Goal: Information Seeking & Learning: Learn about a topic

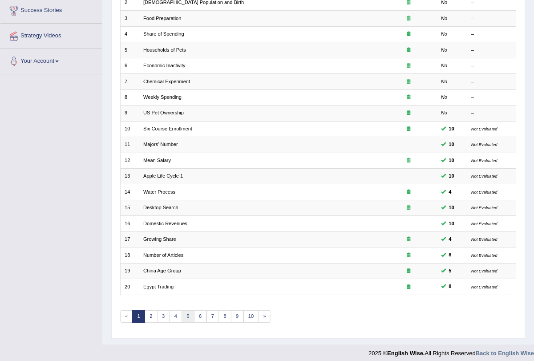
click at [184, 310] on link "5" at bounding box center [187, 316] width 13 height 12
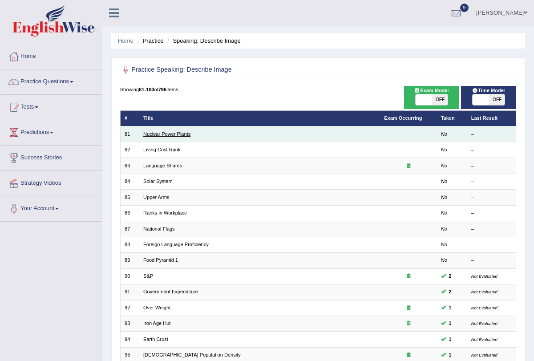
click at [163, 134] on link "Nuclear Power Plants" at bounding box center [166, 133] width 47 height 5
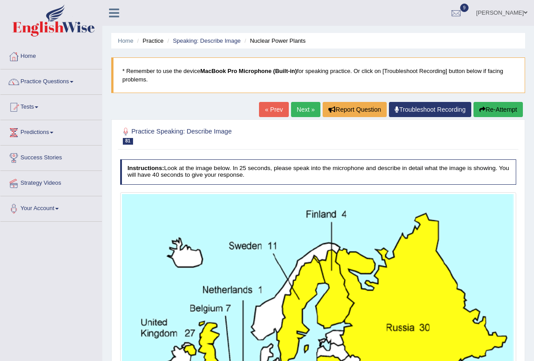
click at [299, 106] on link "Next »" at bounding box center [305, 109] width 29 height 15
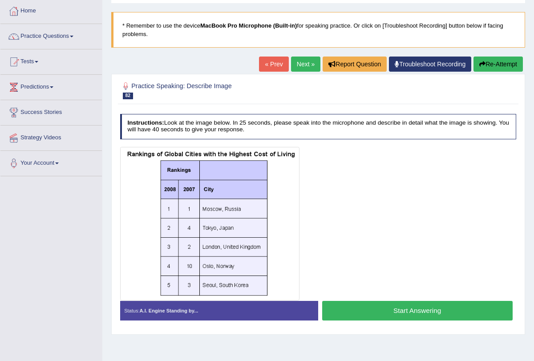
scroll to position [47, 0]
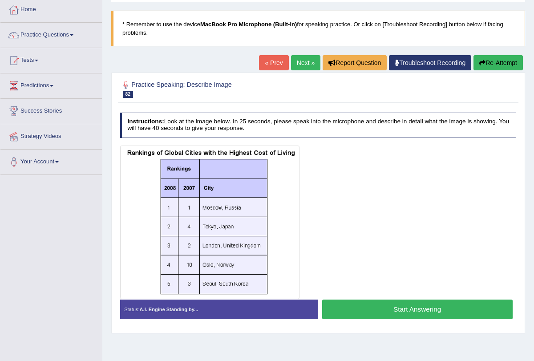
click at [373, 303] on button "Start Answering" at bounding box center [417, 308] width 190 height 19
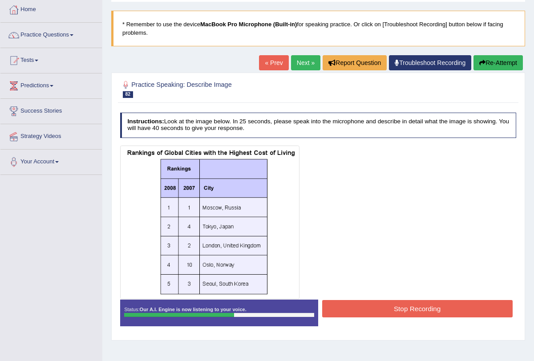
click at [373, 303] on button "Stop Recording" at bounding box center [417, 308] width 190 height 17
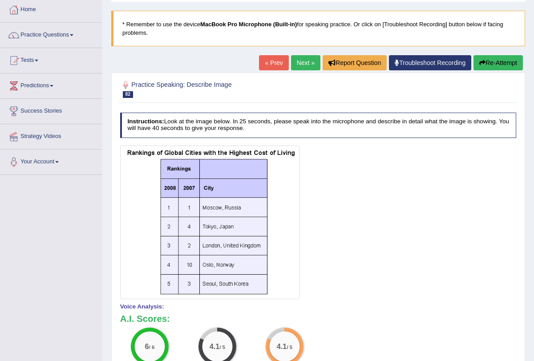
click at [294, 63] on link "Next »" at bounding box center [305, 62] width 29 height 15
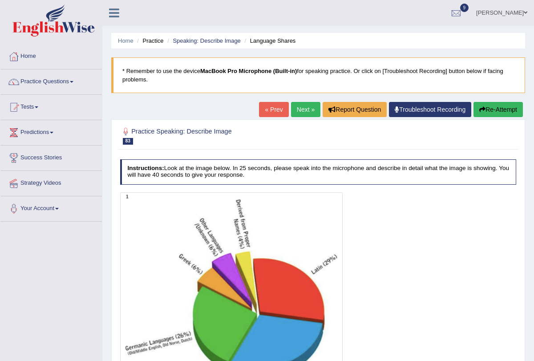
scroll to position [51, 0]
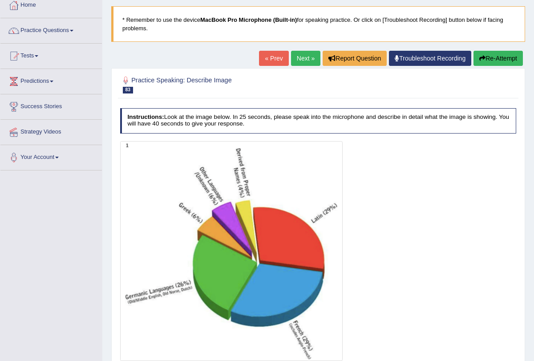
click at [292, 55] on link "Next »" at bounding box center [305, 58] width 29 height 15
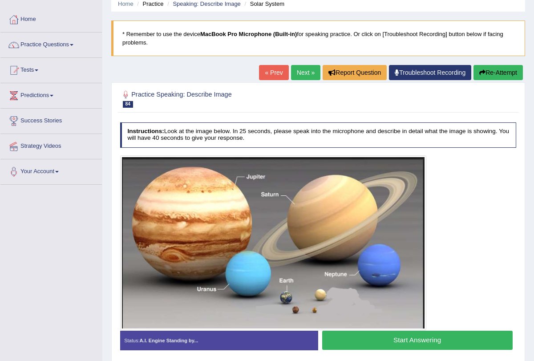
scroll to position [106, 0]
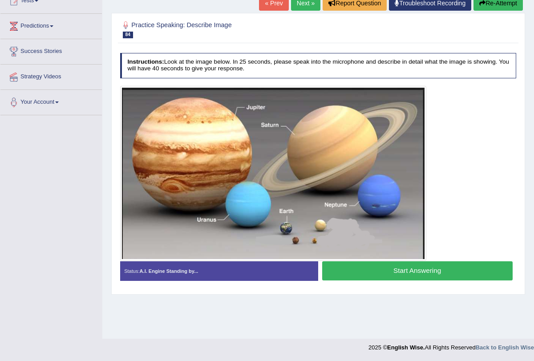
click at [297, 6] on link "Next »" at bounding box center [305, 3] width 29 height 15
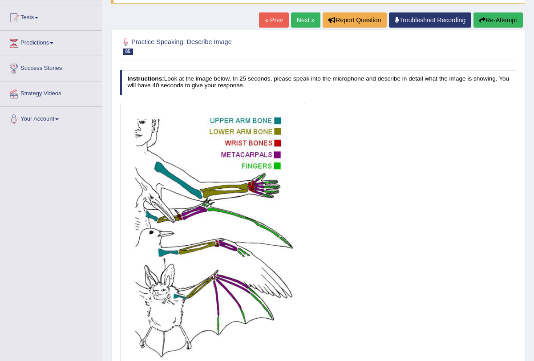
scroll to position [85, 0]
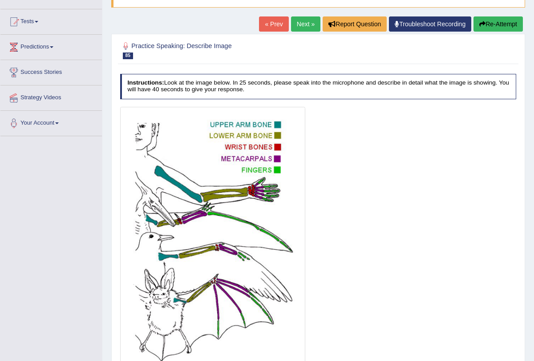
click at [300, 20] on link "Next »" at bounding box center [305, 23] width 29 height 15
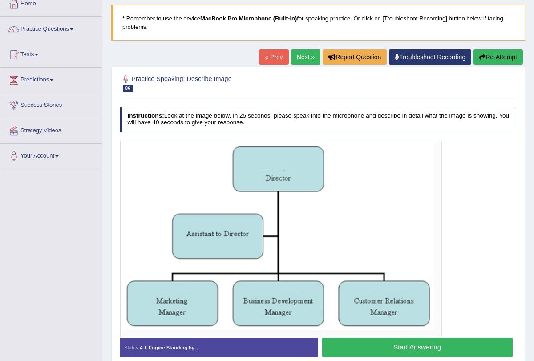
scroll to position [106, 0]
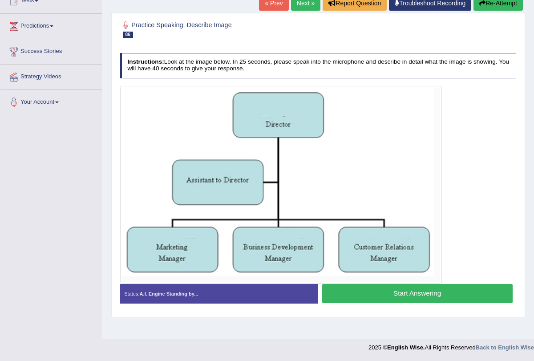
click at [350, 295] on button "Start Answering" at bounding box center [417, 293] width 190 height 19
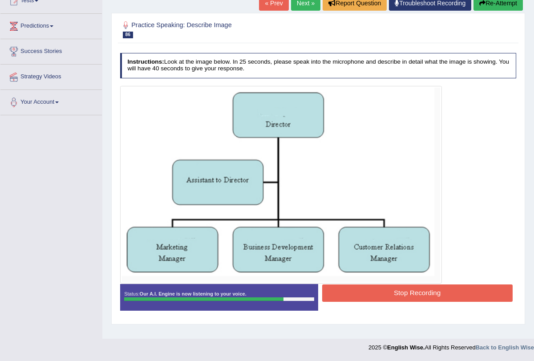
click at [350, 295] on button "Stop Recording" at bounding box center [417, 292] width 190 height 17
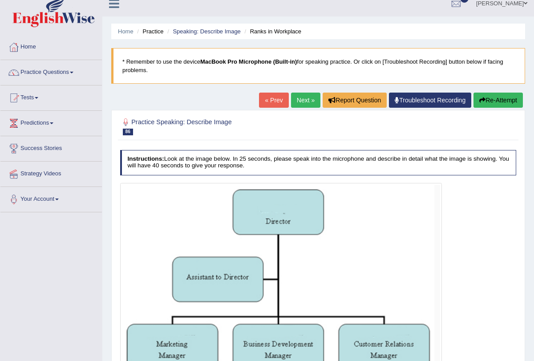
scroll to position [0, 0]
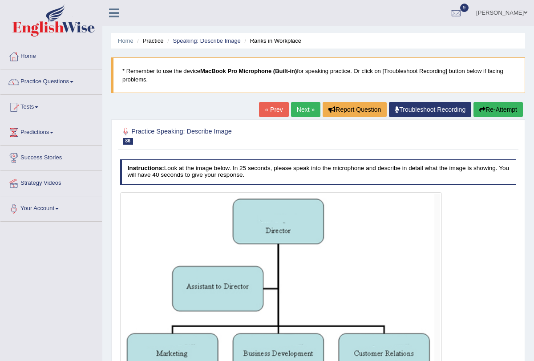
click at [302, 112] on link "Next »" at bounding box center [305, 109] width 29 height 15
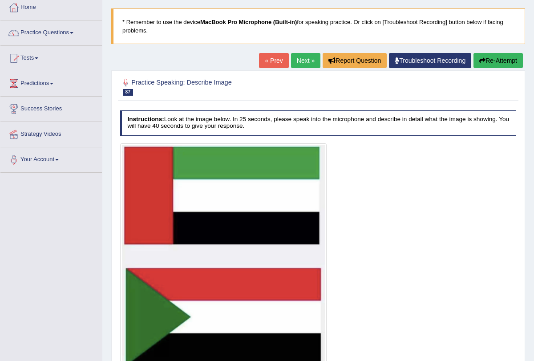
scroll to position [45, 0]
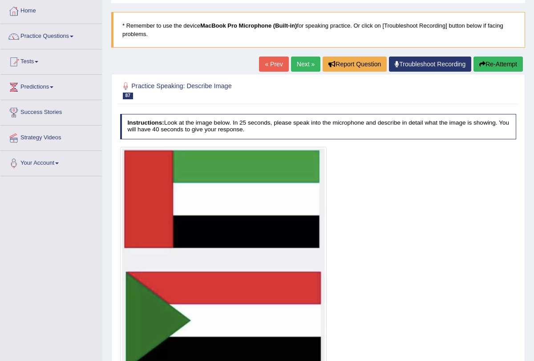
click at [299, 58] on link "Next »" at bounding box center [305, 63] width 29 height 15
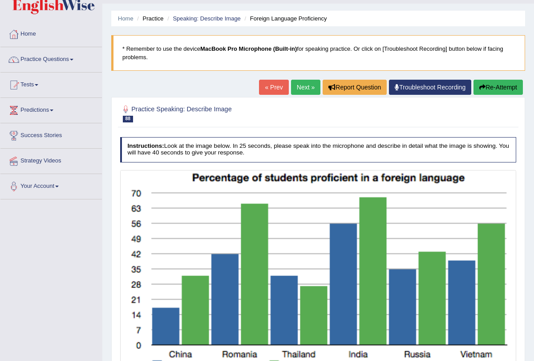
scroll to position [106, 0]
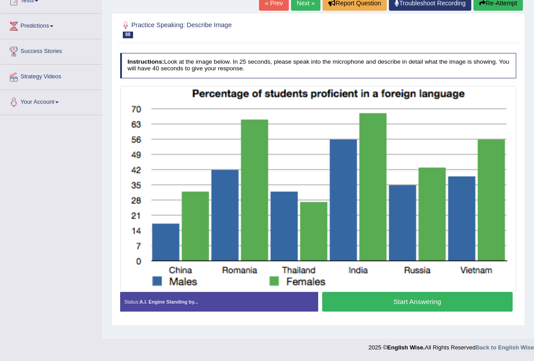
click at [354, 303] on button "Start Answering" at bounding box center [417, 301] width 190 height 19
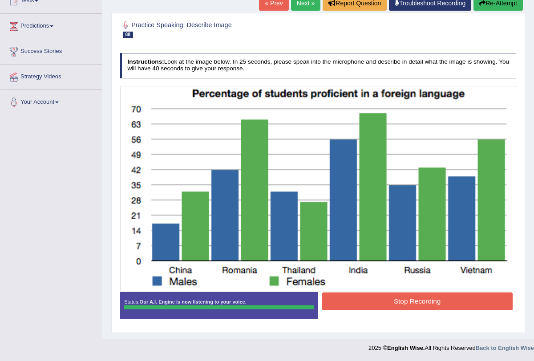
click at [369, 295] on button "Stop Recording" at bounding box center [417, 300] width 190 height 17
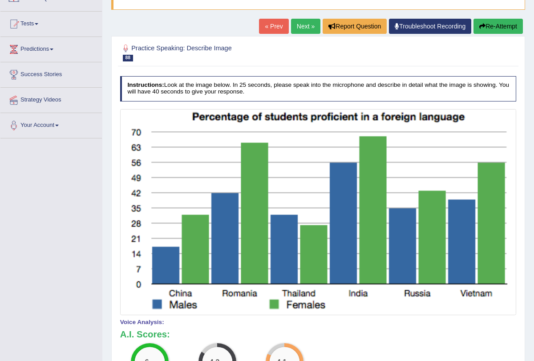
scroll to position [0, 0]
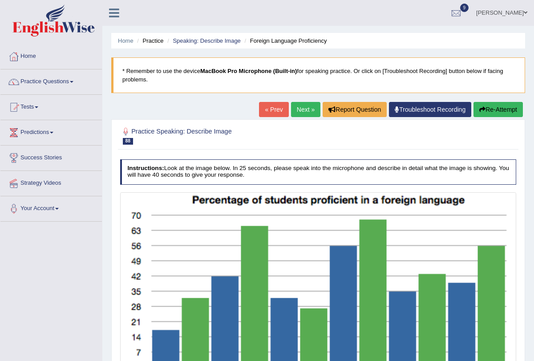
click at [302, 111] on link "Next »" at bounding box center [305, 109] width 29 height 15
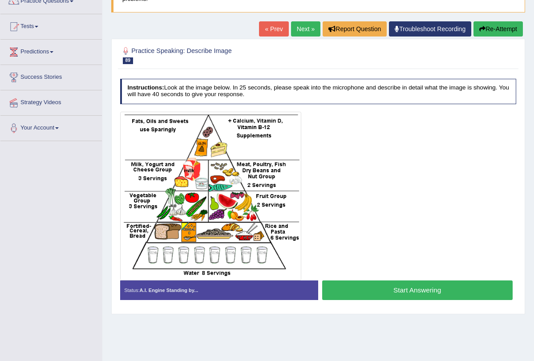
scroll to position [77, 0]
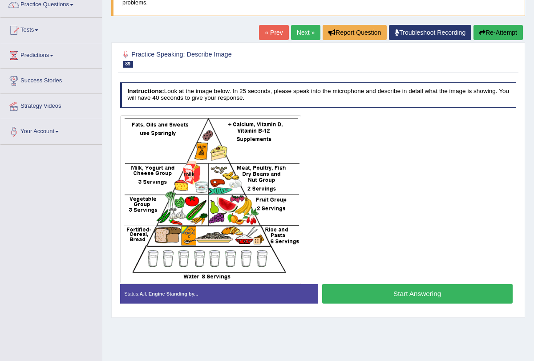
click at [370, 288] on button "Start Answering" at bounding box center [417, 293] width 190 height 19
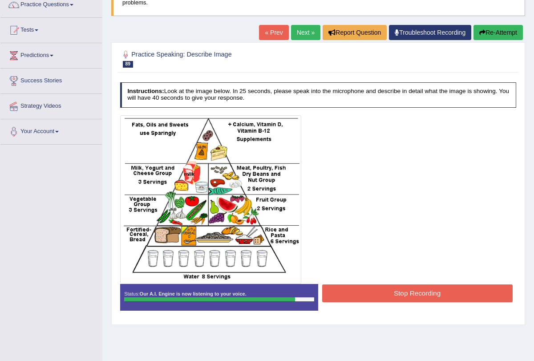
click at [370, 288] on button "Stop Recording" at bounding box center [417, 292] width 190 height 17
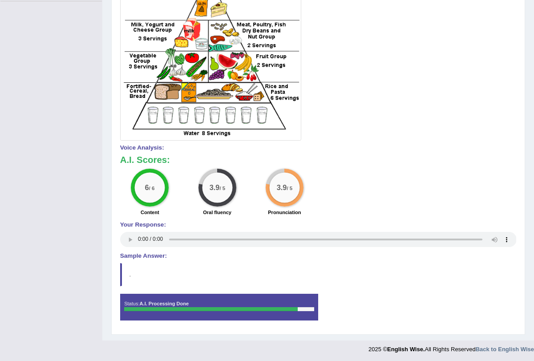
scroll to position [0, 0]
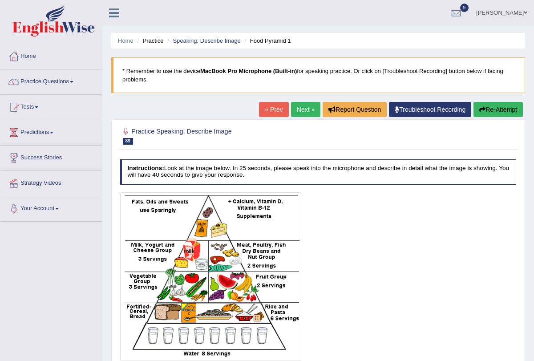
click at [291, 105] on link "Next »" at bounding box center [305, 109] width 29 height 15
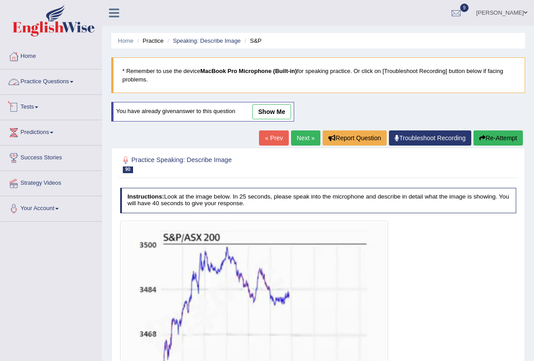
click at [75, 77] on link "Practice Questions" at bounding box center [50, 80] width 101 height 22
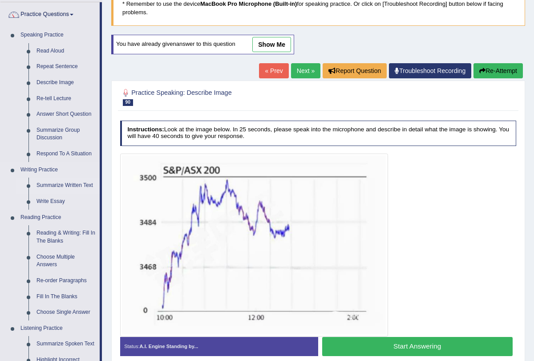
scroll to position [72, 0]
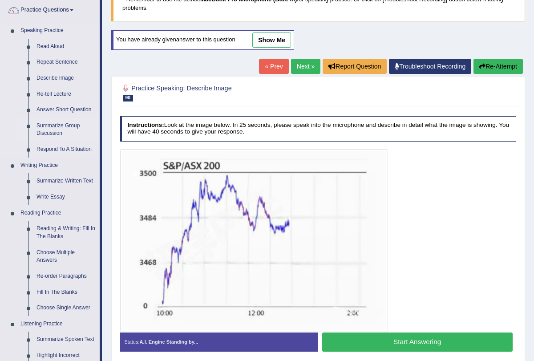
click at [48, 129] on link "Summarize Group Discussion" at bounding box center [65, 130] width 67 height 24
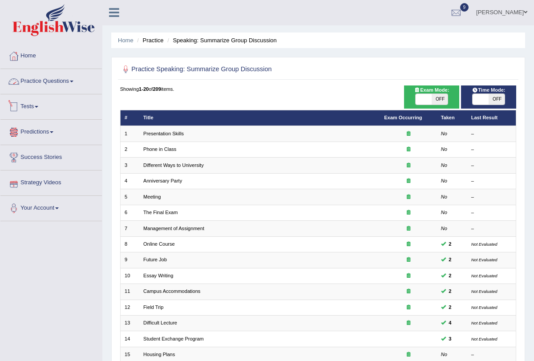
click at [76, 82] on link "Practice Questions" at bounding box center [50, 80] width 101 height 22
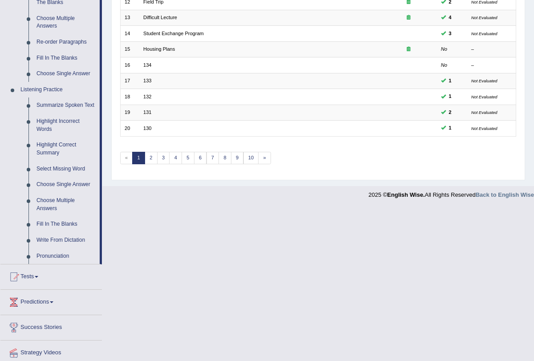
scroll to position [344, 0]
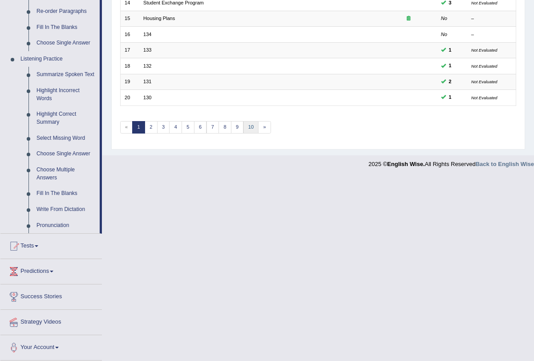
click at [249, 121] on link "10" at bounding box center [251, 127] width 16 height 12
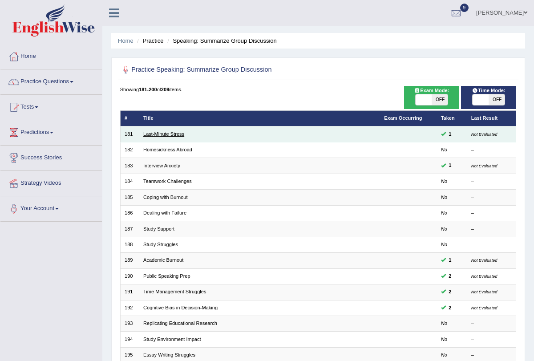
click at [160, 131] on link "Last-Minute Stress" at bounding box center [163, 133] width 41 height 5
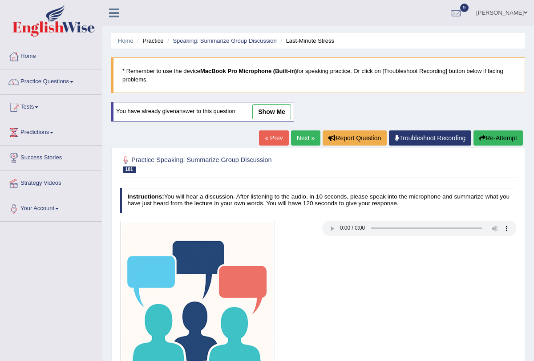
click at [282, 212] on h4 "Instructions: You will hear a discussion. After listening to the audio, in 10 s…" at bounding box center [318, 200] width 396 height 25
click at [305, 136] on link "Next »" at bounding box center [305, 137] width 29 height 15
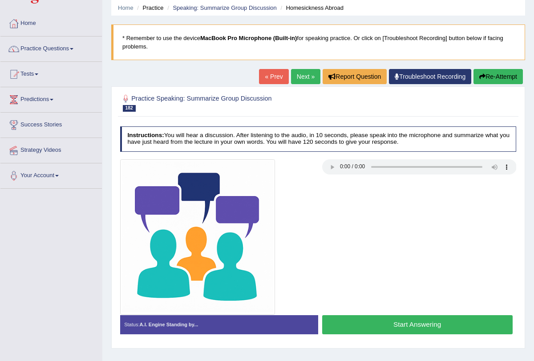
scroll to position [33, 0]
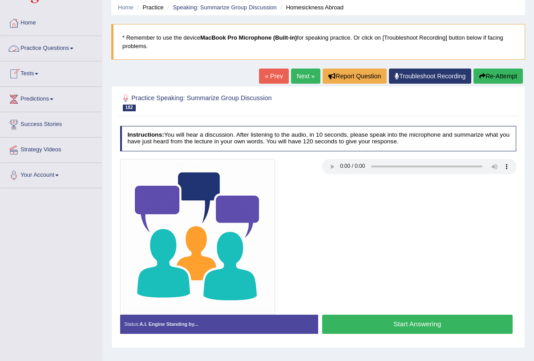
click at [73, 48] on span at bounding box center [72, 49] width 4 height 2
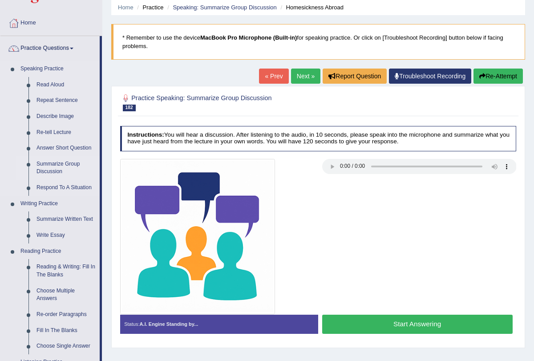
click at [64, 163] on link "Summarize Group Discussion" at bounding box center [65, 168] width 67 height 24
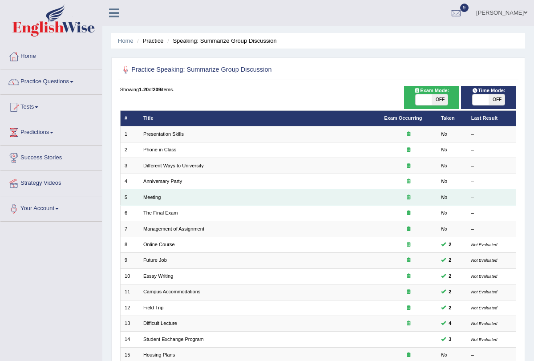
scroll to position [147, 0]
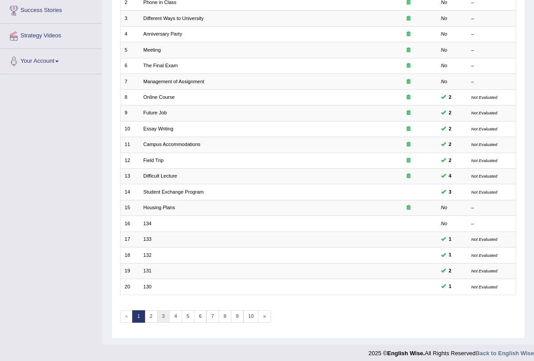
click at [165, 310] on link "3" at bounding box center [163, 316] width 13 height 12
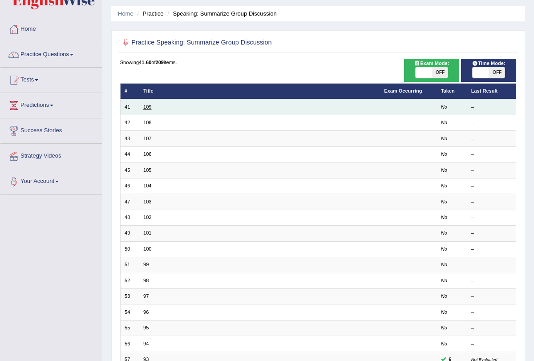
click at [145, 106] on link "109" at bounding box center [147, 106] width 8 height 5
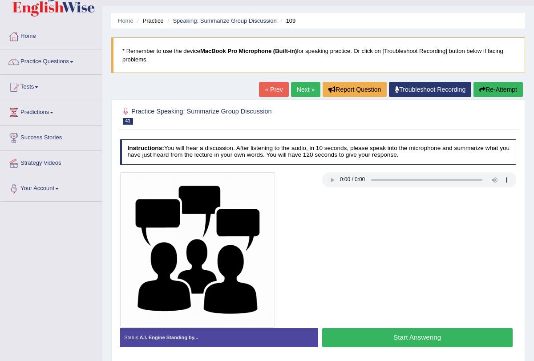
scroll to position [42, 0]
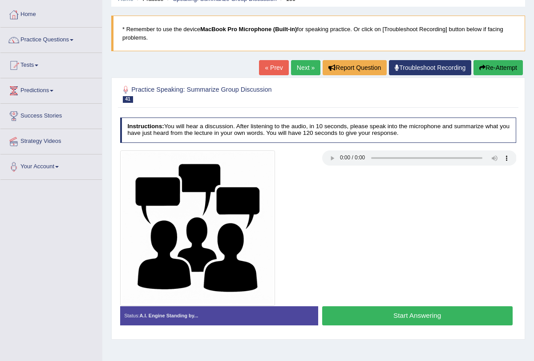
click at [426, 322] on button "Start Answering" at bounding box center [417, 315] width 190 height 19
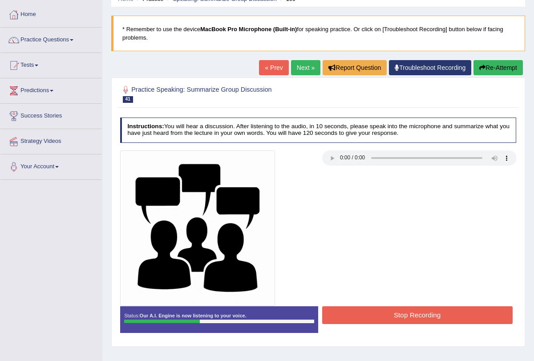
click at [426, 316] on button "Stop Recording" at bounding box center [417, 314] width 190 height 17
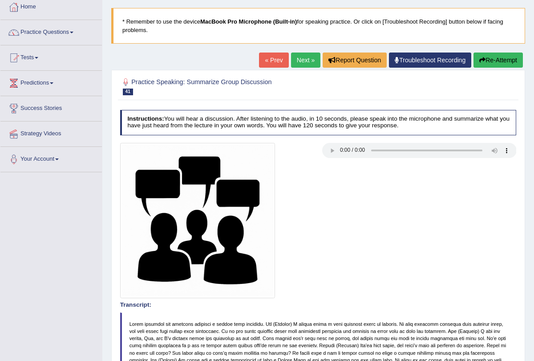
scroll to position [0, 0]
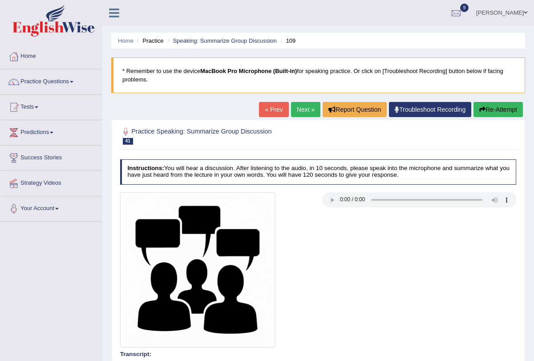
click at [300, 109] on link "Next »" at bounding box center [305, 109] width 29 height 15
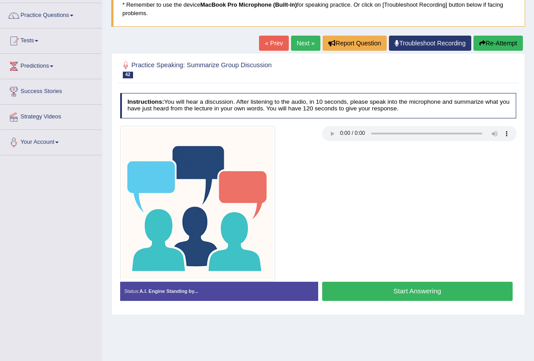
scroll to position [76, 0]
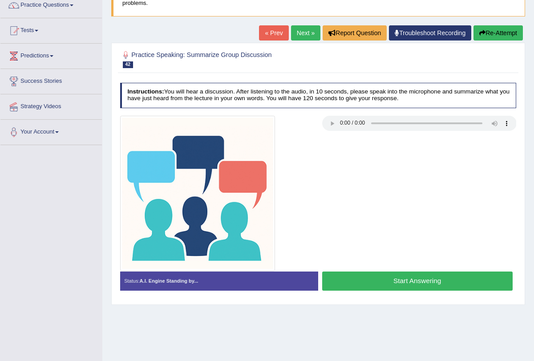
click at [368, 283] on button "Start Answering" at bounding box center [417, 280] width 190 height 19
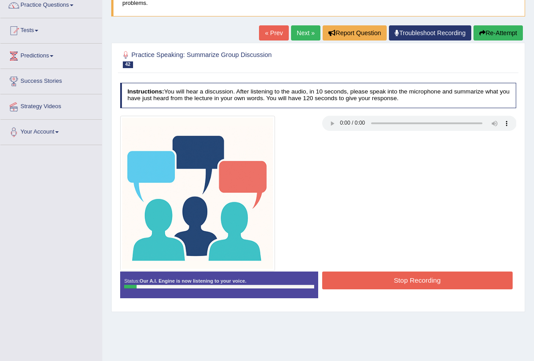
click at [374, 275] on button "Stop Recording" at bounding box center [417, 279] width 190 height 17
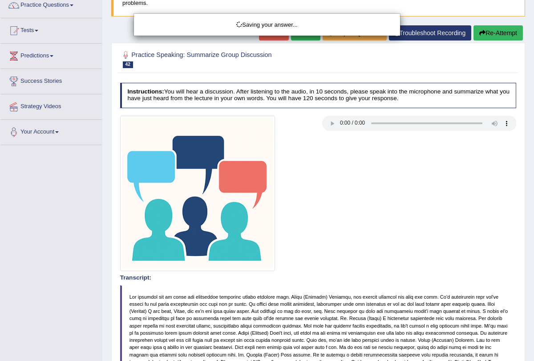
click at [503, 29] on div "Saving your answer..." at bounding box center [267, 180] width 534 height 361
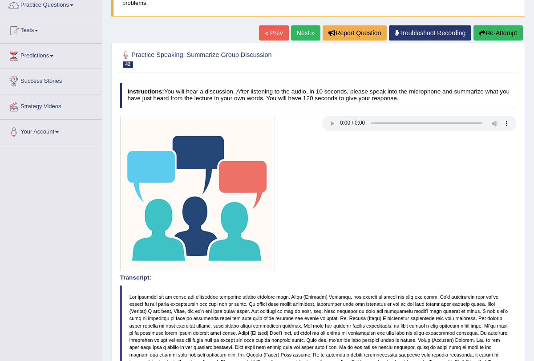
click at [506, 31] on button "Re-Attempt" at bounding box center [497, 32] width 49 height 15
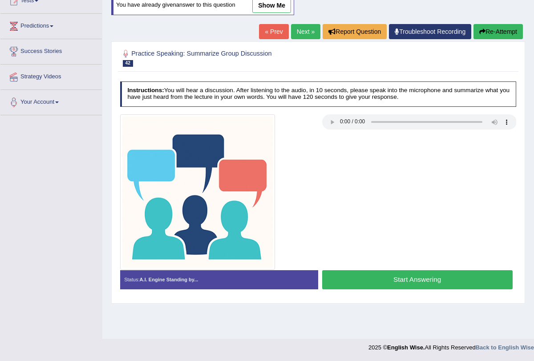
scroll to position [106, 0]
click at [417, 278] on button "Start Answering" at bounding box center [417, 279] width 190 height 19
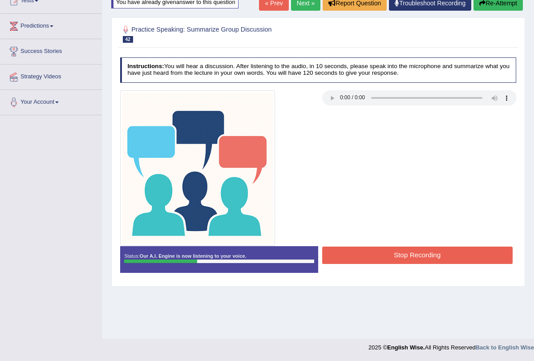
click at [407, 254] on button "Stop Recording" at bounding box center [417, 254] width 190 height 17
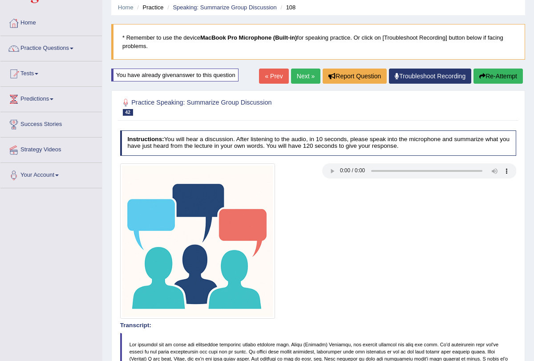
scroll to position [0, 0]
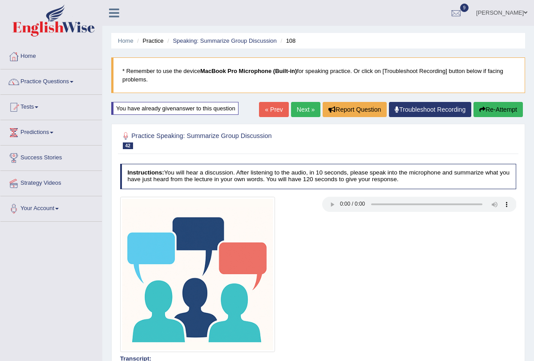
click at [303, 111] on link "Next »" at bounding box center [305, 109] width 29 height 15
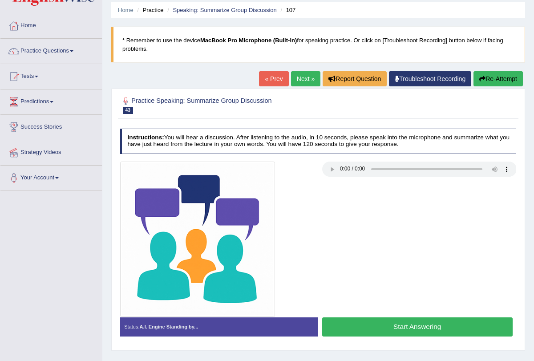
scroll to position [36, 0]
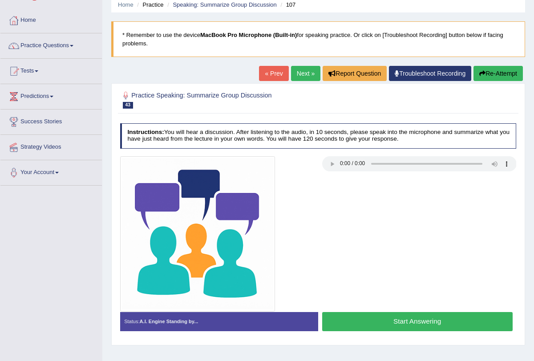
click at [304, 76] on link "Next »" at bounding box center [305, 73] width 29 height 15
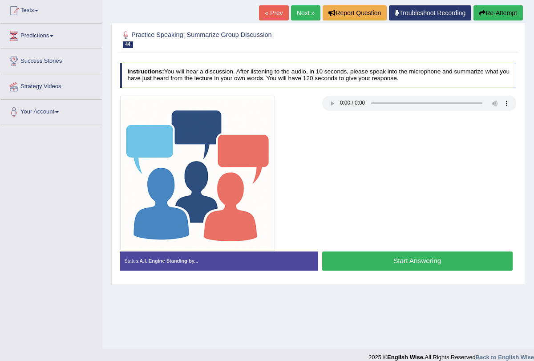
scroll to position [98, 0]
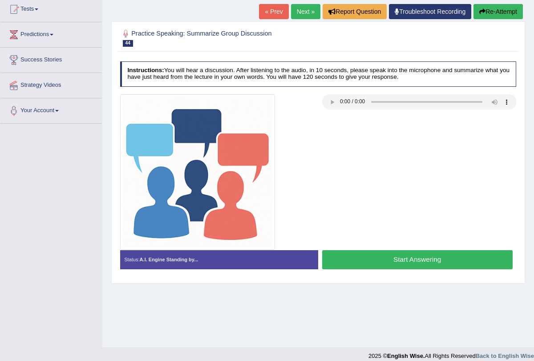
click at [430, 258] on button "Start Answering" at bounding box center [417, 259] width 190 height 19
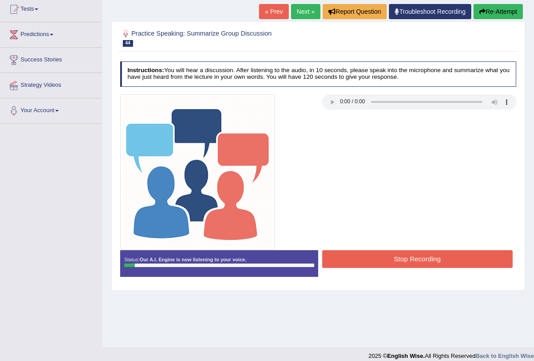
click at [487, 16] on button "Re-Attempt" at bounding box center [497, 11] width 49 height 15
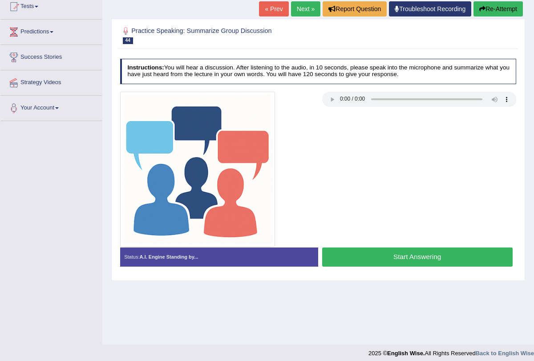
click at [422, 255] on button "Start Answering" at bounding box center [417, 256] width 190 height 19
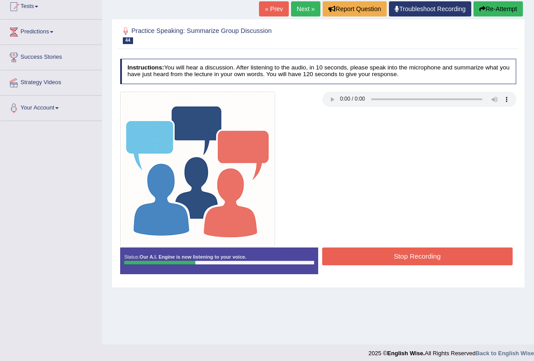
click at [413, 251] on button "Stop Recording" at bounding box center [417, 255] width 190 height 17
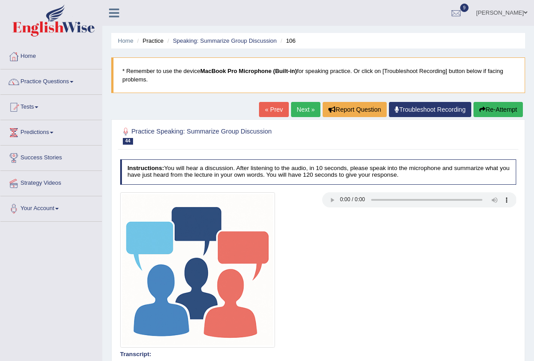
click at [490, 113] on button "Re-Attempt" at bounding box center [497, 109] width 49 height 15
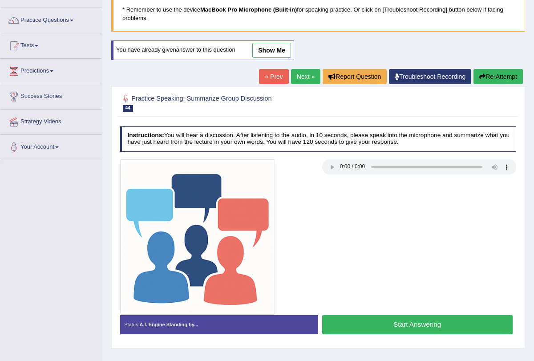
scroll to position [106, 0]
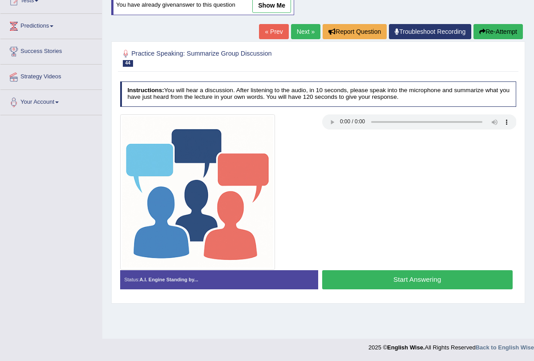
click at [390, 283] on button "Start Answering" at bounding box center [417, 279] width 190 height 19
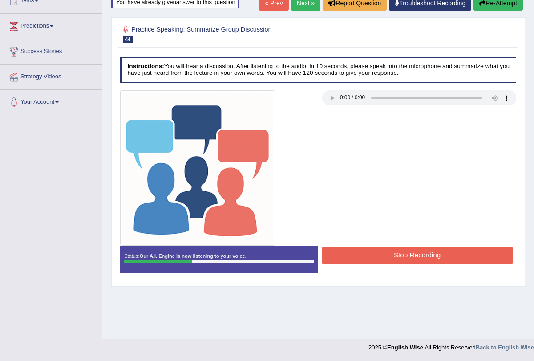
click at [392, 258] on button "Stop Recording" at bounding box center [417, 254] width 190 height 17
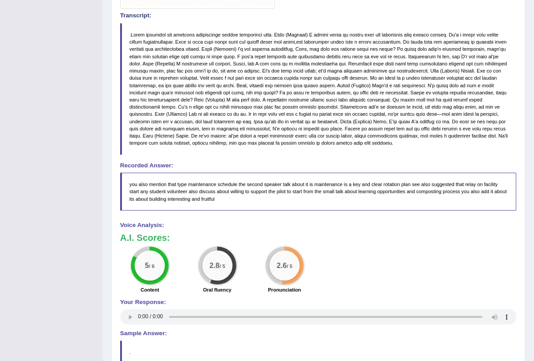
scroll to position [0, 0]
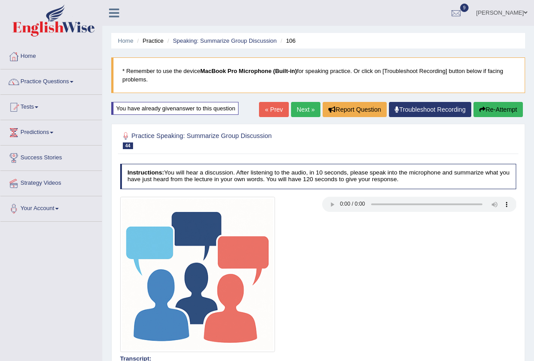
click at [488, 114] on button "Re-Attempt" at bounding box center [497, 109] width 49 height 15
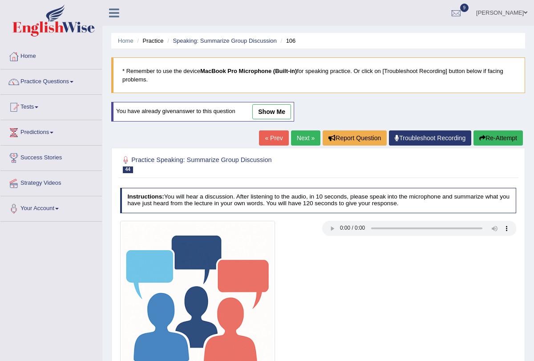
scroll to position [106, 0]
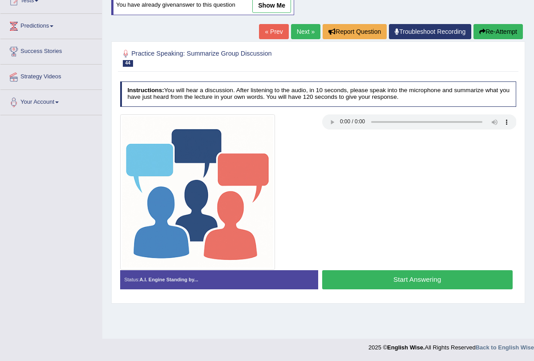
click at [418, 271] on button "Start Answering" at bounding box center [417, 279] width 190 height 19
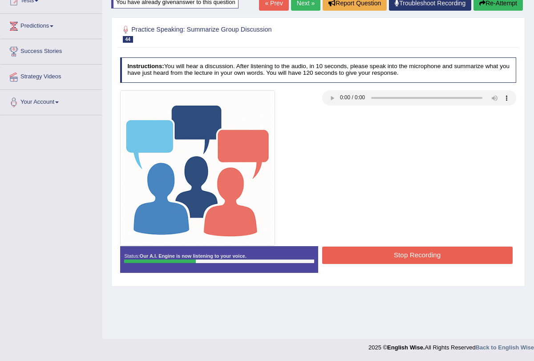
click at [412, 250] on button "Stop Recording" at bounding box center [417, 254] width 190 height 17
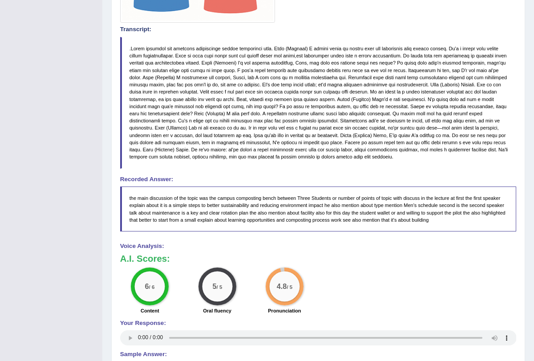
scroll to position [0, 0]
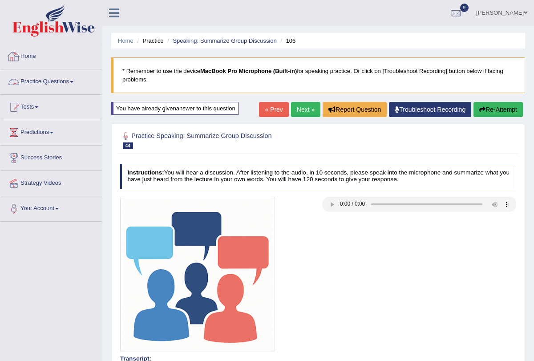
click at [77, 84] on link "Practice Questions" at bounding box center [50, 80] width 101 height 22
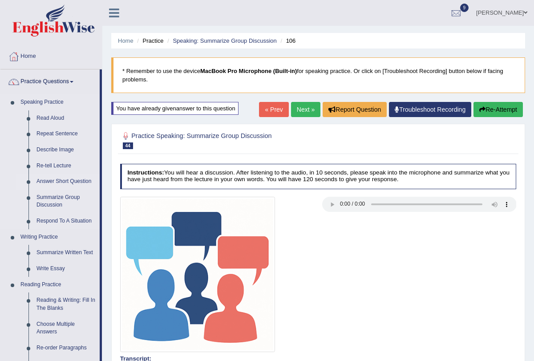
scroll to position [6, 0]
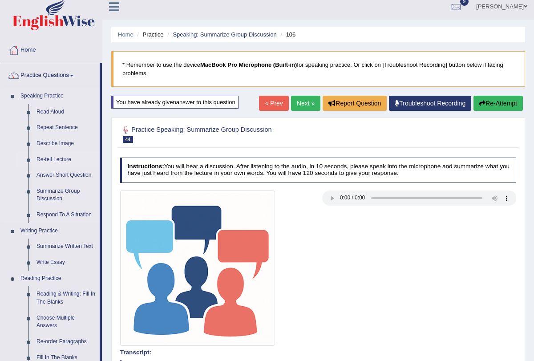
click at [57, 160] on link "Re-tell Lecture" at bounding box center [65, 160] width 67 height 16
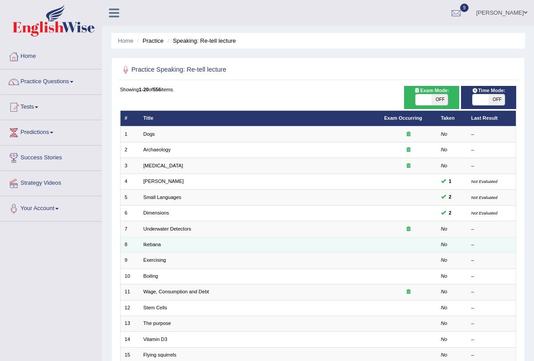
scroll to position [147, 0]
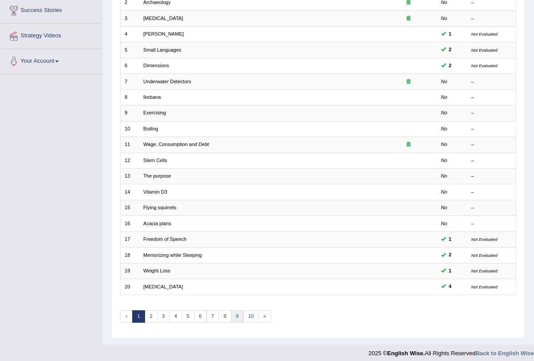
click at [235, 310] on link "9" at bounding box center [237, 316] width 13 height 12
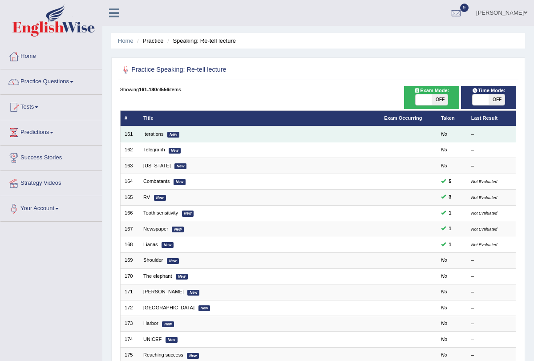
click at [168, 134] on em "New" at bounding box center [173, 135] width 12 height 6
click at [173, 133] on em "New" at bounding box center [173, 135] width 12 height 6
click at [161, 129] on td "Iterations New" at bounding box center [259, 134] width 241 height 16
click at [155, 136] on link "Iterations" at bounding box center [153, 133] width 20 height 5
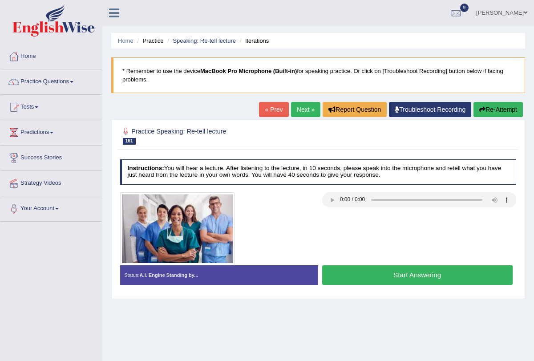
click at [309, 114] on link "Next »" at bounding box center [305, 109] width 29 height 15
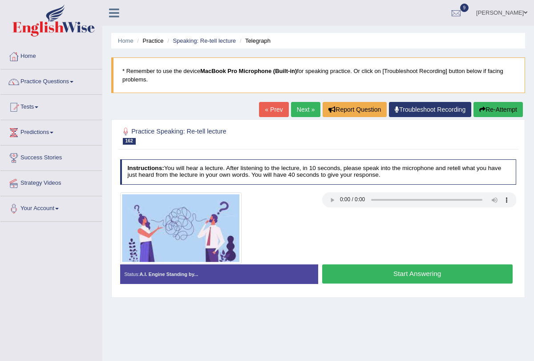
click at [354, 279] on button "Start Answering" at bounding box center [417, 273] width 190 height 19
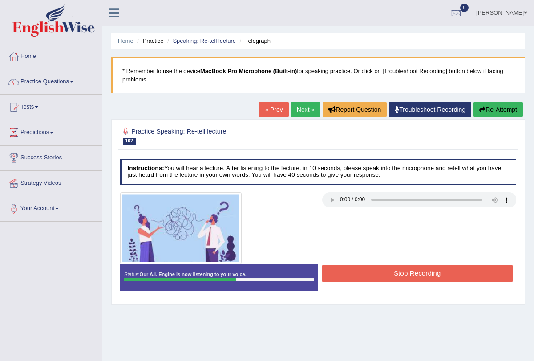
click at [364, 274] on button "Stop Recording" at bounding box center [417, 273] width 190 height 17
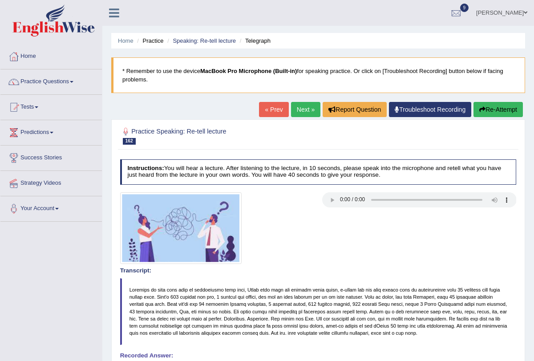
click at [483, 114] on button "Re-Attempt" at bounding box center [497, 109] width 49 height 15
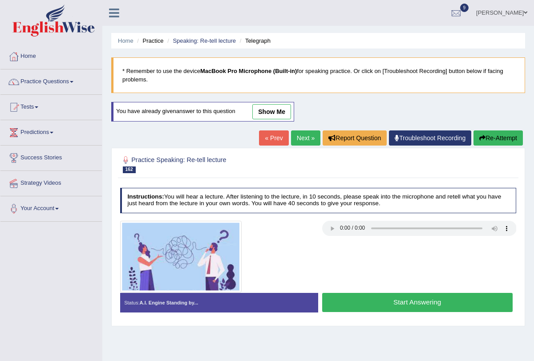
scroll to position [34, 0]
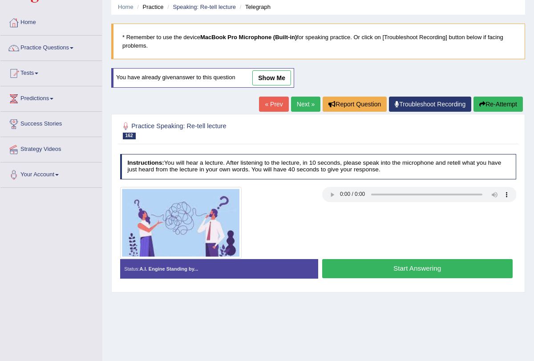
click at [412, 267] on button "Start Answering" at bounding box center [417, 268] width 190 height 19
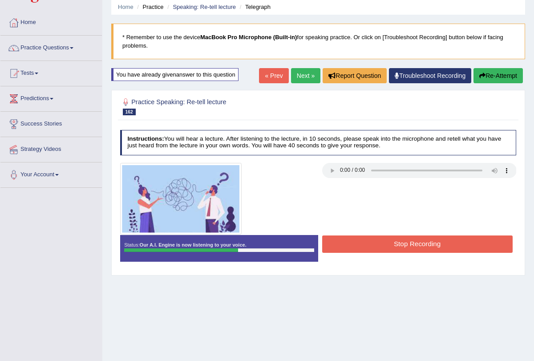
click at [391, 237] on button "Stop Recording" at bounding box center [417, 243] width 190 height 17
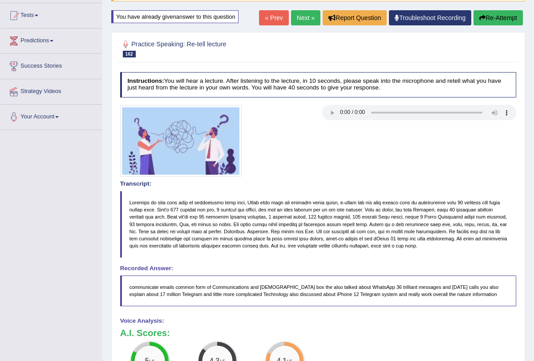
scroll to position [0, 0]
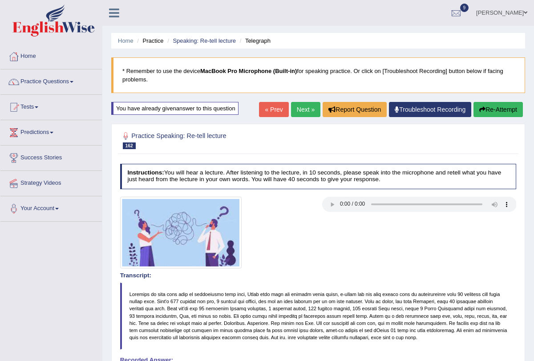
click at [291, 109] on link "Next »" at bounding box center [305, 109] width 29 height 15
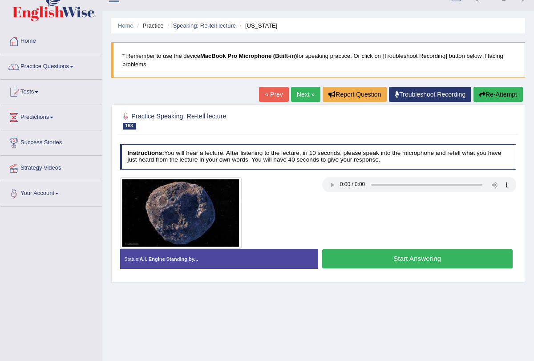
scroll to position [16, 0]
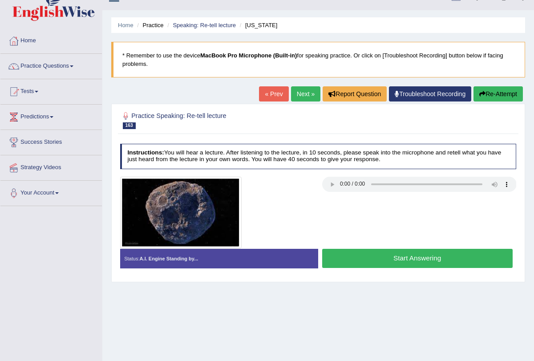
click at [376, 249] on button "Start Answering" at bounding box center [417, 258] width 190 height 19
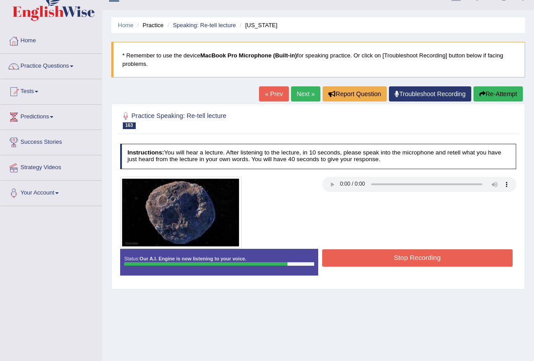
click at [378, 261] on button "Stop Recording" at bounding box center [417, 257] width 190 height 17
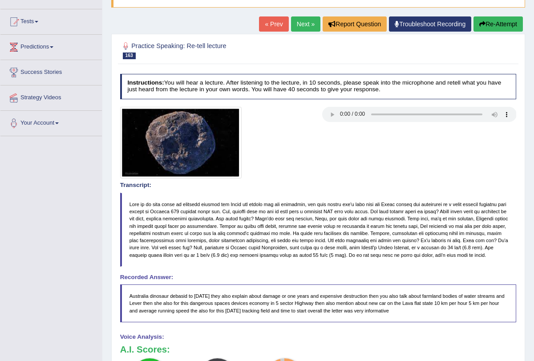
scroll to position [0, 0]
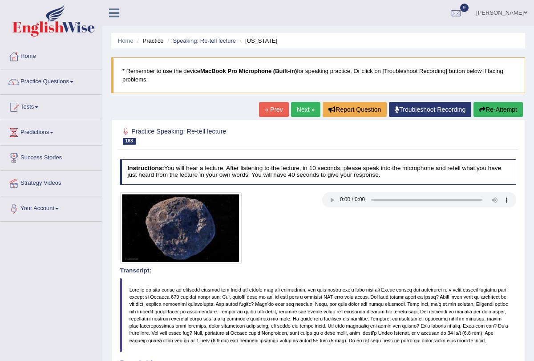
click at [488, 105] on button "Re-Attempt" at bounding box center [497, 109] width 49 height 15
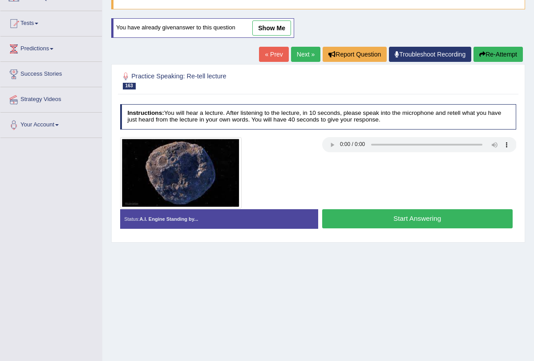
scroll to position [85, 0]
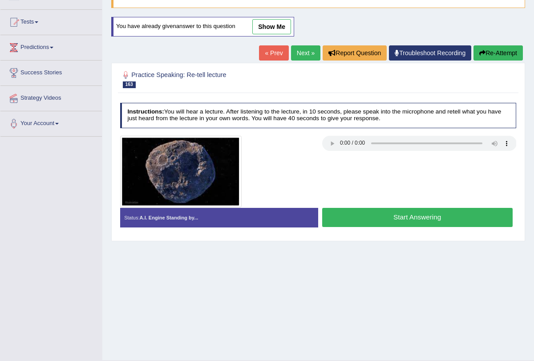
click at [431, 217] on button "Start Answering" at bounding box center [417, 217] width 190 height 19
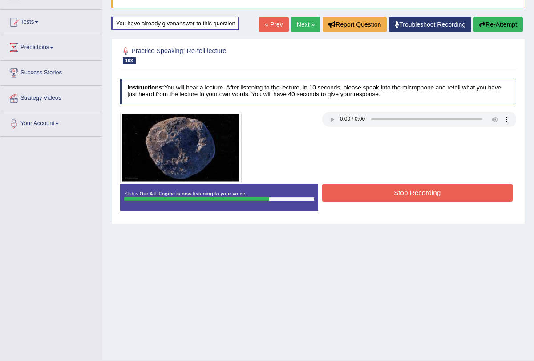
click at [426, 193] on button "Stop Recording" at bounding box center [417, 192] width 190 height 17
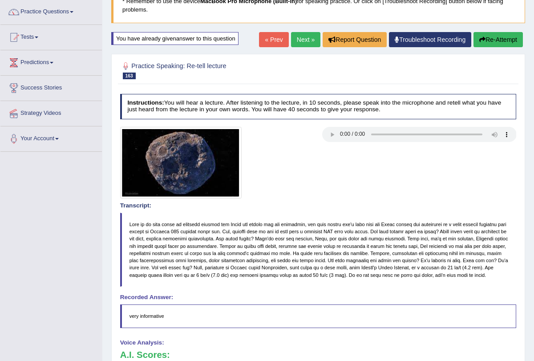
scroll to position [69, 0]
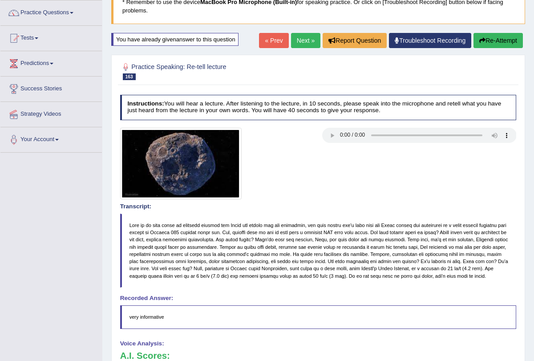
click at [492, 41] on button "Re-Attempt" at bounding box center [497, 40] width 49 height 15
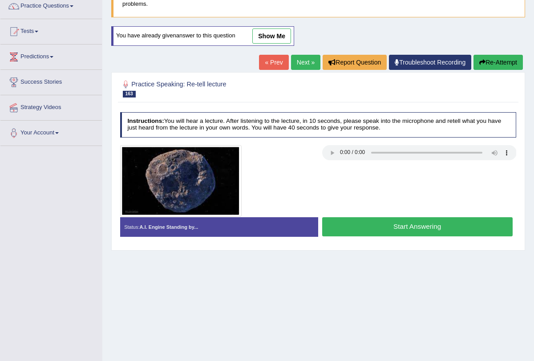
scroll to position [76, 0]
click at [445, 224] on button "Start Answering" at bounding box center [417, 226] width 190 height 19
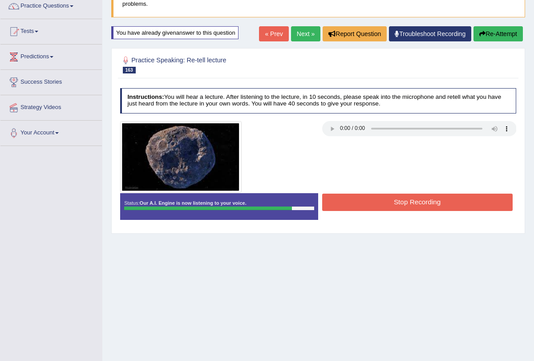
click at [428, 200] on button "Stop Recording" at bounding box center [417, 201] width 190 height 17
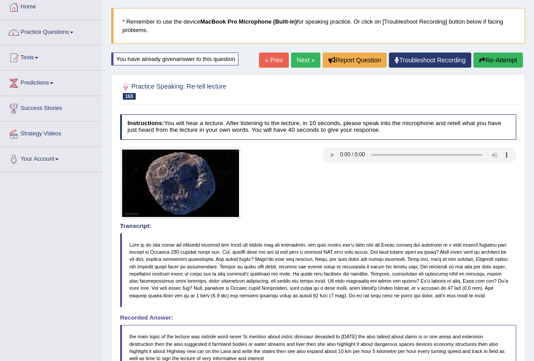
scroll to position [0, 0]
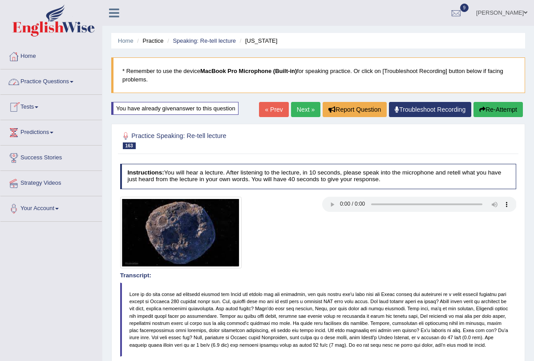
click at [73, 81] on span at bounding box center [72, 82] width 4 height 2
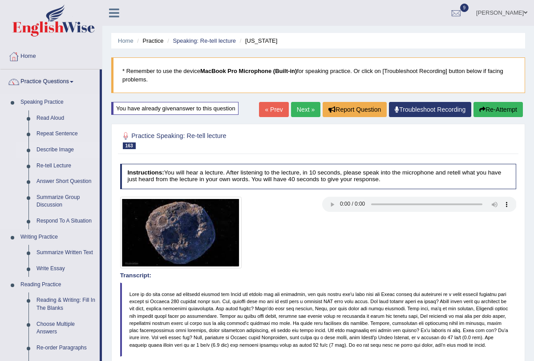
click at [61, 149] on link "Describe Image" at bounding box center [65, 150] width 67 height 16
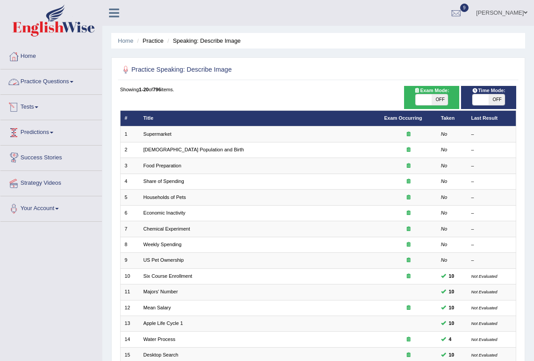
click at [79, 81] on link "Practice Questions" at bounding box center [50, 80] width 101 height 22
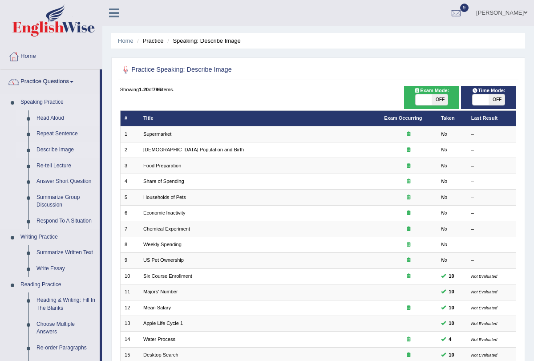
click at [64, 114] on link "Read Aloud" at bounding box center [65, 118] width 67 height 16
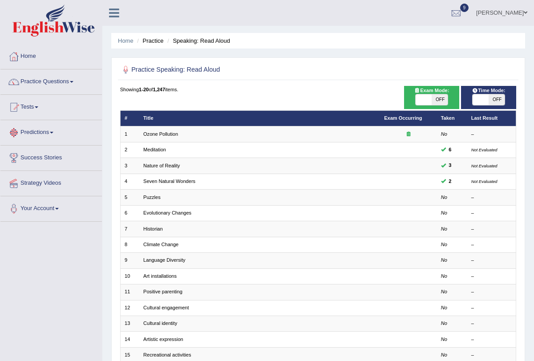
scroll to position [147, 0]
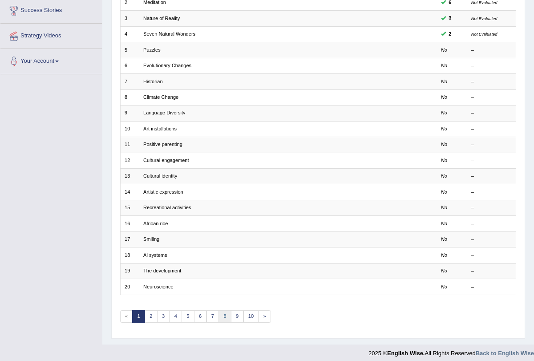
click at [221, 310] on link "8" at bounding box center [224, 316] width 13 height 12
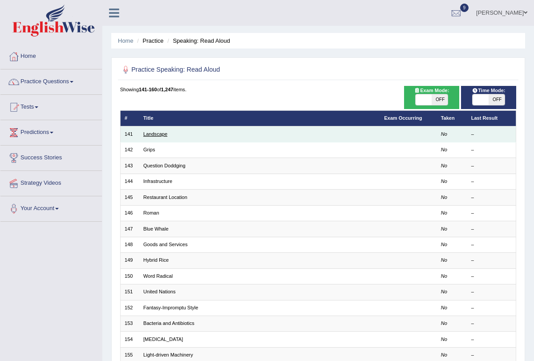
click at [153, 132] on link "Landscape" at bounding box center [155, 133] width 24 height 5
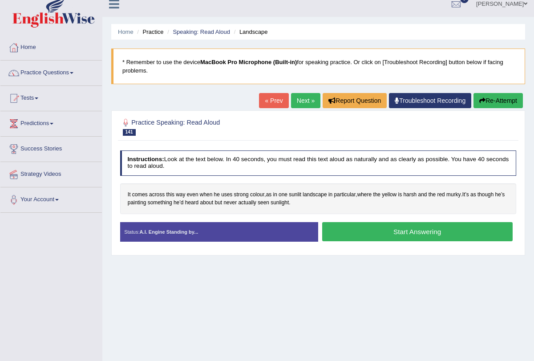
scroll to position [9, 0]
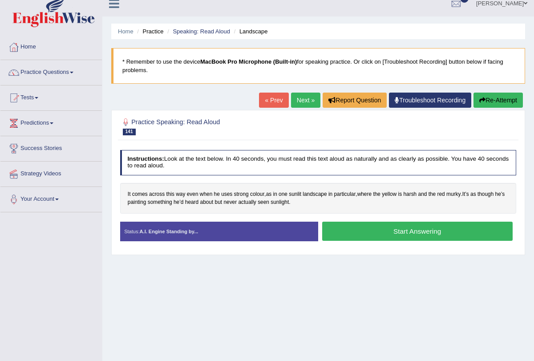
click at [338, 226] on button "Start Answering" at bounding box center [417, 230] width 190 height 19
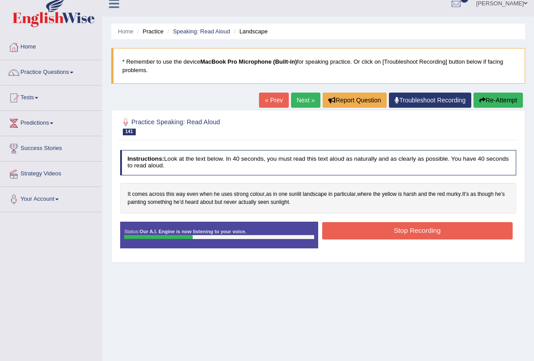
click at [338, 226] on button "Stop Recording" at bounding box center [417, 230] width 190 height 17
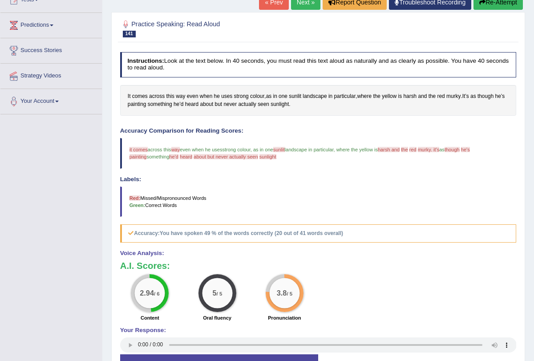
scroll to position [0, 0]
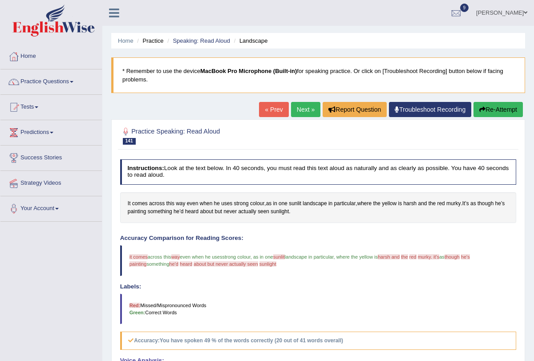
click at [302, 106] on link "Next »" at bounding box center [305, 109] width 29 height 15
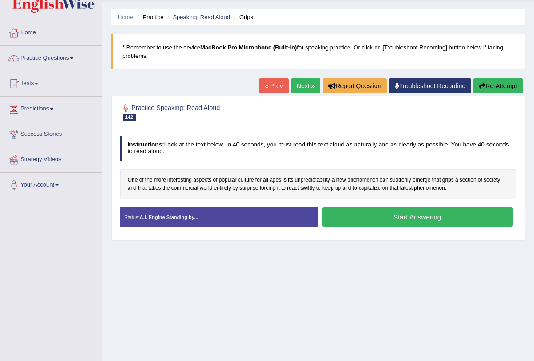
click at [360, 218] on button "Start Answering" at bounding box center [417, 216] width 190 height 19
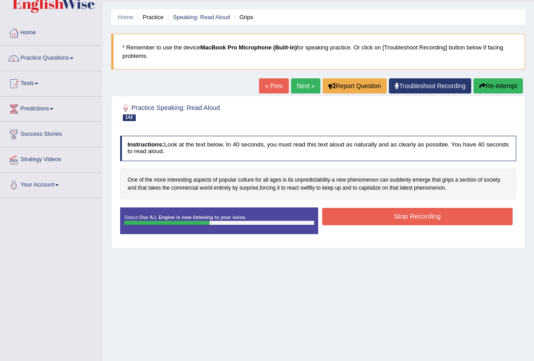
click at [360, 218] on button "Stop Recording" at bounding box center [417, 216] width 190 height 17
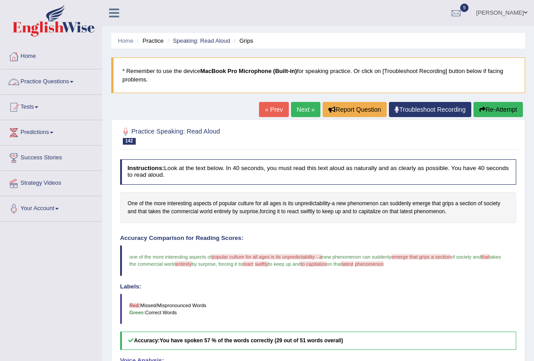
click at [74, 82] on link "Practice Questions" at bounding box center [50, 80] width 101 height 22
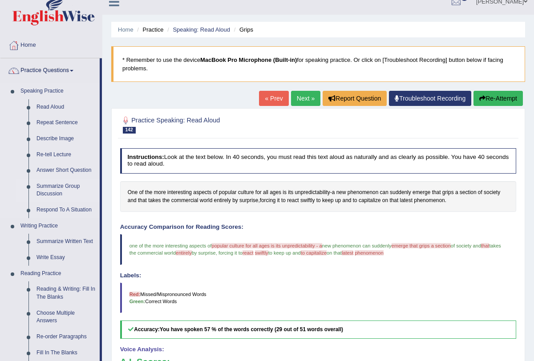
scroll to position [16, 0]
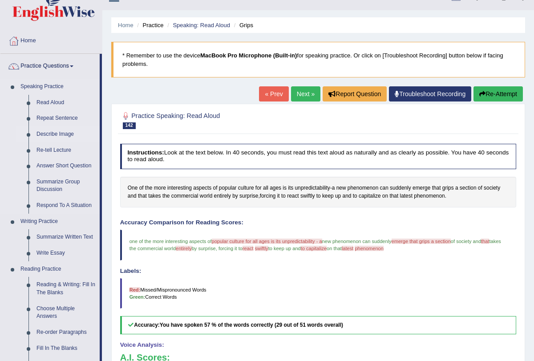
click at [66, 137] on link "Describe Image" at bounding box center [65, 134] width 67 height 16
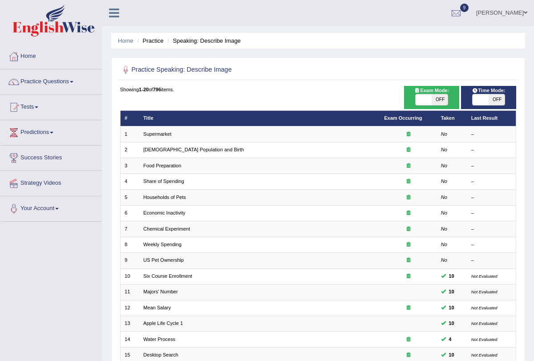
scroll to position [147, 0]
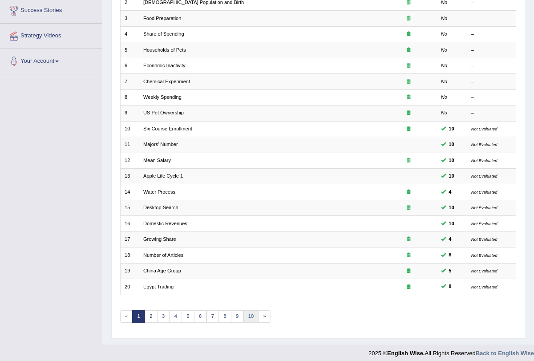
click at [246, 310] on link "10" at bounding box center [251, 316] width 16 height 12
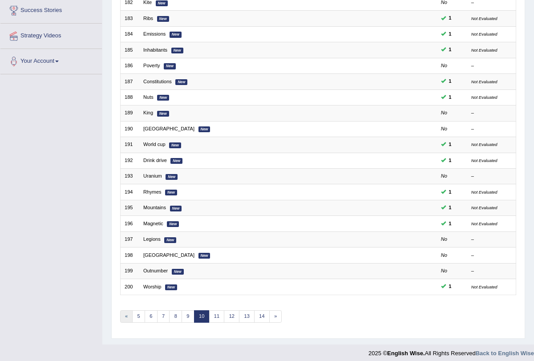
click at [125, 314] on link "«" at bounding box center [126, 316] width 13 height 12
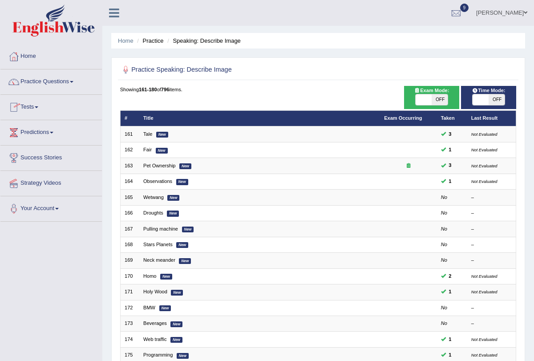
click at [76, 83] on link "Practice Questions" at bounding box center [50, 80] width 101 height 22
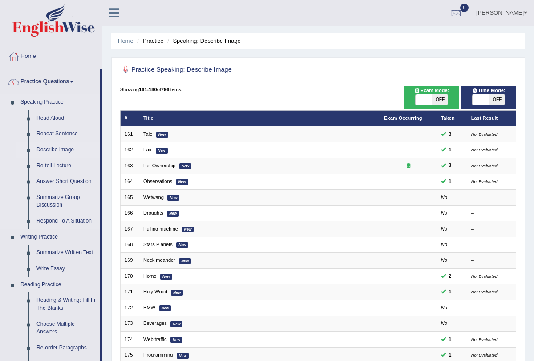
click at [67, 147] on link "Describe Image" at bounding box center [65, 150] width 67 height 16
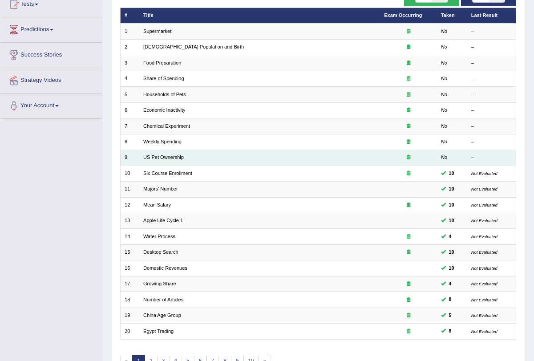
scroll to position [147, 0]
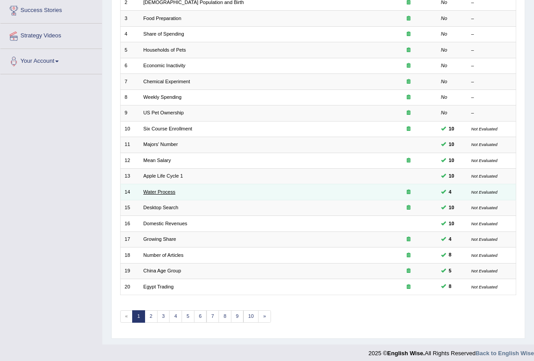
click at [158, 190] on link "Water Process" at bounding box center [159, 191] width 32 height 5
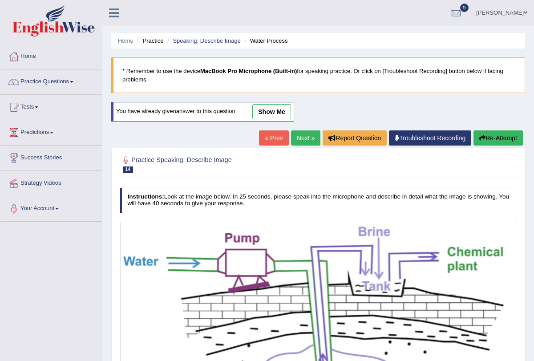
click at [297, 143] on link "Next »" at bounding box center [305, 137] width 29 height 15
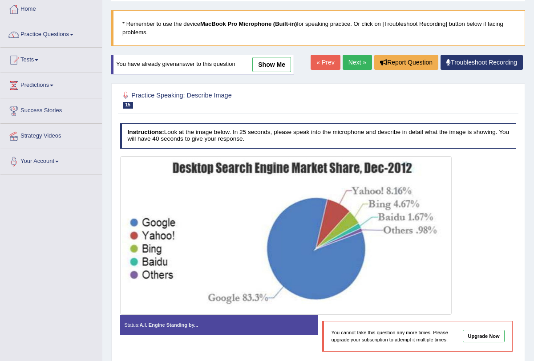
scroll to position [75, 0]
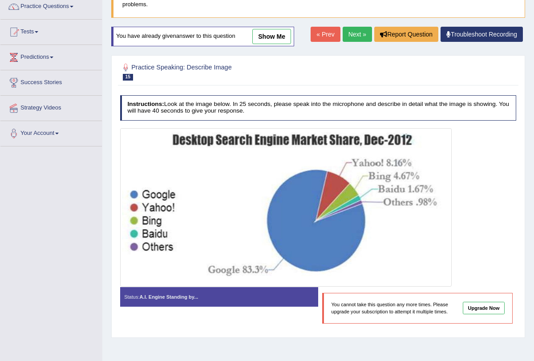
click at [354, 38] on link "Next »" at bounding box center [356, 34] width 29 height 15
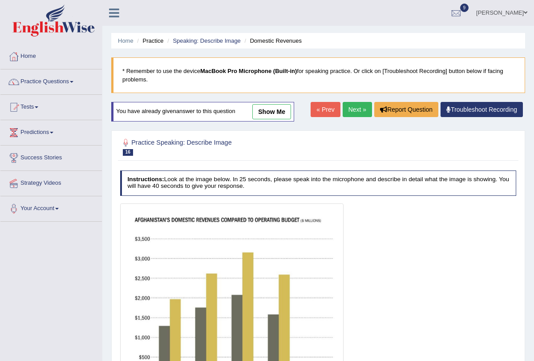
click at [350, 115] on link "Next »" at bounding box center [356, 109] width 29 height 15
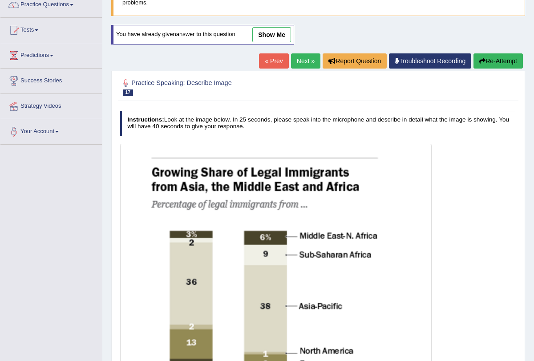
scroll to position [64, 0]
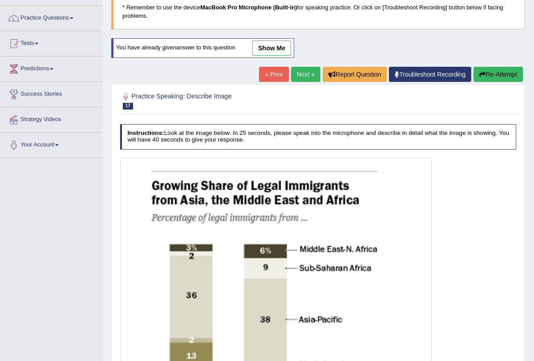
click at [303, 75] on link "Next »" at bounding box center [305, 74] width 29 height 15
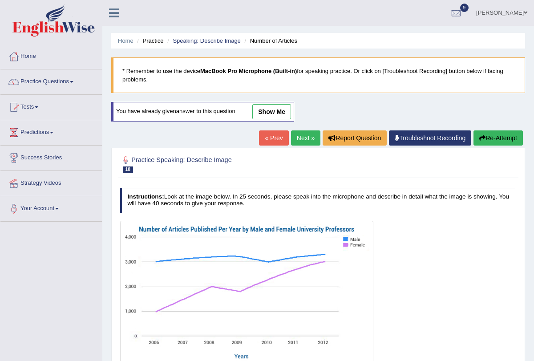
click at [290, 130] on div "You have already given answer to this question show me" at bounding box center [203, 116] width 185 height 28
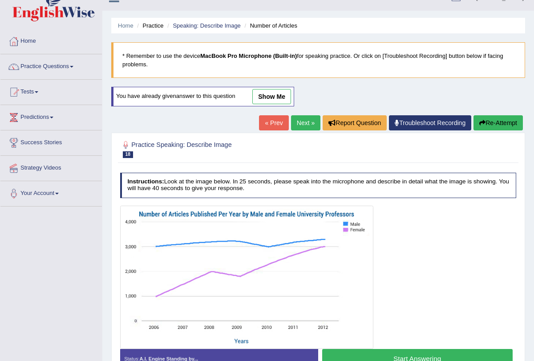
scroll to position [19, 0]
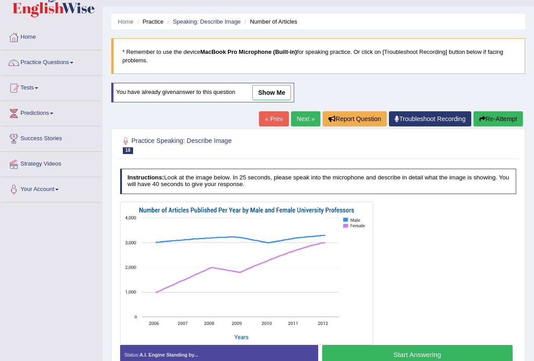
click at [302, 121] on link "Next »" at bounding box center [305, 118] width 29 height 15
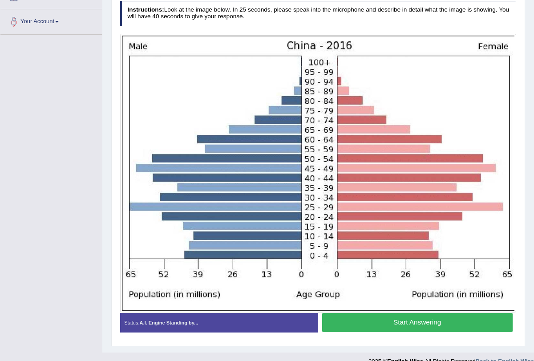
scroll to position [200, 0]
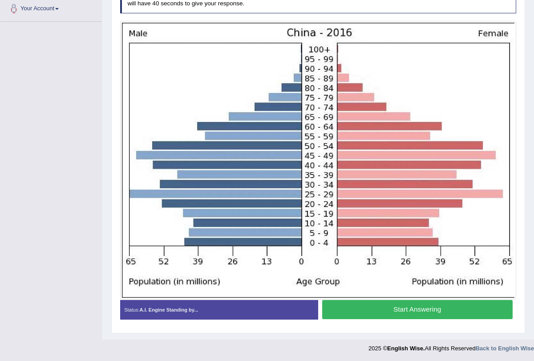
click at [357, 306] on button "Start Answering" at bounding box center [417, 309] width 190 height 19
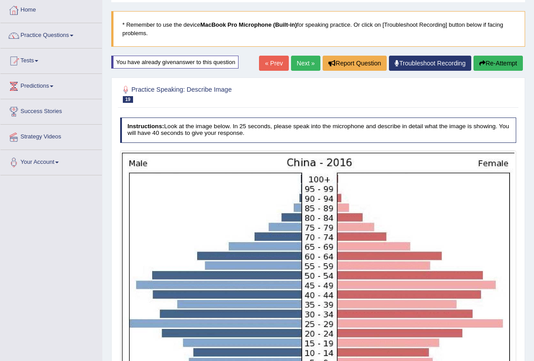
scroll to position [1, 0]
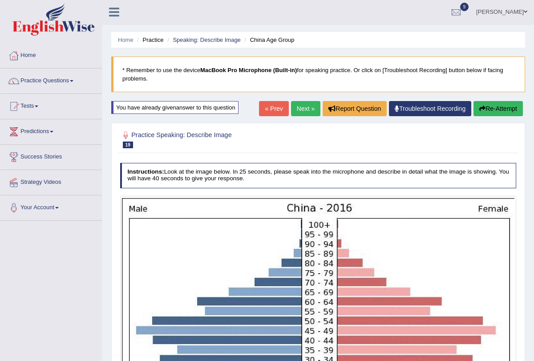
click at [488, 107] on button "Re-Attempt" at bounding box center [497, 108] width 49 height 15
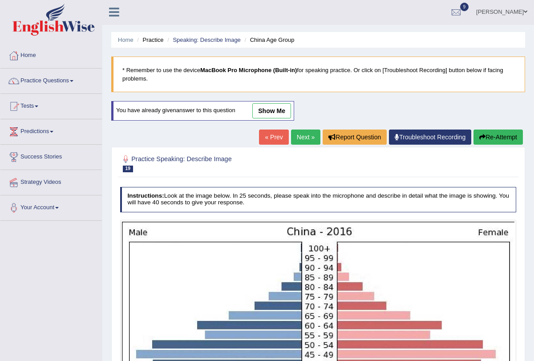
scroll to position [200, 0]
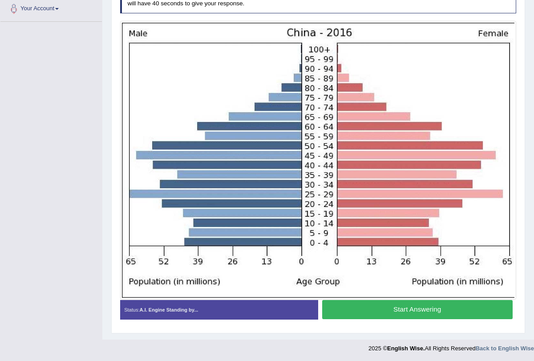
click at [434, 308] on button "Start Answering" at bounding box center [417, 309] width 190 height 19
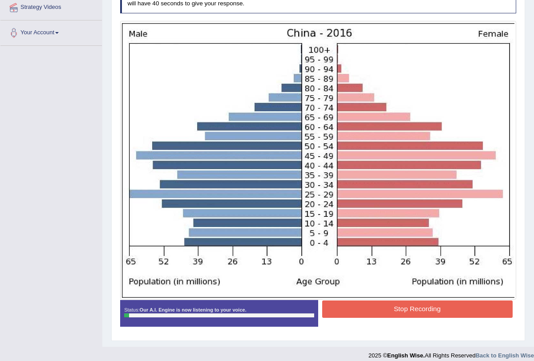
click at [434, 308] on button "Stop Recording" at bounding box center [417, 308] width 190 height 17
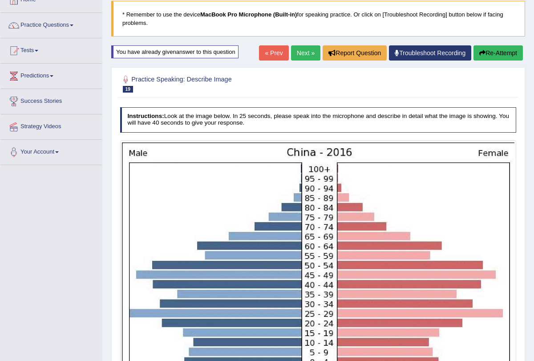
scroll to position [0, 0]
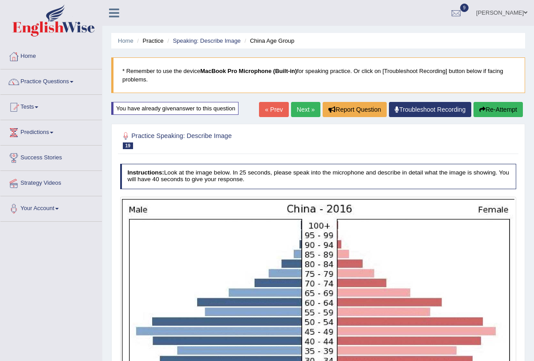
click at [494, 96] on div "Home Practice Speaking: Describe Image China Age Group * Remember to use the de…" at bounding box center [317, 283] width 431 height 567
click at [490, 107] on button "Re-Attempt" at bounding box center [497, 109] width 49 height 15
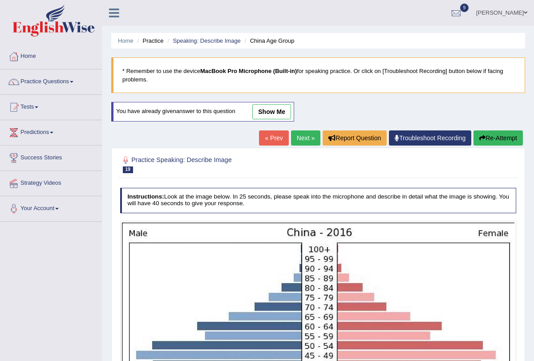
scroll to position [200, 0]
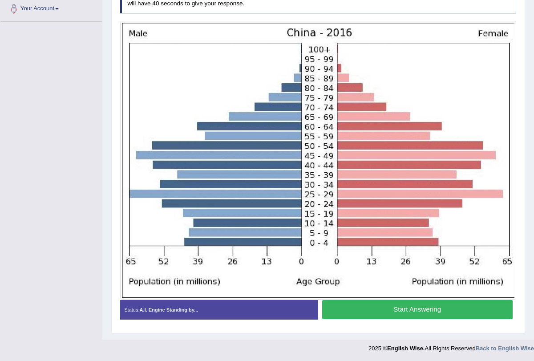
click at [438, 310] on button "Start Answering" at bounding box center [417, 309] width 190 height 19
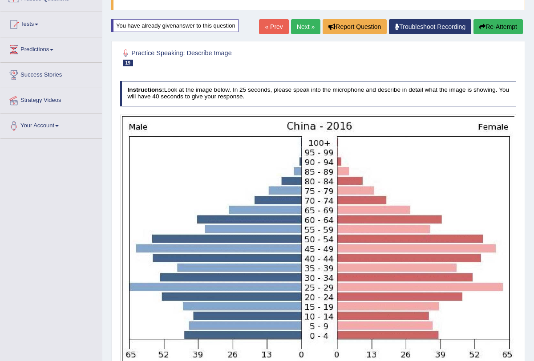
scroll to position [0, 0]
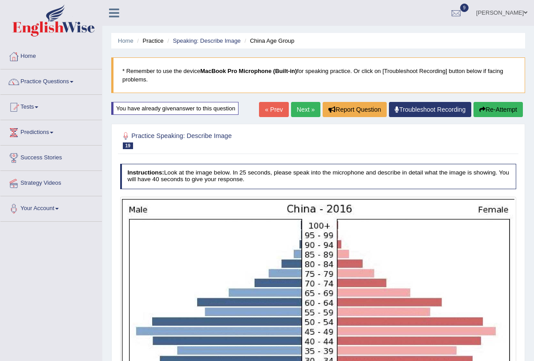
click at [300, 109] on link "Next »" at bounding box center [305, 109] width 29 height 15
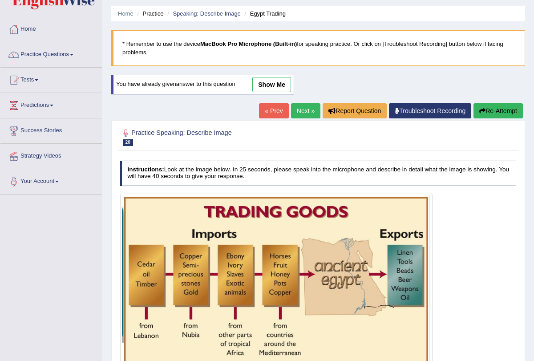
scroll to position [43, 0]
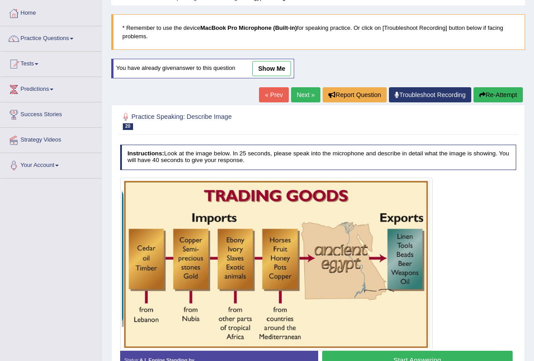
click at [296, 100] on link "Next »" at bounding box center [305, 94] width 29 height 15
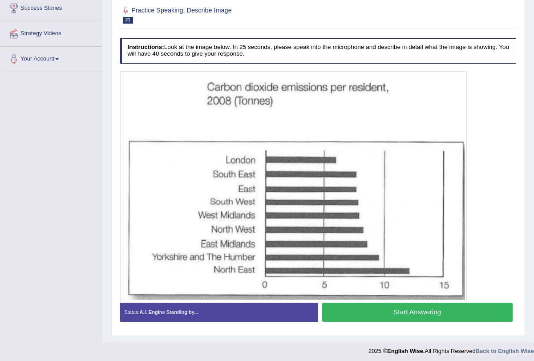
scroll to position [150, 0]
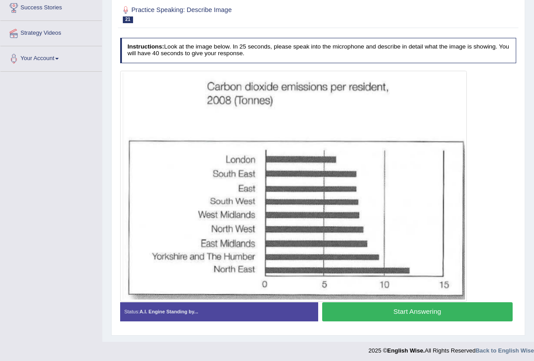
click at [355, 313] on button "Start Answering" at bounding box center [417, 311] width 190 height 19
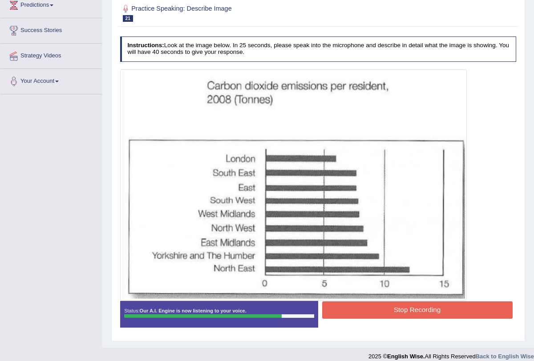
click at [355, 313] on button "Stop Recording" at bounding box center [417, 309] width 190 height 17
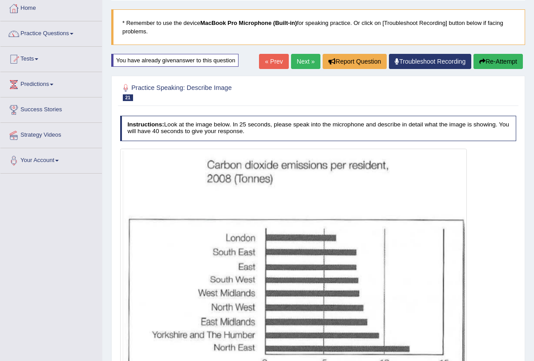
scroll to position [0, 0]
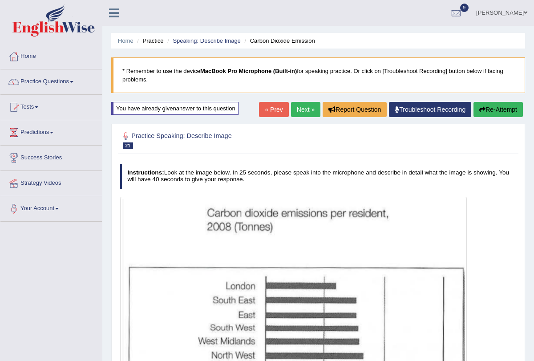
click at [295, 109] on link "Next »" at bounding box center [305, 109] width 29 height 15
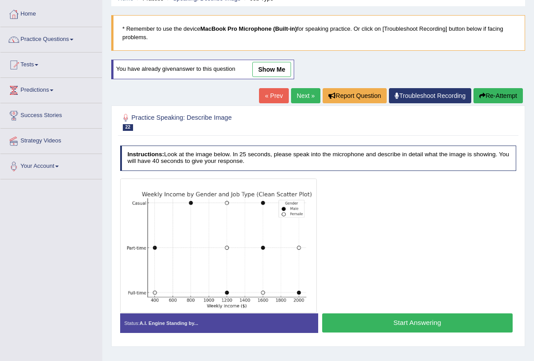
scroll to position [106, 0]
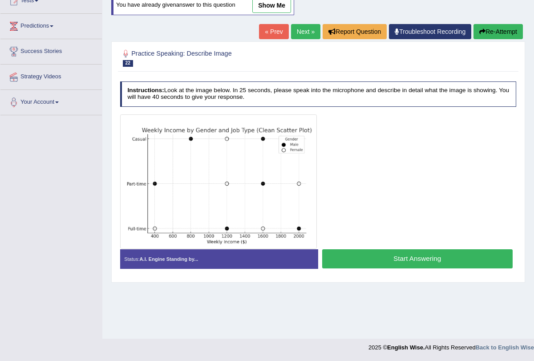
click at [354, 267] on button "Start Answering" at bounding box center [417, 258] width 190 height 19
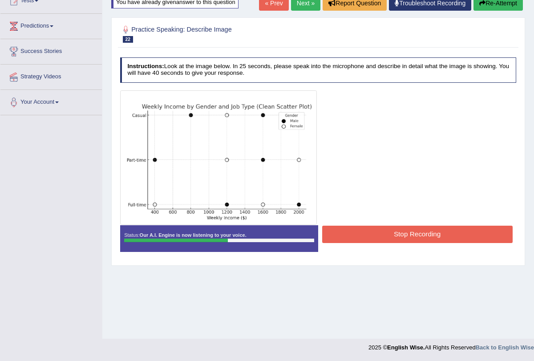
click at [365, 237] on button "Stop Recording" at bounding box center [417, 233] width 190 height 17
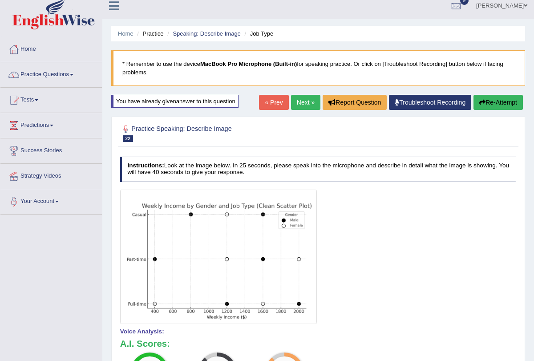
scroll to position [9, 0]
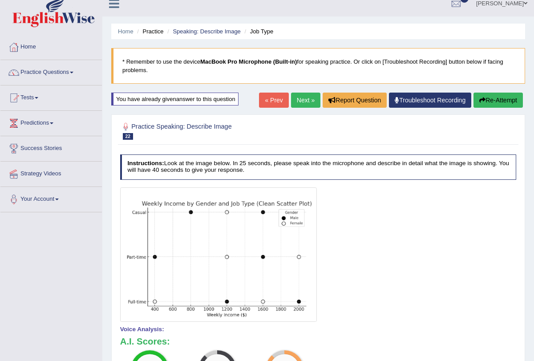
click at [295, 101] on link "Next »" at bounding box center [305, 100] width 29 height 15
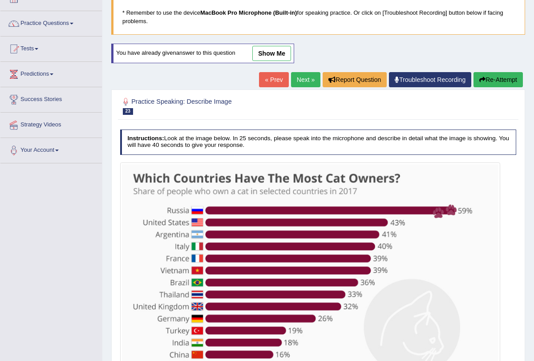
scroll to position [149, 0]
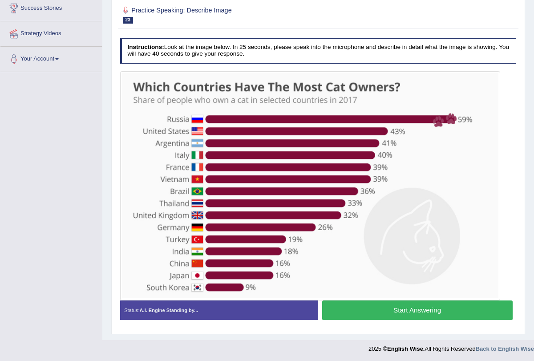
click at [350, 314] on button "Start Answering" at bounding box center [417, 309] width 190 height 19
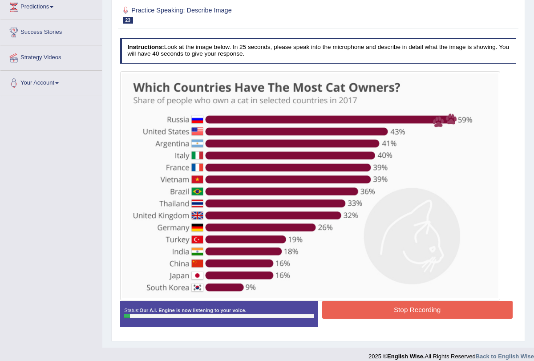
click at [350, 314] on button "Stop Recording" at bounding box center [417, 309] width 190 height 17
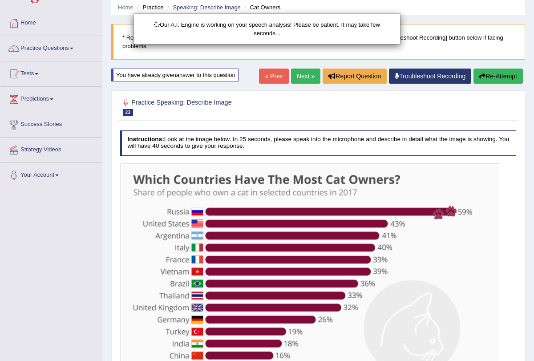
scroll to position [31, 0]
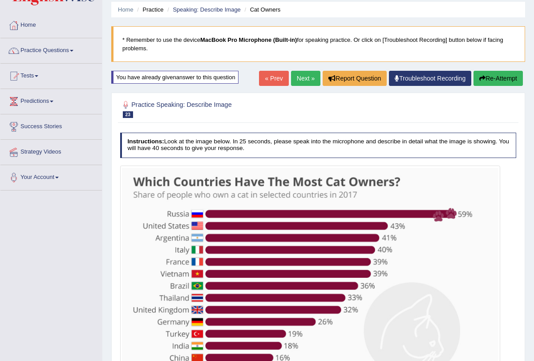
click at [484, 80] on button "Re-Attempt" at bounding box center [497, 78] width 49 height 15
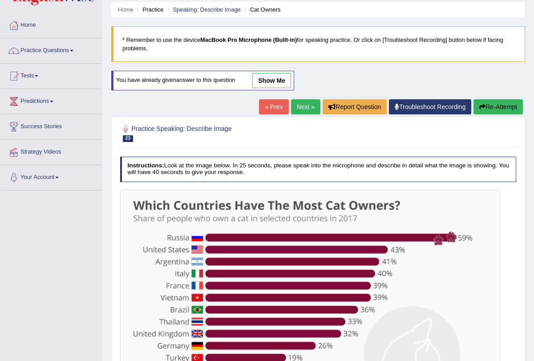
scroll to position [149, 0]
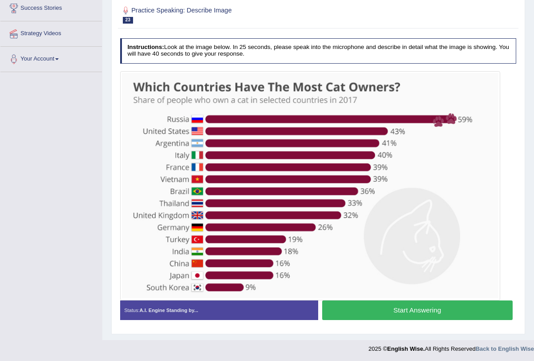
click at [402, 309] on button "Start Answering" at bounding box center [417, 309] width 190 height 19
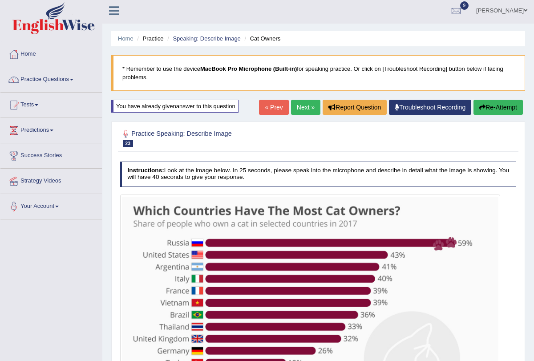
scroll to position [0, 0]
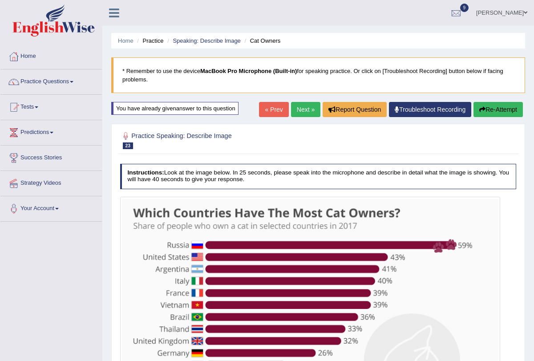
click at [301, 107] on link "Next »" at bounding box center [305, 109] width 29 height 15
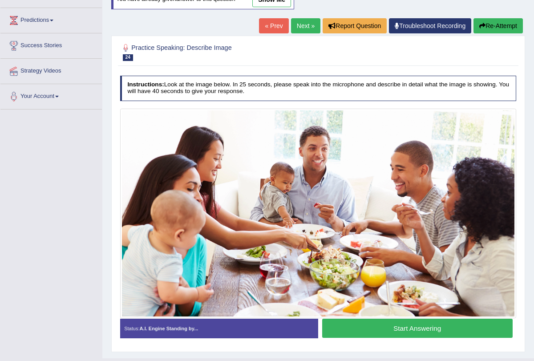
scroll to position [130, 0]
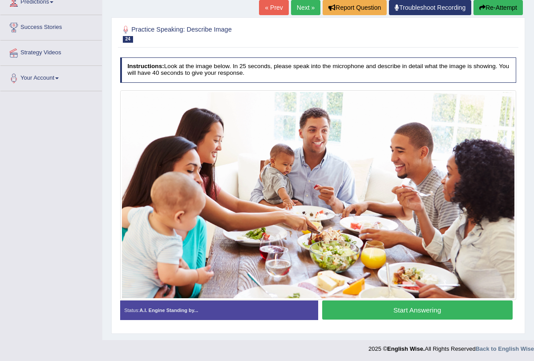
click at [368, 302] on button "Start Answering" at bounding box center [417, 309] width 190 height 19
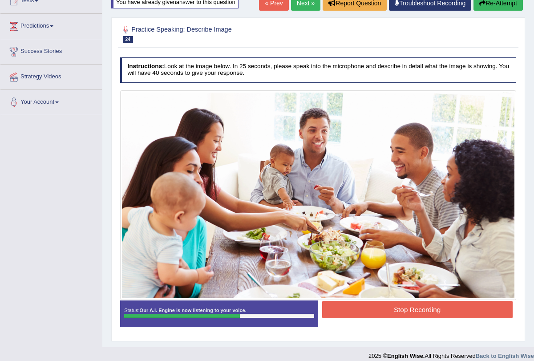
click at [368, 302] on button "Stop Recording" at bounding box center [417, 309] width 190 height 17
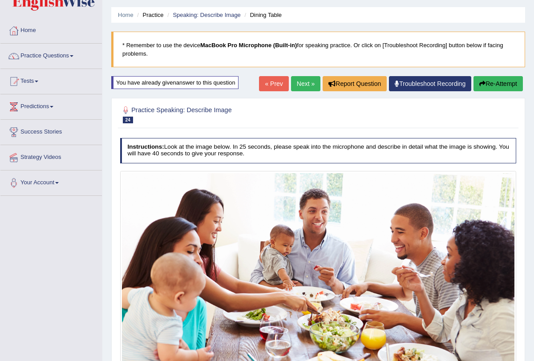
scroll to position [0, 0]
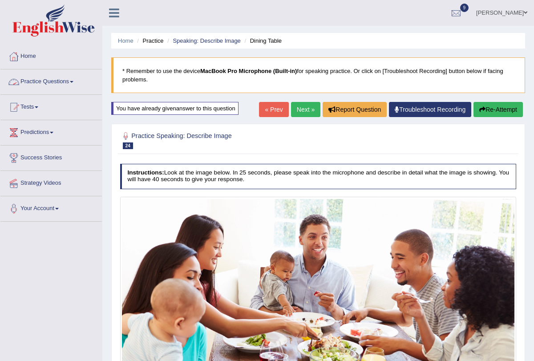
click at [76, 79] on link "Practice Questions" at bounding box center [50, 80] width 101 height 22
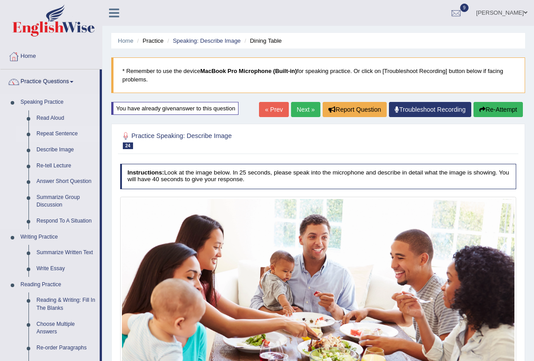
scroll to position [1, 0]
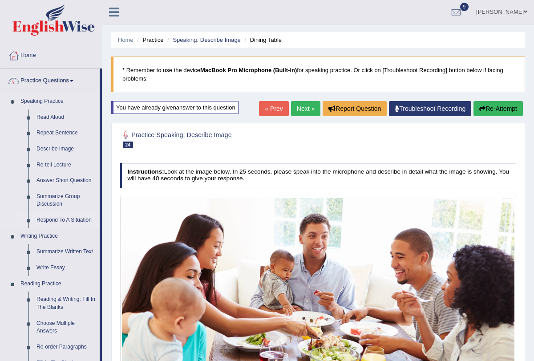
click at [76, 217] on link "Respond To A Situation" at bounding box center [65, 220] width 67 height 16
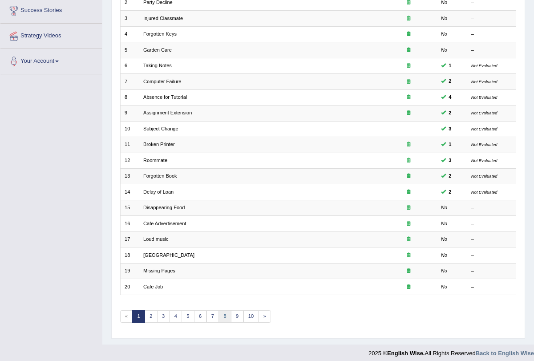
click at [218, 313] on link "8" at bounding box center [224, 316] width 13 height 12
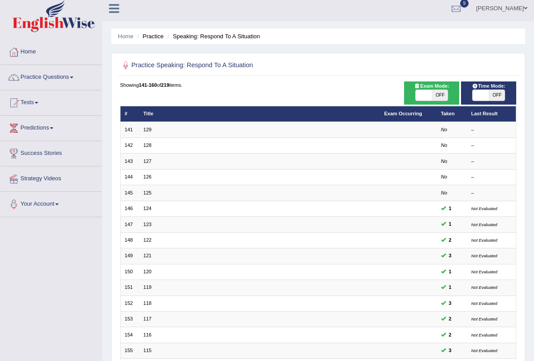
scroll to position [7, 0]
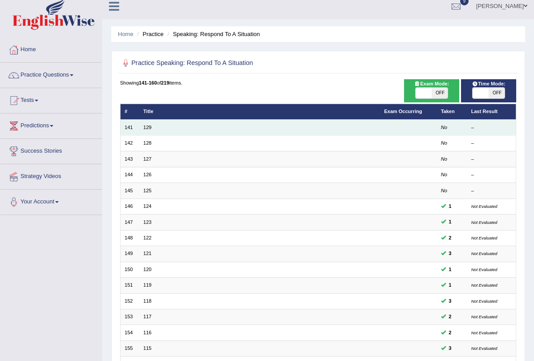
click at [146, 131] on td "129" at bounding box center [259, 128] width 241 height 16
click at [147, 126] on link "129" at bounding box center [147, 127] width 8 height 5
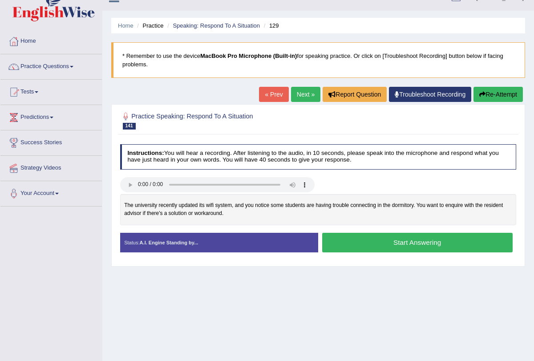
scroll to position [23, 0]
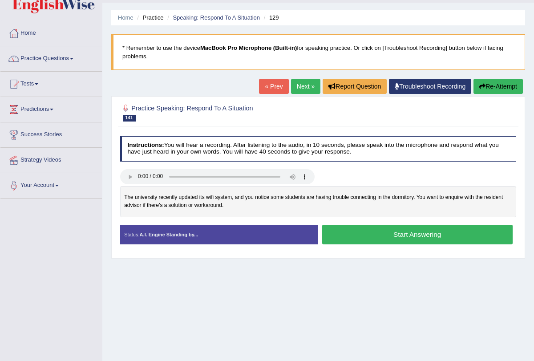
click at [369, 237] on button "Start Answering" at bounding box center [417, 234] width 190 height 19
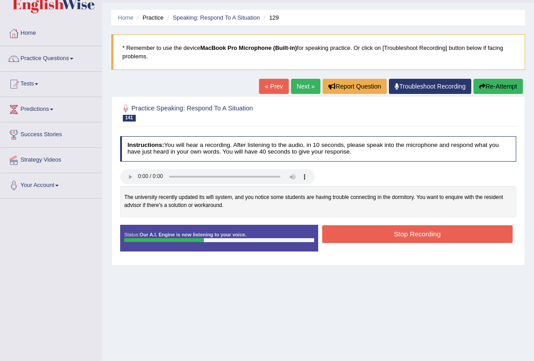
click at [369, 237] on button "Stop Recording" at bounding box center [417, 233] width 190 height 17
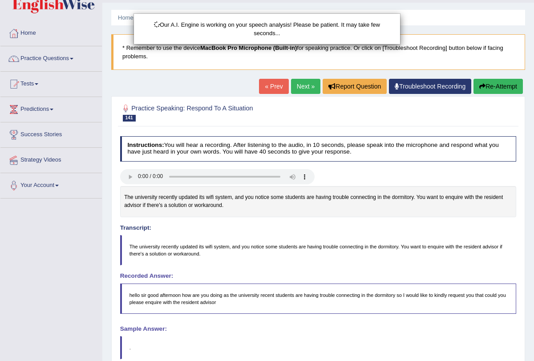
scroll to position [30, 0]
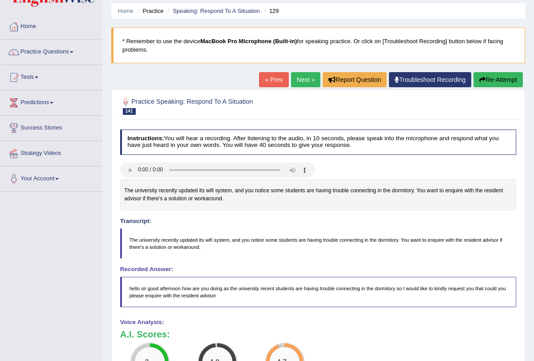
click at [494, 83] on button "Re-Attempt" at bounding box center [497, 79] width 49 height 15
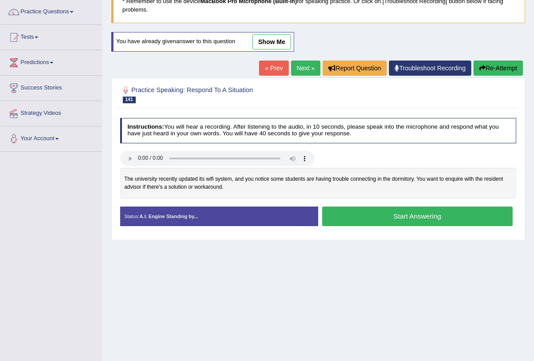
scroll to position [72, 0]
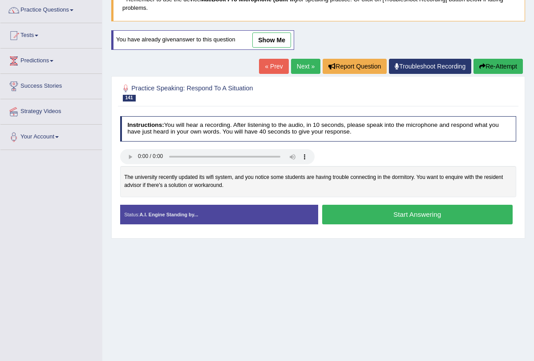
click at [406, 219] on button "Start Answering" at bounding box center [417, 214] width 190 height 19
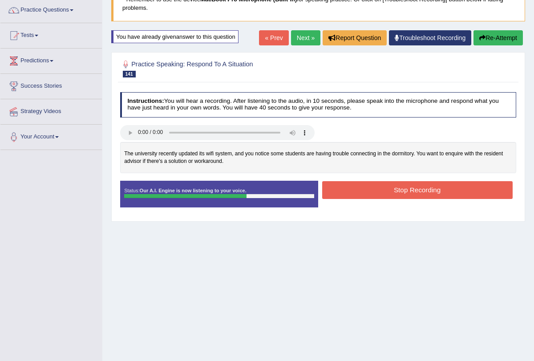
click at [408, 191] on button "Stop Recording" at bounding box center [417, 189] width 190 height 17
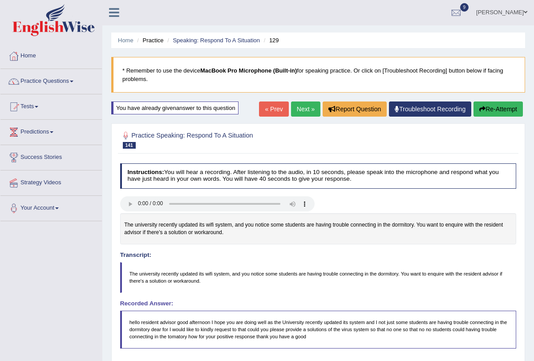
scroll to position [0, 0]
click at [303, 107] on link "Next »" at bounding box center [305, 109] width 29 height 15
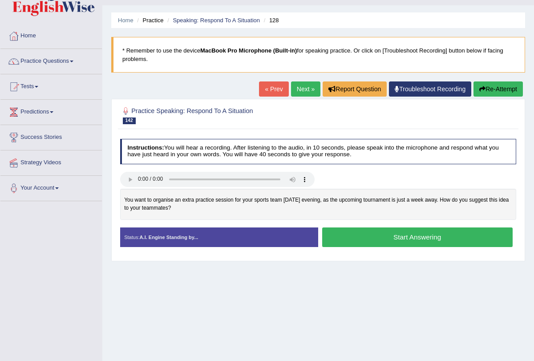
scroll to position [20, 0]
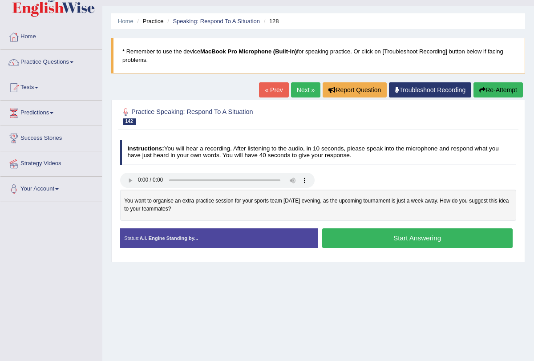
click at [393, 237] on button "Start Answering" at bounding box center [417, 237] width 190 height 19
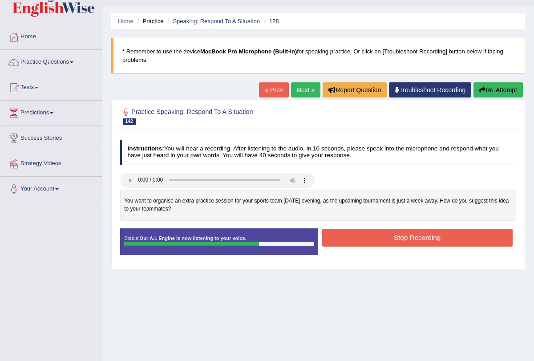
click at [393, 237] on button "Stop Recording" at bounding box center [417, 237] width 190 height 17
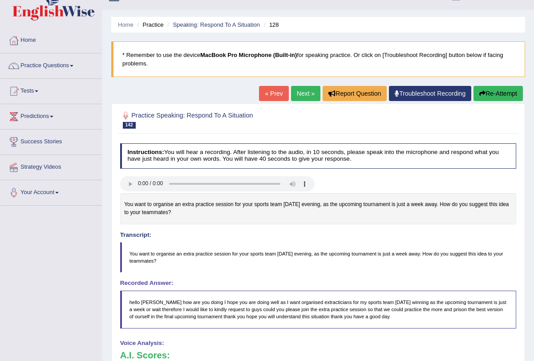
scroll to position [14, 0]
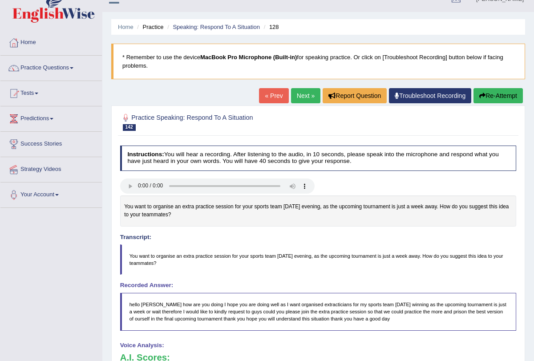
click at [306, 91] on link "Next »" at bounding box center [305, 95] width 29 height 15
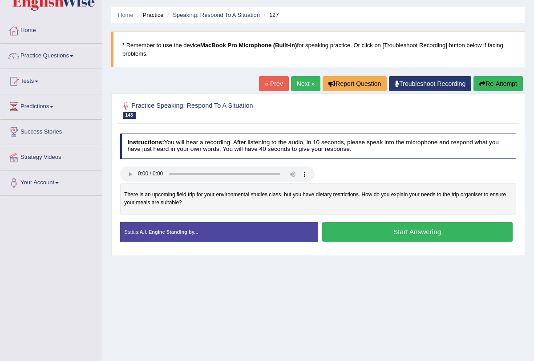
click at [366, 232] on button "Start Answering" at bounding box center [417, 231] width 190 height 19
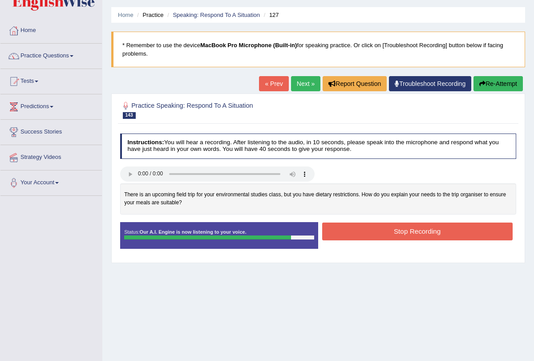
click at [366, 232] on button "Stop Recording" at bounding box center [417, 230] width 190 height 17
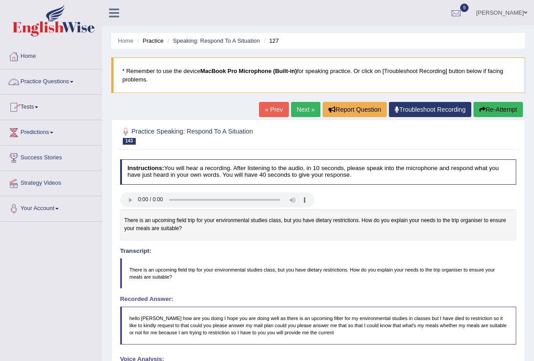
click at [73, 81] on span at bounding box center [72, 82] width 4 height 2
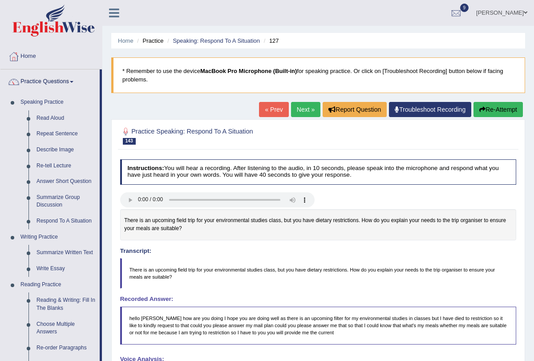
click at [304, 113] on link "Next »" at bounding box center [305, 109] width 29 height 15
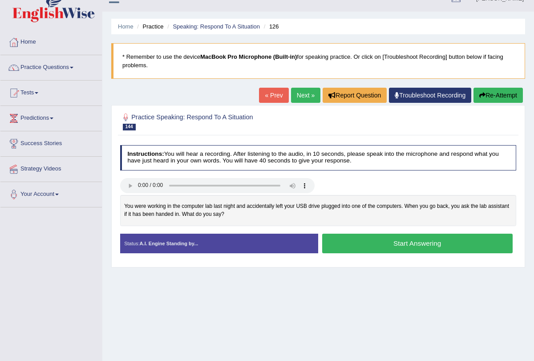
click at [369, 245] on button "Start Answering" at bounding box center [417, 242] width 190 height 19
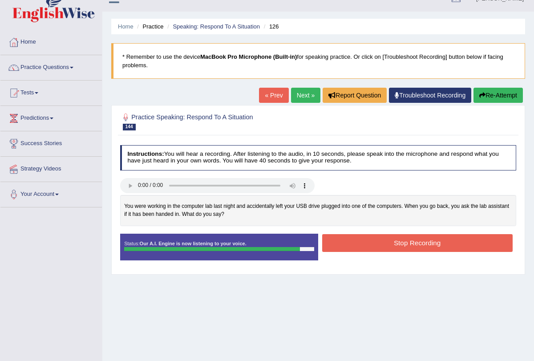
click at [369, 245] on button "Stop Recording" at bounding box center [417, 242] width 190 height 17
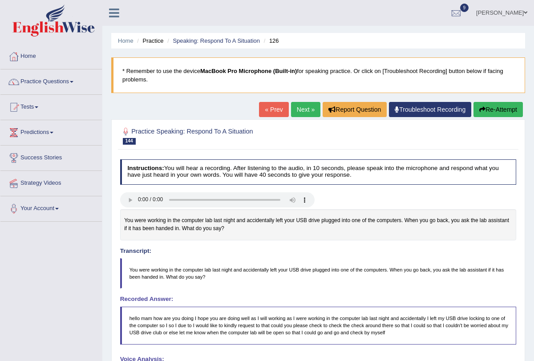
click at [302, 111] on link "Next »" at bounding box center [305, 109] width 29 height 15
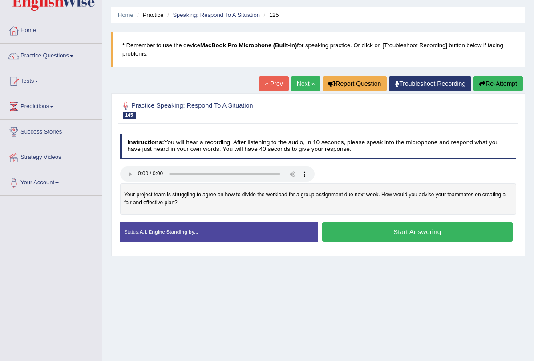
click at [382, 229] on button "Start Answering" at bounding box center [417, 231] width 190 height 19
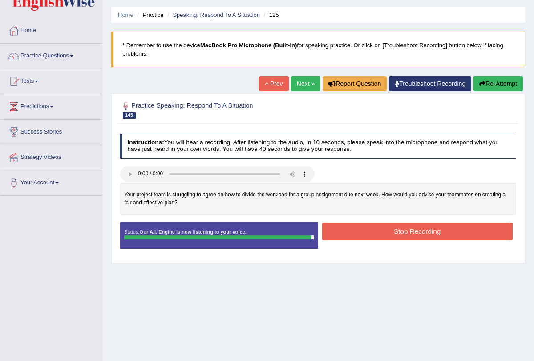
click at [382, 229] on button "Stop Recording" at bounding box center [417, 230] width 190 height 17
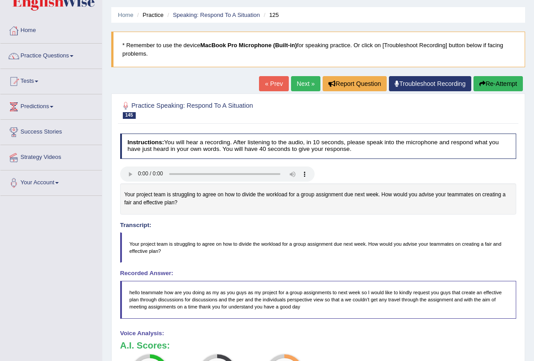
click at [302, 90] on link "Next »" at bounding box center [305, 83] width 29 height 15
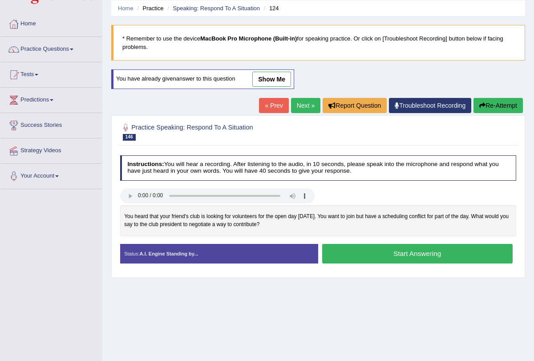
scroll to position [43, 0]
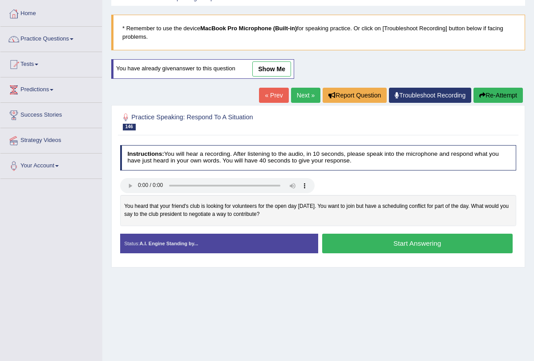
click at [377, 247] on button "Start Answering" at bounding box center [417, 242] width 190 height 19
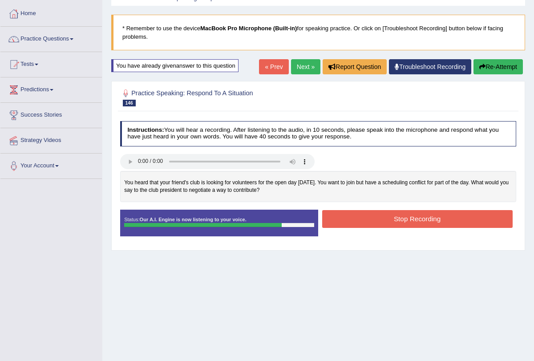
click at [396, 220] on button "Stop Recording" at bounding box center [417, 218] width 190 height 17
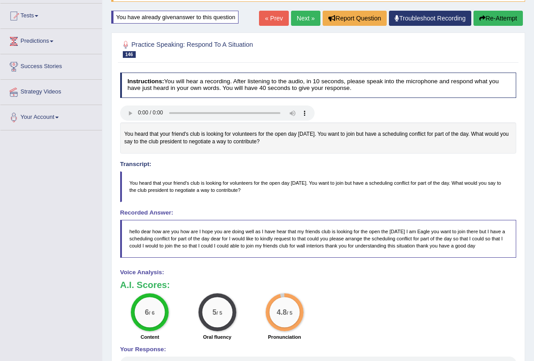
scroll to position [0, 0]
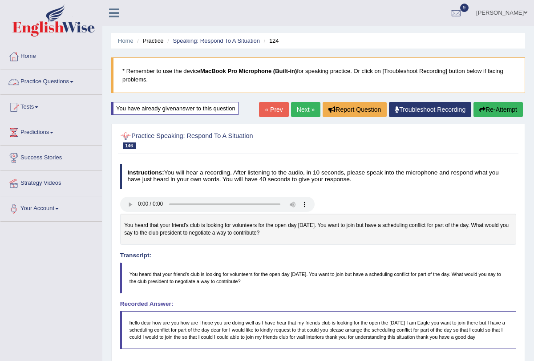
click at [74, 78] on link "Practice Questions" at bounding box center [50, 80] width 101 height 22
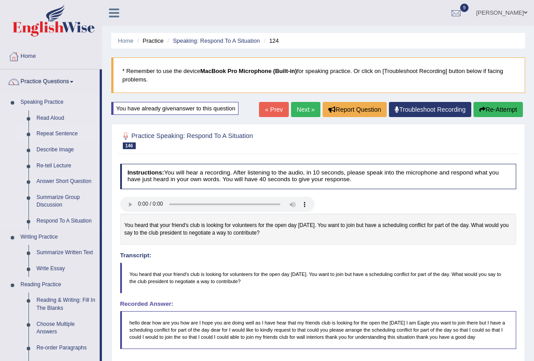
click at [64, 136] on link "Repeat Sentence" at bounding box center [65, 134] width 67 height 16
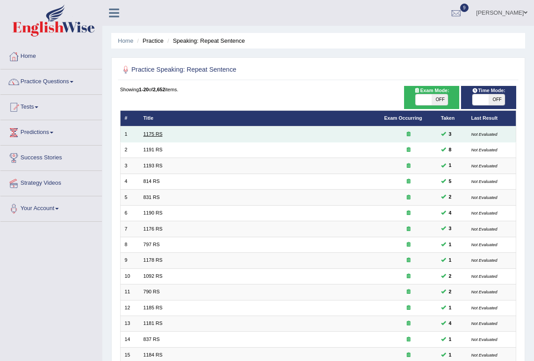
click at [151, 136] on link "1175 RS" at bounding box center [152, 133] width 19 height 5
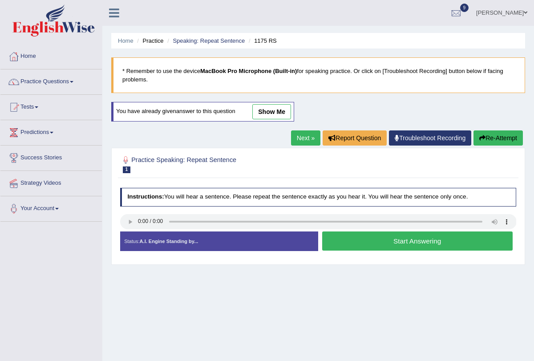
scroll to position [27, 0]
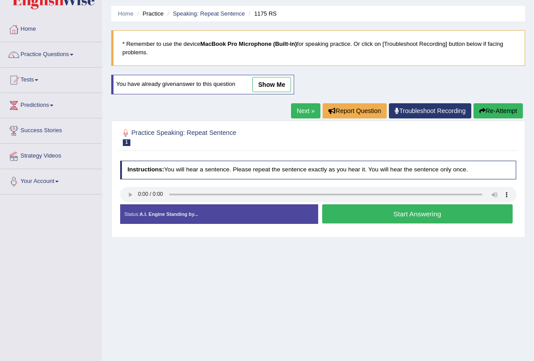
click at [402, 220] on button "Start Answering" at bounding box center [417, 213] width 190 height 19
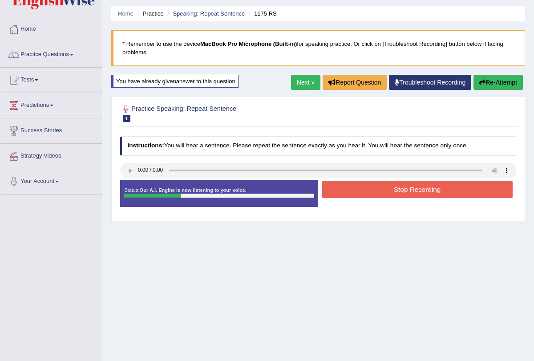
click at [399, 190] on button "Stop Recording" at bounding box center [417, 189] width 190 height 17
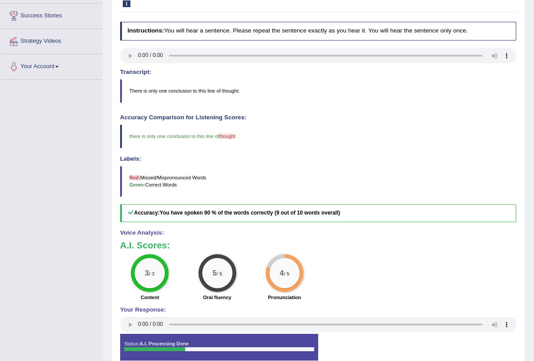
scroll to position [0, 0]
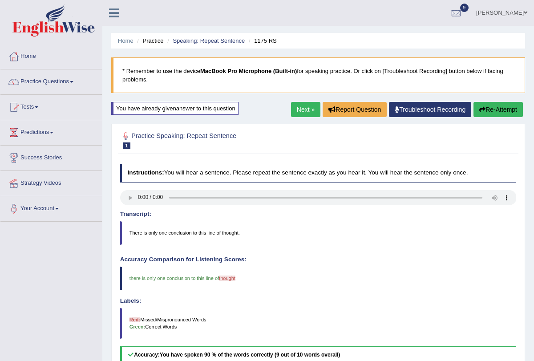
click at [306, 108] on link "Next »" at bounding box center [305, 109] width 29 height 15
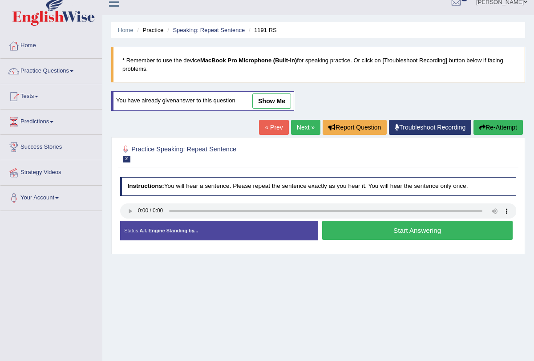
scroll to position [11, 0]
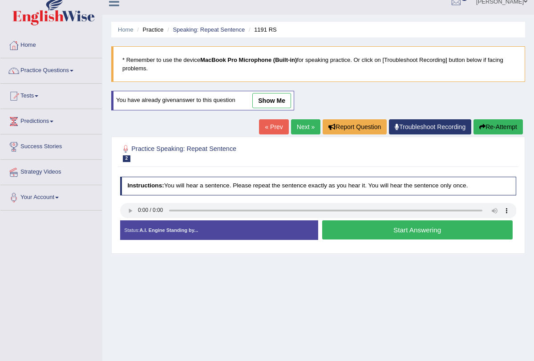
click at [379, 235] on button "Start Answering" at bounding box center [417, 229] width 190 height 19
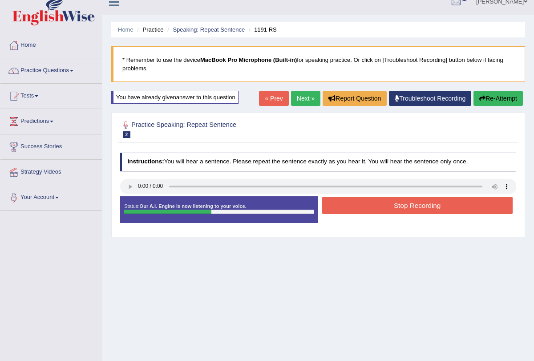
click at [379, 199] on button "Stop Recording" at bounding box center [417, 205] width 190 height 17
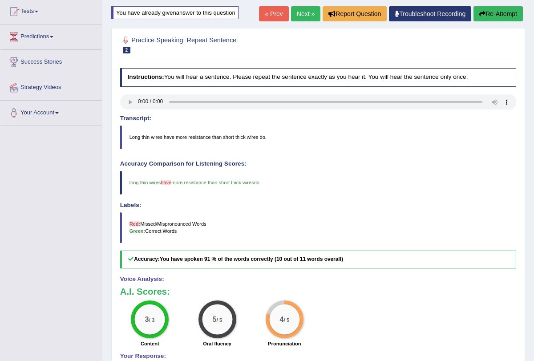
scroll to position [0, 0]
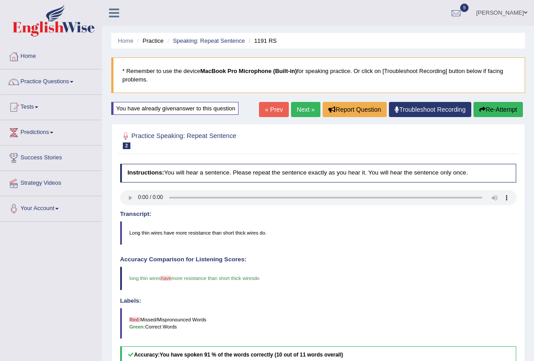
click at [302, 111] on link "Next »" at bounding box center [305, 109] width 29 height 15
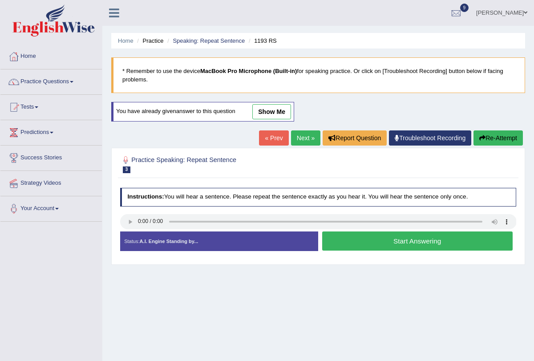
click at [354, 249] on button "Start Answering" at bounding box center [417, 240] width 190 height 19
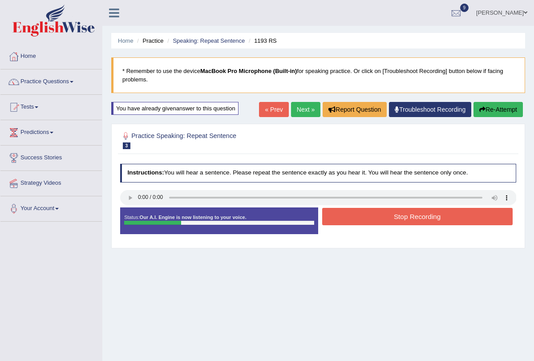
click at [352, 220] on button "Stop Recording" at bounding box center [417, 216] width 190 height 17
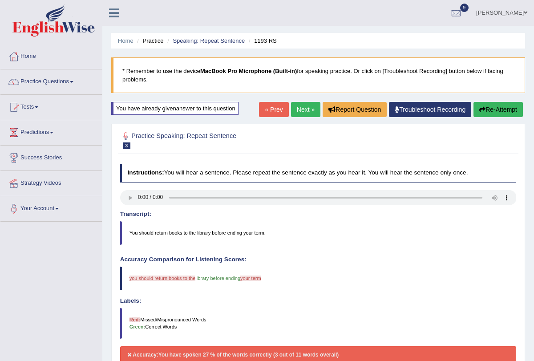
click at [302, 111] on link "Next »" at bounding box center [305, 109] width 29 height 15
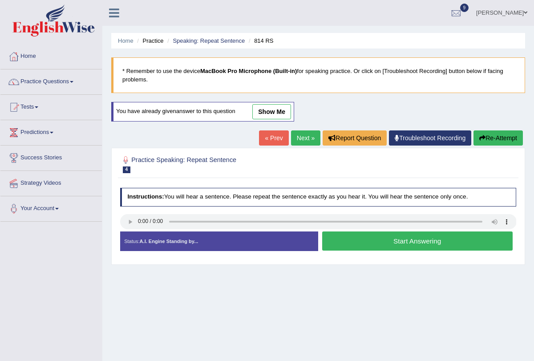
click at [297, 138] on link "Next »" at bounding box center [305, 137] width 29 height 15
click at [298, 142] on link "Next »" at bounding box center [305, 137] width 29 height 15
click at [298, 139] on link "Next »" at bounding box center [305, 137] width 29 height 15
click at [291, 135] on link "Next »" at bounding box center [305, 137] width 29 height 15
click at [307, 132] on link "Next »" at bounding box center [305, 137] width 29 height 15
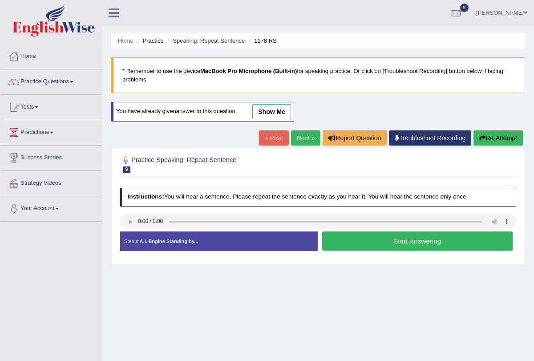
click at [303, 133] on link "Next »" at bounding box center [305, 137] width 29 height 15
click at [297, 134] on link "Next »" at bounding box center [305, 137] width 29 height 15
click at [294, 139] on link "Next »" at bounding box center [305, 137] width 29 height 15
click at [301, 133] on link "Next »" at bounding box center [305, 137] width 29 height 15
click at [302, 140] on link "Next »" at bounding box center [305, 137] width 29 height 15
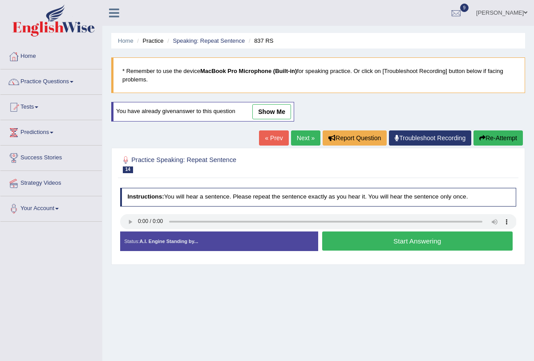
click at [297, 142] on link "Next »" at bounding box center [305, 137] width 29 height 15
click at [303, 133] on link "Next »" at bounding box center [305, 137] width 29 height 15
click at [311, 138] on link "Next »" at bounding box center [305, 137] width 29 height 15
click at [303, 137] on link "Next »" at bounding box center [305, 137] width 29 height 15
click at [301, 136] on link "Next »" at bounding box center [305, 137] width 29 height 15
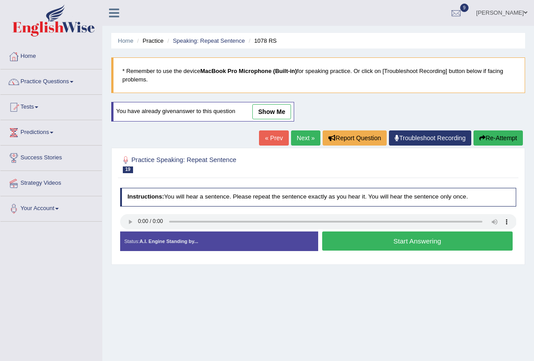
click at [299, 131] on link "Next »" at bounding box center [305, 137] width 29 height 15
click at [298, 137] on link "Next »" at bounding box center [305, 137] width 29 height 15
click at [299, 144] on link "Next »" at bounding box center [305, 137] width 29 height 15
click at [301, 136] on link "Next »" at bounding box center [305, 137] width 29 height 15
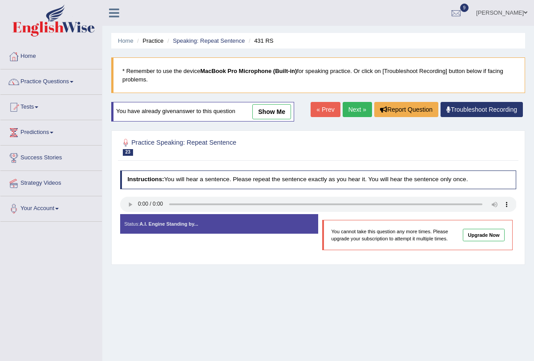
click at [352, 109] on link "Next »" at bounding box center [356, 109] width 29 height 15
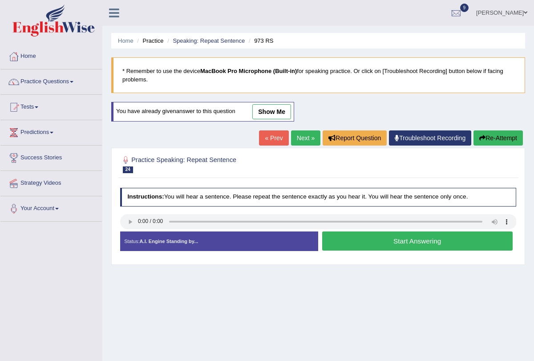
click at [302, 137] on link "Next »" at bounding box center [305, 137] width 29 height 15
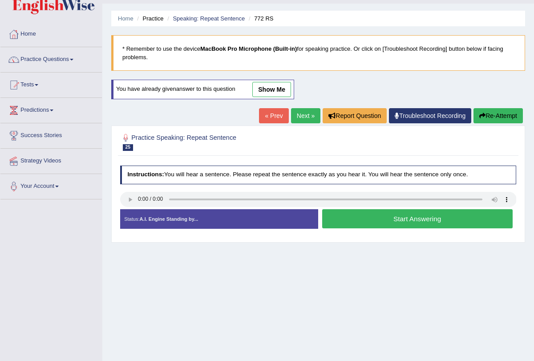
click at [304, 117] on link "Next »" at bounding box center [305, 115] width 29 height 15
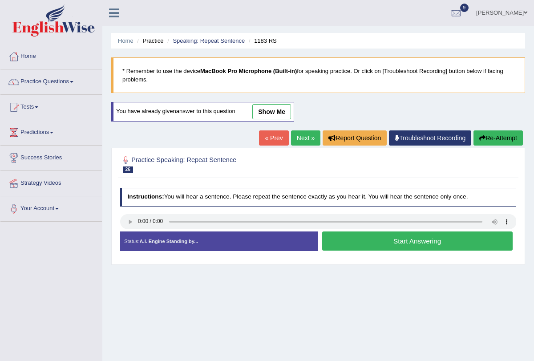
click at [302, 142] on link "Next »" at bounding box center [305, 137] width 29 height 15
click at [299, 142] on link "Next »" at bounding box center [305, 137] width 29 height 15
click at [300, 143] on link "Next »" at bounding box center [305, 137] width 29 height 15
click at [301, 143] on link "Next »" at bounding box center [305, 137] width 29 height 15
click at [294, 140] on link "Next »" at bounding box center [305, 137] width 29 height 15
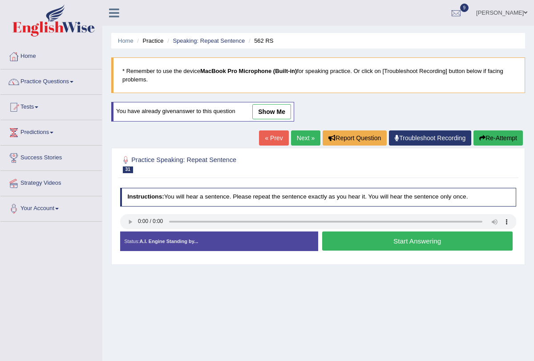
click at [297, 139] on link "Next »" at bounding box center [305, 137] width 29 height 15
click at [295, 141] on link "Next »" at bounding box center [305, 137] width 29 height 15
click at [300, 137] on link "Next »" at bounding box center [305, 137] width 29 height 15
click at [302, 139] on link "Next »" at bounding box center [305, 137] width 29 height 15
click at [312, 169] on h2 "Practice Speaking: Repeat Sentence 35 2147 RS" at bounding box center [242, 163] width 245 height 19
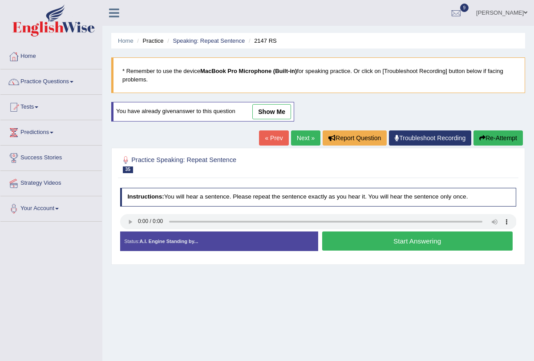
click at [302, 138] on link "Next »" at bounding box center [305, 137] width 29 height 15
click at [301, 142] on link "Next »" at bounding box center [305, 137] width 29 height 15
click at [299, 142] on link "Next »" at bounding box center [305, 137] width 29 height 15
click at [76, 80] on link "Practice Questions" at bounding box center [50, 80] width 101 height 22
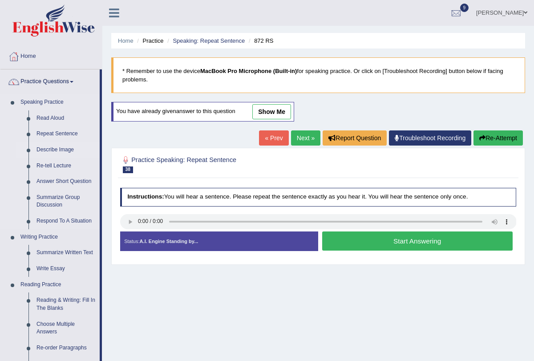
click at [70, 148] on link "Describe Image" at bounding box center [65, 150] width 67 height 16
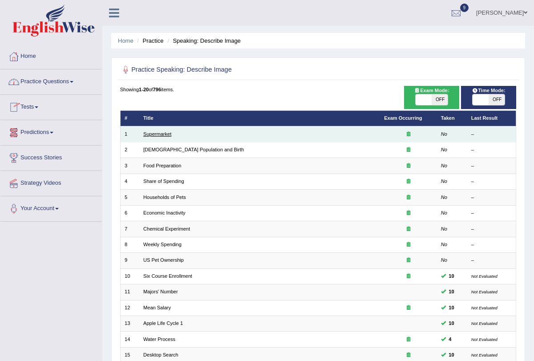
click at [167, 133] on link "Supermarket" at bounding box center [157, 133] width 28 height 5
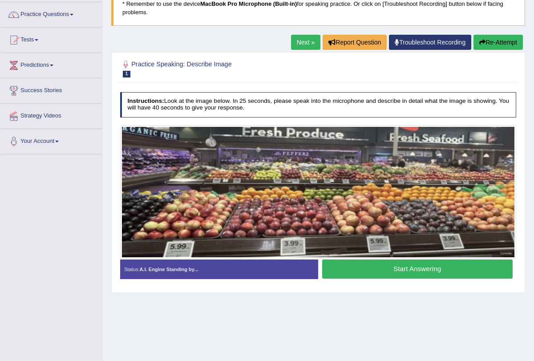
scroll to position [55, 0]
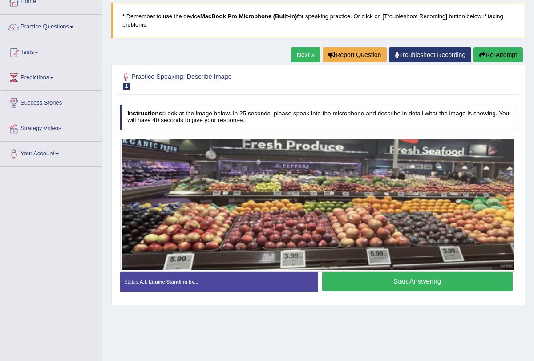
click at [505, 51] on button "Re-Attempt" at bounding box center [497, 54] width 49 height 15
click at [399, 283] on button "Start Answering" at bounding box center [417, 281] width 190 height 19
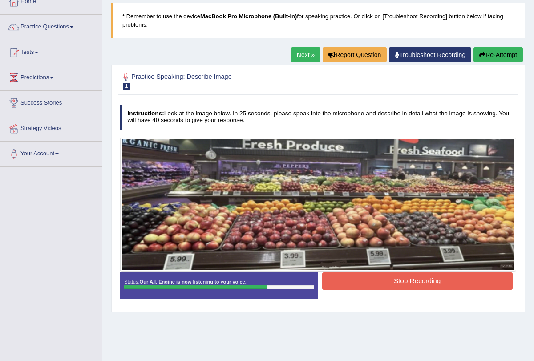
click at [399, 283] on button "Stop Recording" at bounding box center [417, 280] width 190 height 17
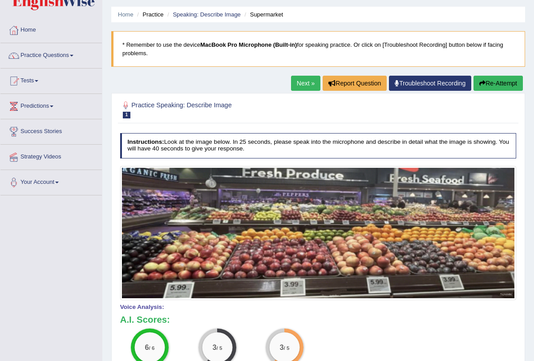
scroll to position [8, 0]
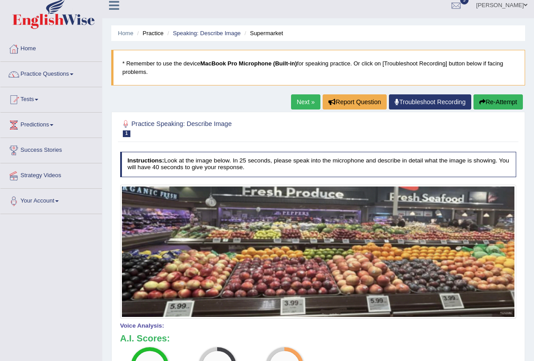
click at [309, 101] on link "Next »" at bounding box center [305, 101] width 29 height 15
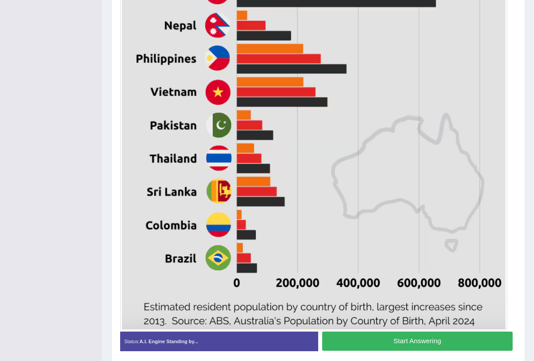
scroll to position [384, 0]
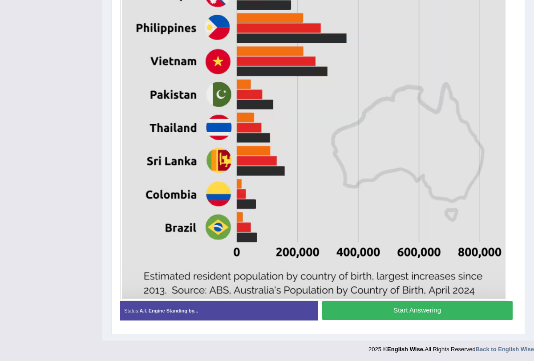
click at [347, 304] on button "Start Answering" at bounding box center [417, 310] width 190 height 19
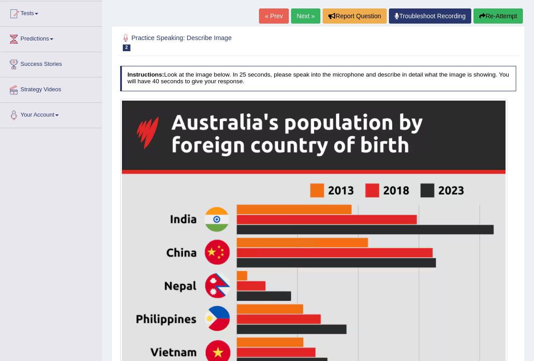
scroll to position [0, 0]
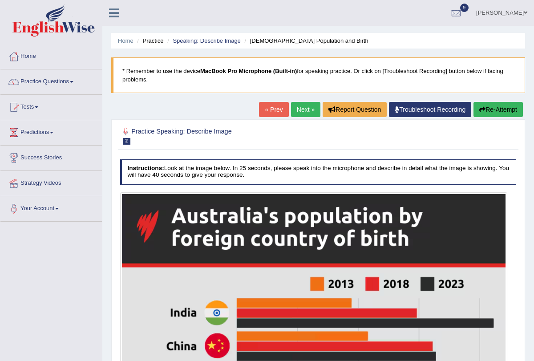
click at [305, 105] on link "Next »" at bounding box center [305, 109] width 29 height 15
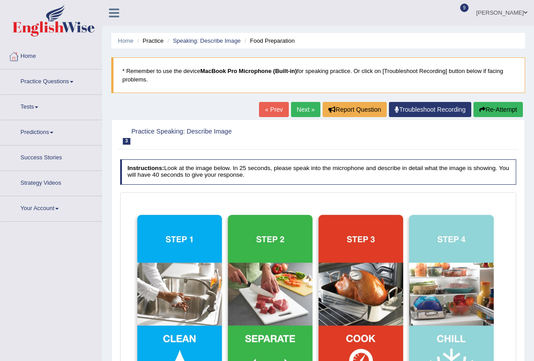
scroll to position [129, 0]
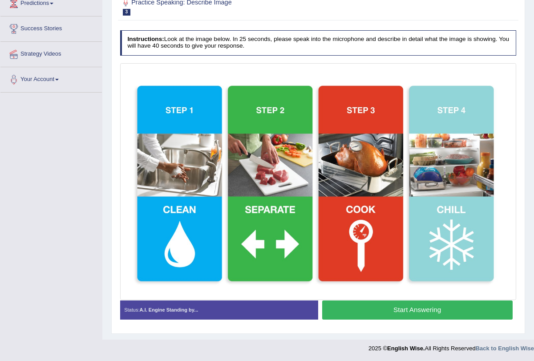
click at [362, 312] on button "Start Answering" at bounding box center [417, 309] width 190 height 19
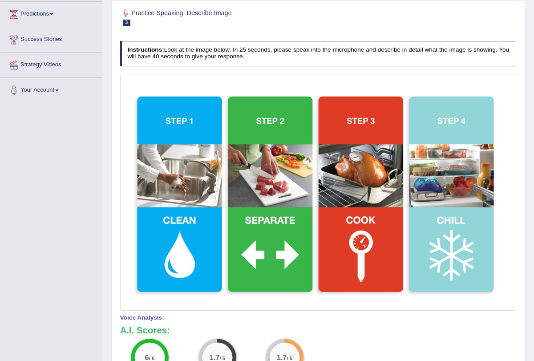
scroll to position [0, 0]
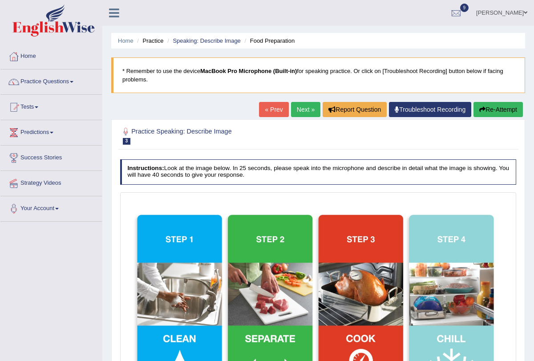
click at [494, 107] on button "Re-Attempt" at bounding box center [497, 109] width 49 height 15
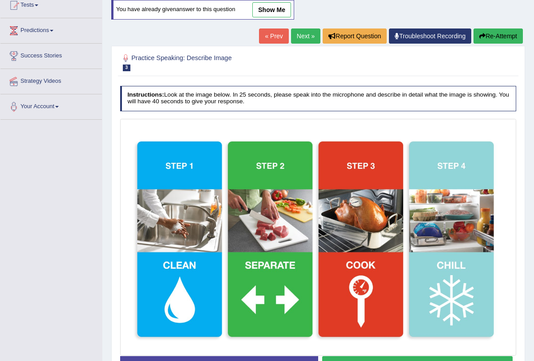
scroll to position [157, 0]
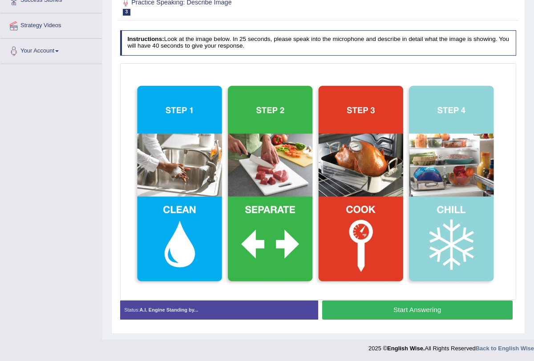
click at [394, 303] on button "Start Answering" at bounding box center [417, 309] width 190 height 19
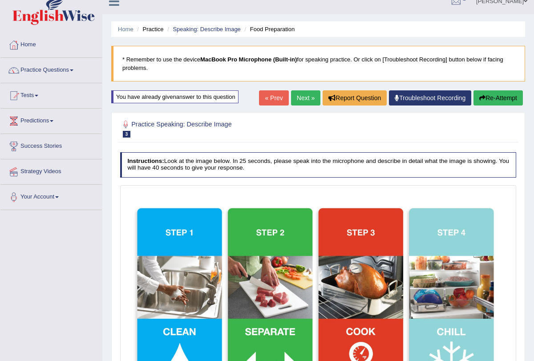
scroll to position [0, 0]
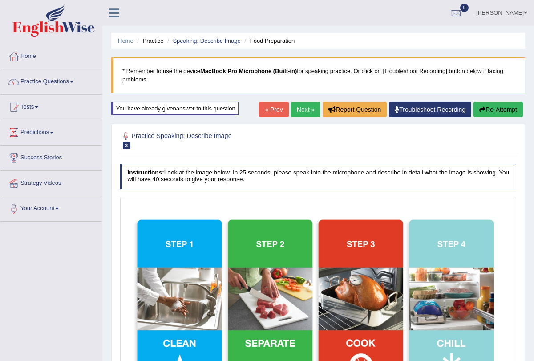
click at [300, 103] on link "Next »" at bounding box center [305, 109] width 29 height 15
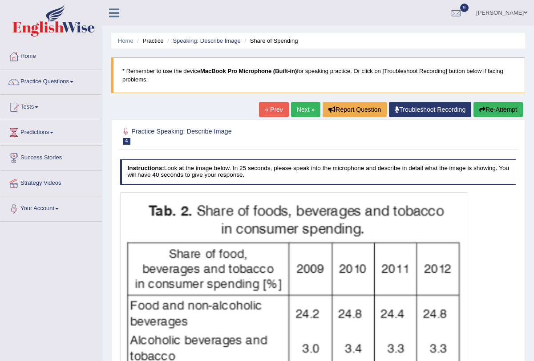
scroll to position [141, 0]
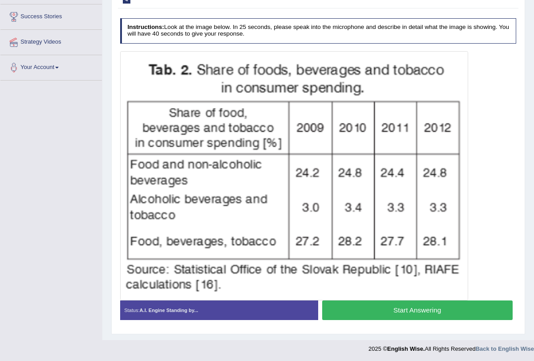
click at [362, 307] on button "Start Answering" at bounding box center [417, 309] width 190 height 19
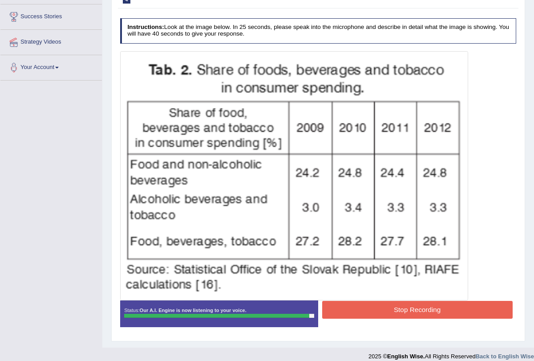
click at [362, 307] on button "Stop Recording" at bounding box center [417, 309] width 190 height 17
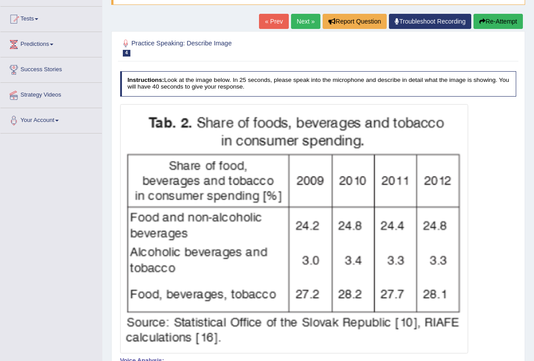
scroll to position [0, 0]
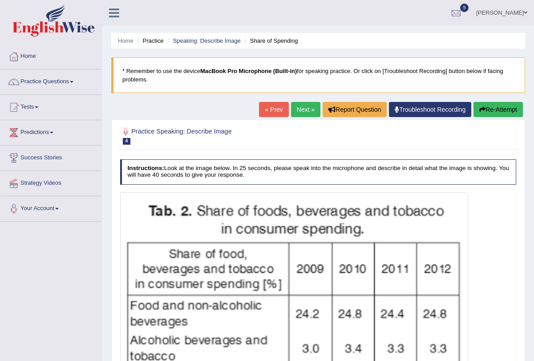
click at [305, 105] on link "Next »" at bounding box center [305, 109] width 29 height 15
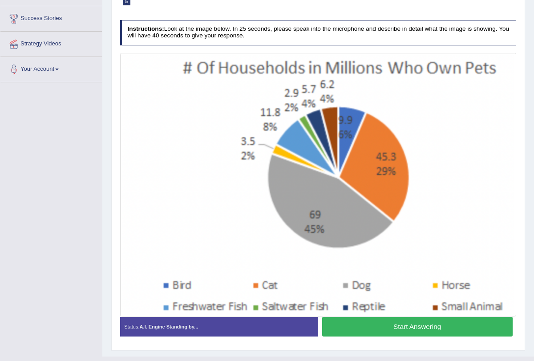
scroll to position [141, 0]
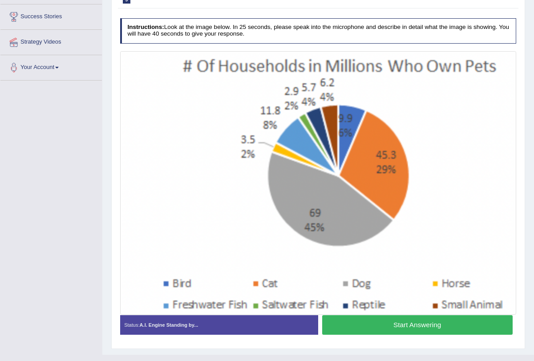
click at [351, 327] on button "Start Answering" at bounding box center [417, 324] width 190 height 19
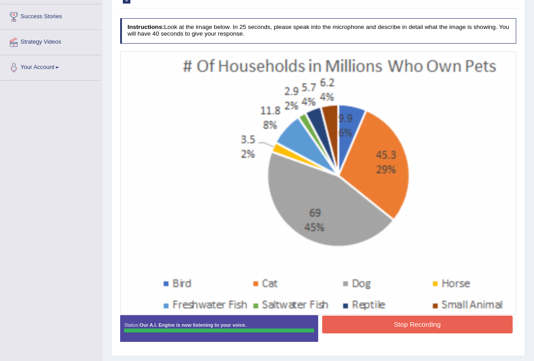
click at [351, 327] on button "Stop Recording" at bounding box center [417, 323] width 190 height 17
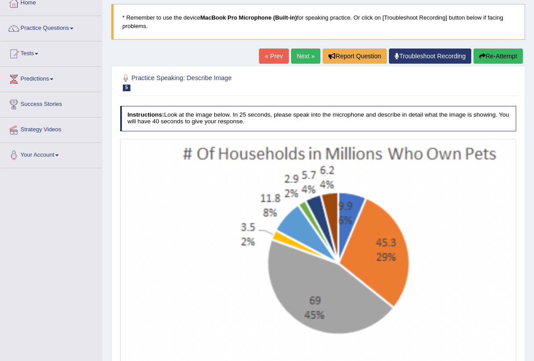
scroll to position [0, 0]
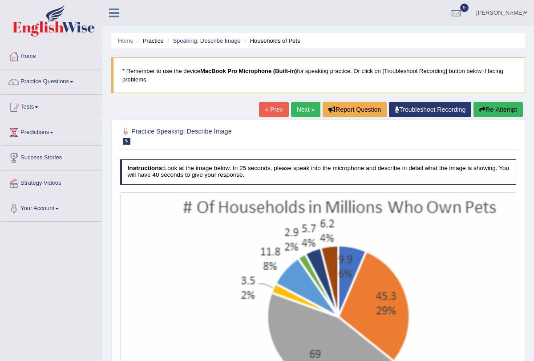
click at [304, 113] on link "Next »" at bounding box center [305, 109] width 29 height 15
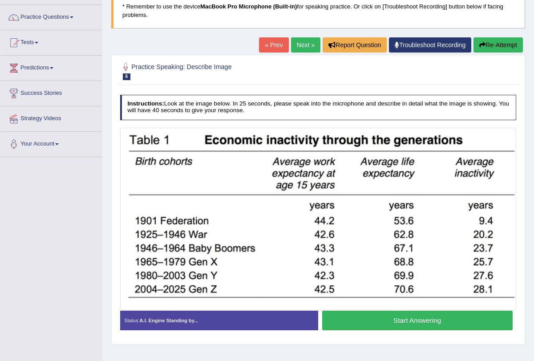
scroll to position [106, 0]
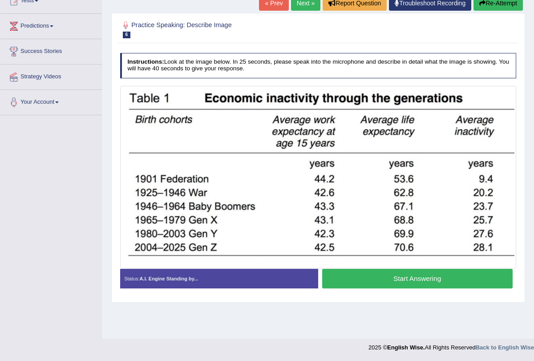
click at [370, 278] on button "Start Answering" at bounding box center [417, 278] width 190 height 19
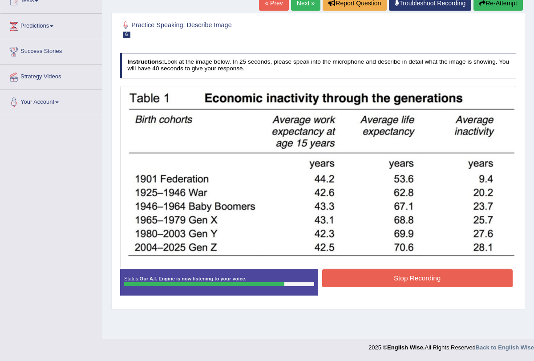
click at [370, 278] on button "Stop Recording" at bounding box center [417, 277] width 190 height 17
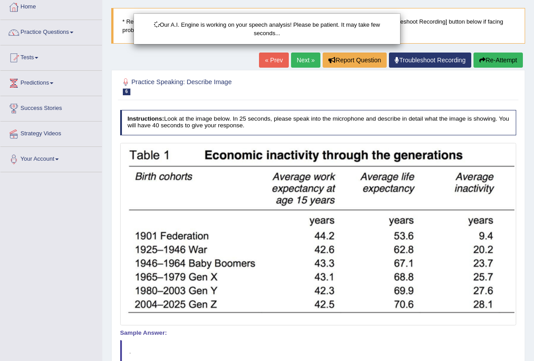
scroll to position [0, 0]
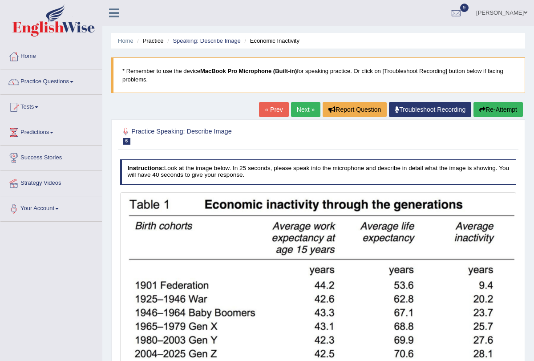
click at [291, 103] on link "Next »" at bounding box center [305, 109] width 29 height 15
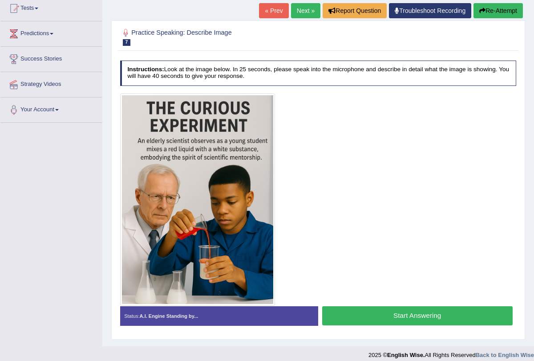
scroll to position [104, 0]
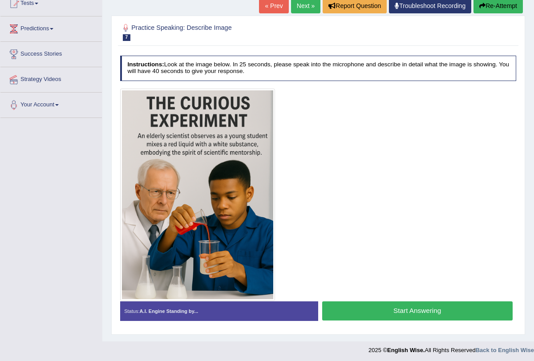
click at [380, 308] on button "Start Answering" at bounding box center [417, 310] width 190 height 19
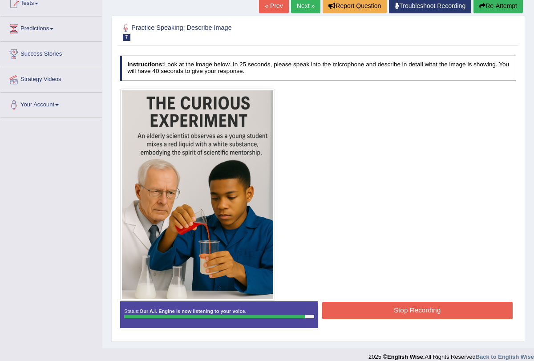
click at [380, 308] on button "Stop Recording" at bounding box center [417, 310] width 190 height 17
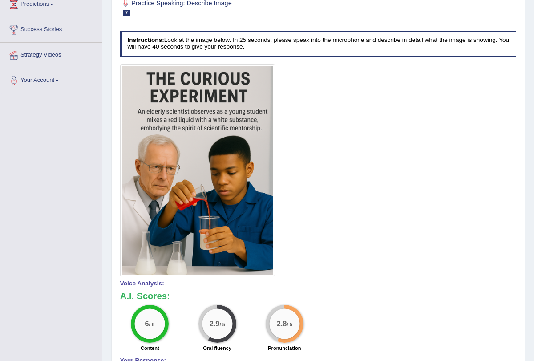
scroll to position [0, 0]
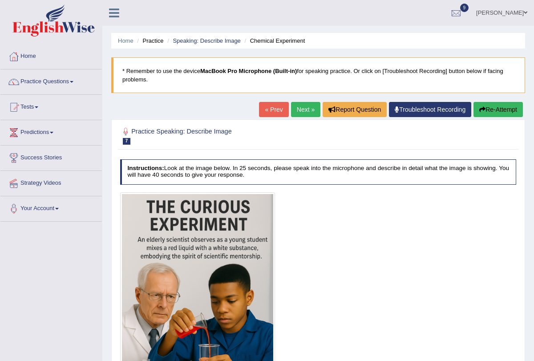
click at [301, 109] on link "Next »" at bounding box center [305, 109] width 29 height 15
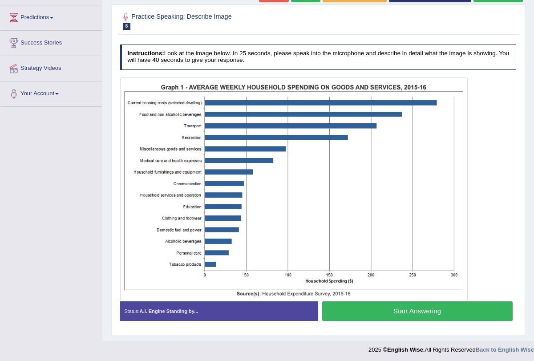
scroll to position [116, 0]
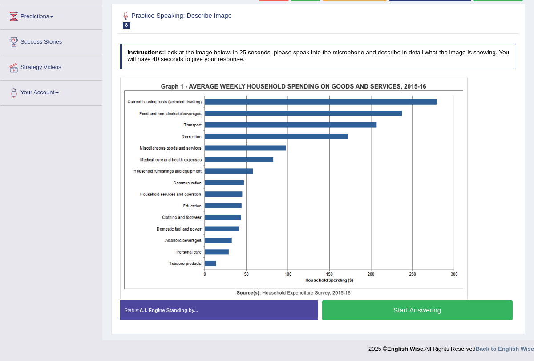
click at [355, 306] on button "Start Answering" at bounding box center [417, 309] width 190 height 19
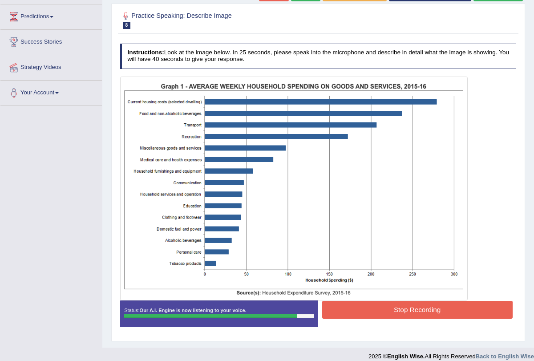
click at [458, 313] on button "Stop Recording" at bounding box center [417, 309] width 190 height 17
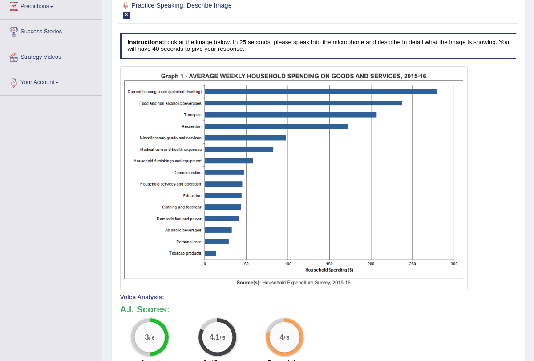
scroll to position [0, 0]
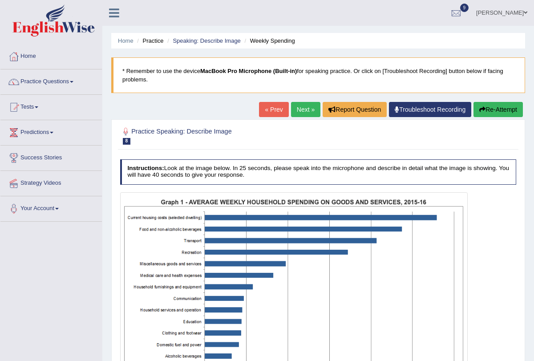
click at [303, 110] on link "Next »" at bounding box center [305, 109] width 29 height 15
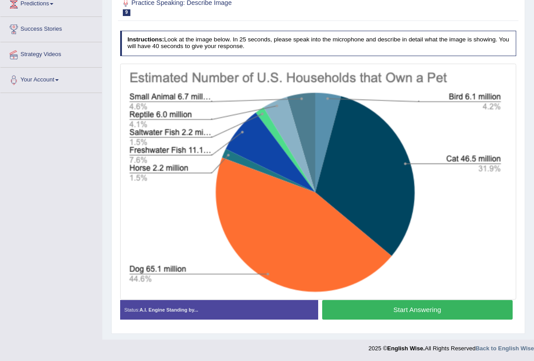
click at [378, 310] on button "Start Answering" at bounding box center [417, 309] width 190 height 19
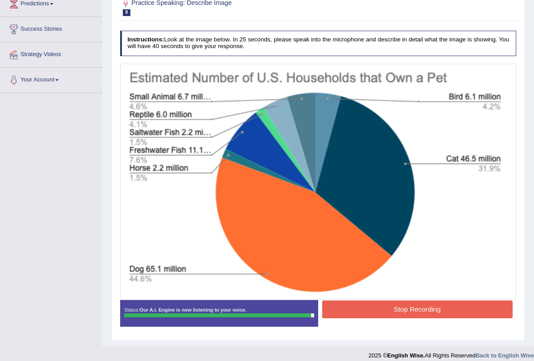
click at [375, 302] on button "Stop Recording" at bounding box center [417, 308] width 190 height 17
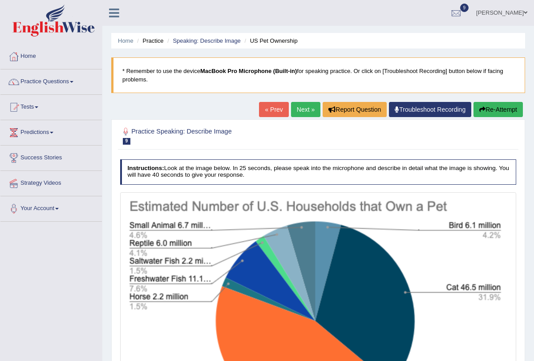
click at [298, 105] on link "Next »" at bounding box center [305, 109] width 29 height 15
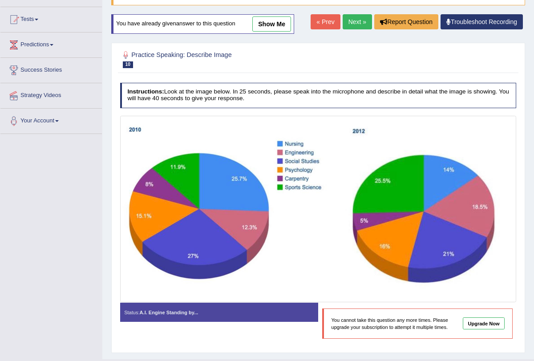
scroll to position [93, 0]
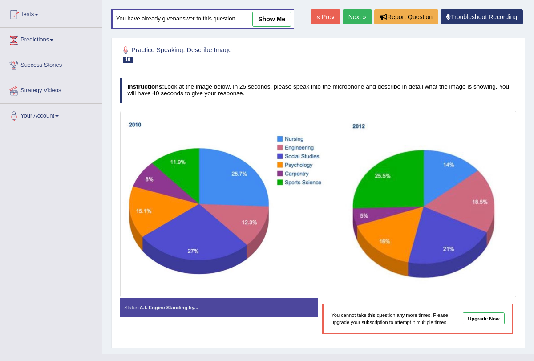
click at [348, 20] on link "Next »" at bounding box center [356, 16] width 29 height 15
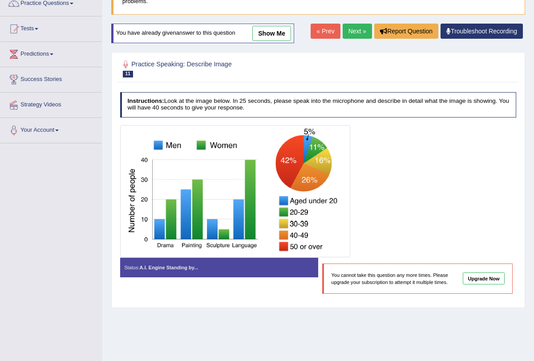
scroll to position [72, 0]
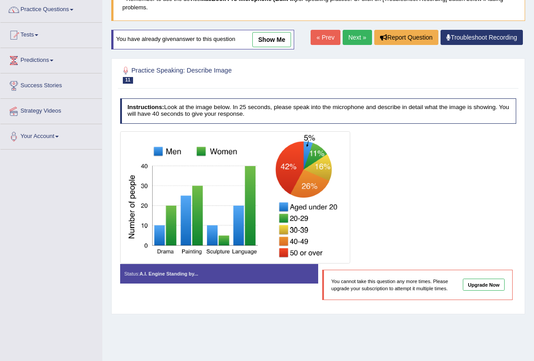
click at [350, 34] on link "Next »" at bounding box center [356, 37] width 29 height 15
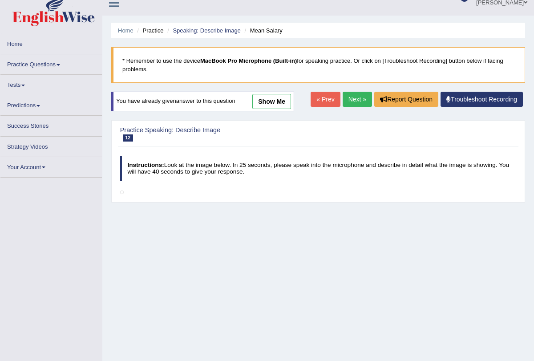
scroll to position [13, 0]
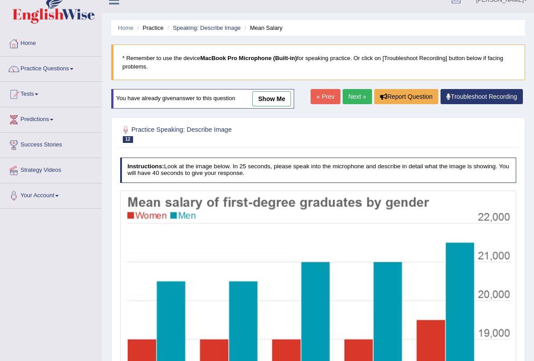
click at [357, 95] on link "Next »" at bounding box center [356, 96] width 29 height 15
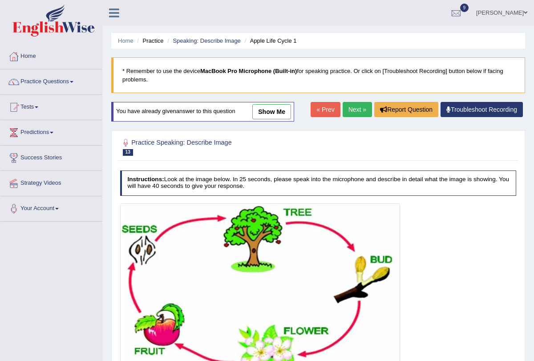
click at [321, 109] on link "« Prev" at bounding box center [324, 109] width 29 height 15
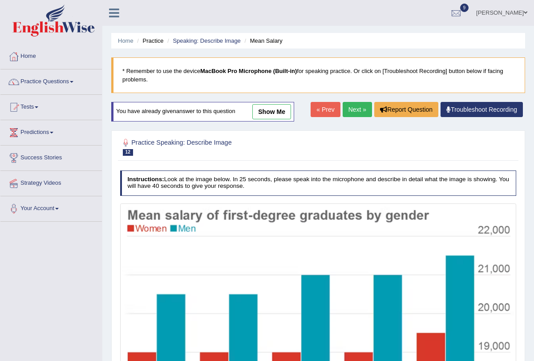
click at [356, 112] on link "Next »" at bounding box center [356, 109] width 29 height 15
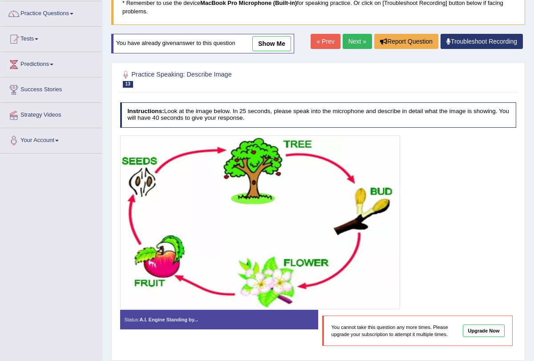
scroll to position [67, 0]
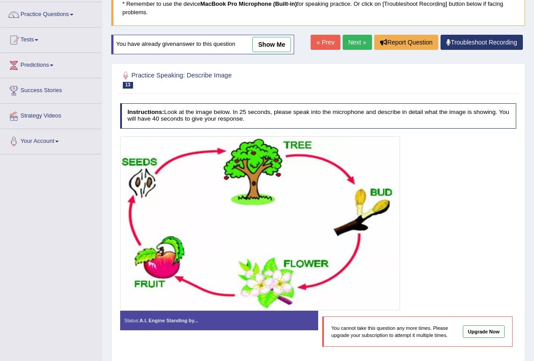
click at [349, 47] on link "Next »" at bounding box center [356, 42] width 29 height 15
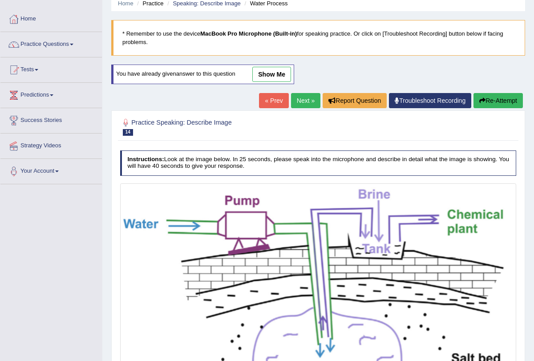
scroll to position [20, 0]
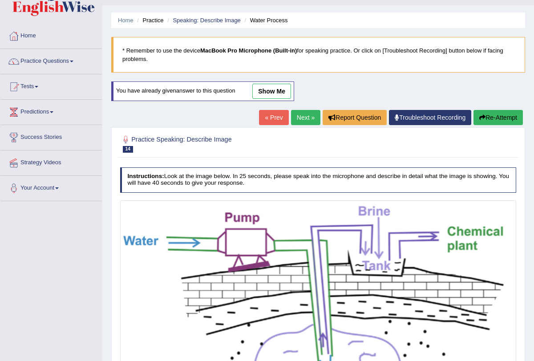
click at [302, 115] on link "Next »" at bounding box center [305, 117] width 29 height 15
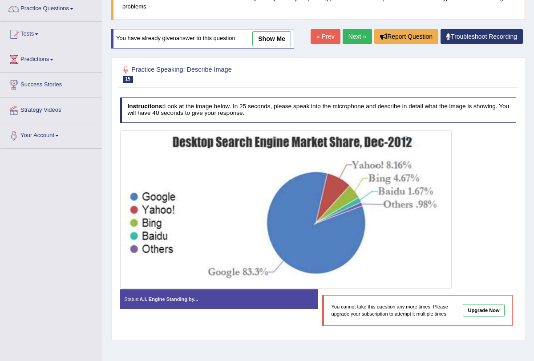
scroll to position [76, 0]
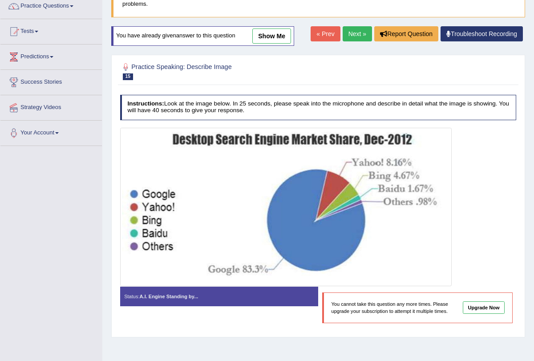
click at [348, 38] on link "Next »" at bounding box center [356, 33] width 29 height 15
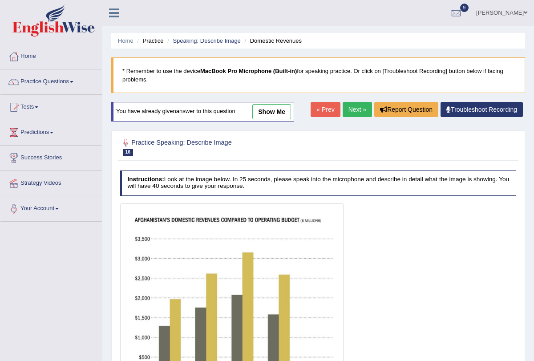
click at [350, 113] on link "Next »" at bounding box center [356, 109] width 29 height 15
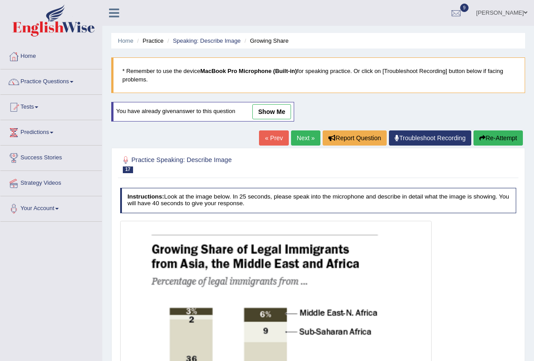
click at [309, 136] on link "Next »" at bounding box center [305, 137] width 29 height 15
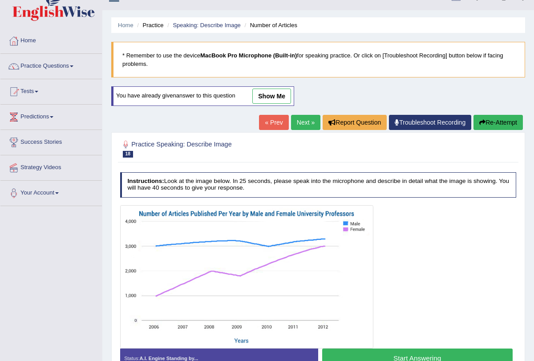
scroll to position [16, 0]
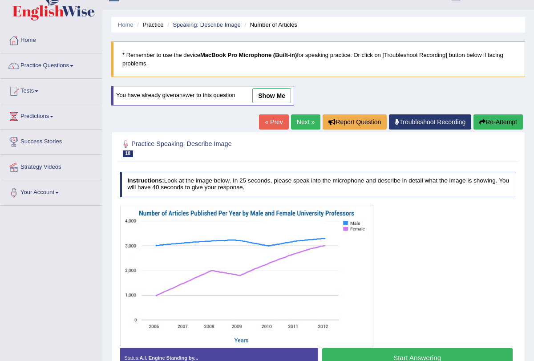
click at [296, 125] on link "Next »" at bounding box center [305, 121] width 29 height 15
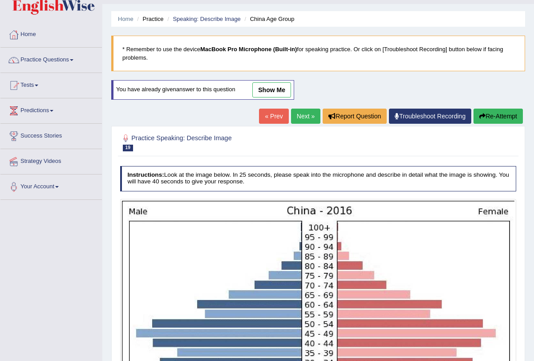
scroll to position [22, 0]
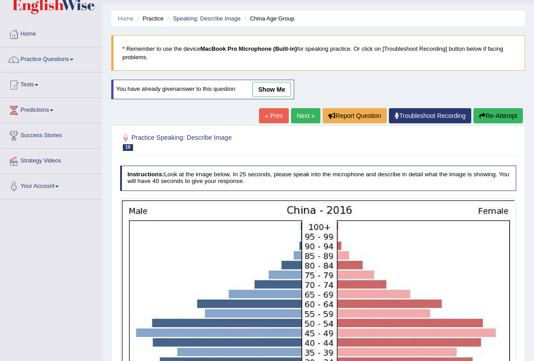
click at [291, 118] on link "Next »" at bounding box center [305, 115] width 29 height 15
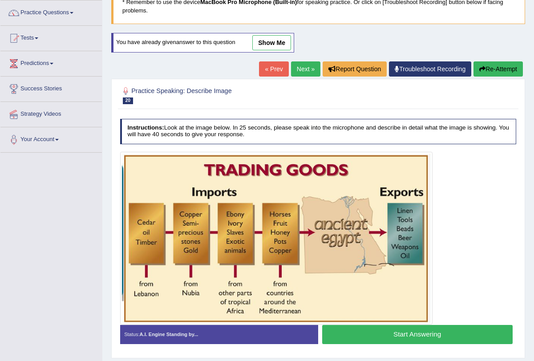
scroll to position [66, 0]
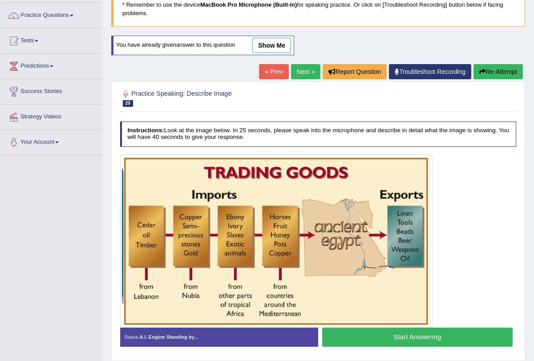
click at [298, 66] on link "Next »" at bounding box center [305, 71] width 29 height 15
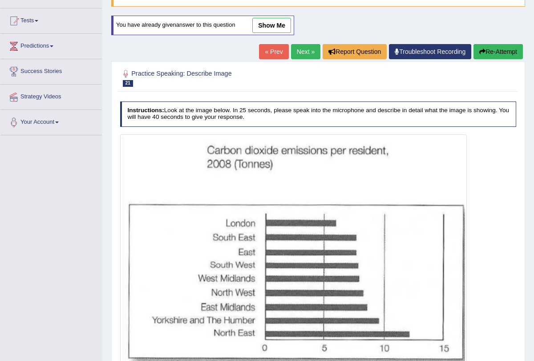
scroll to position [81, 0]
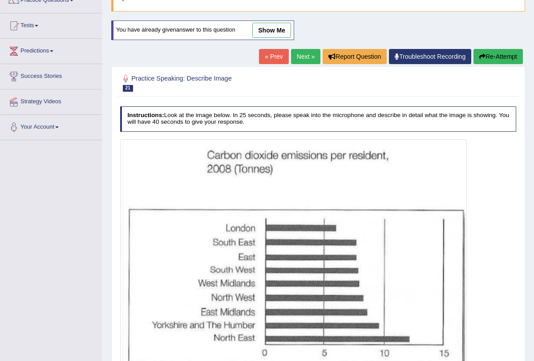
click at [296, 52] on link "Next »" at bounding box center [305, 56] width 29 height 15
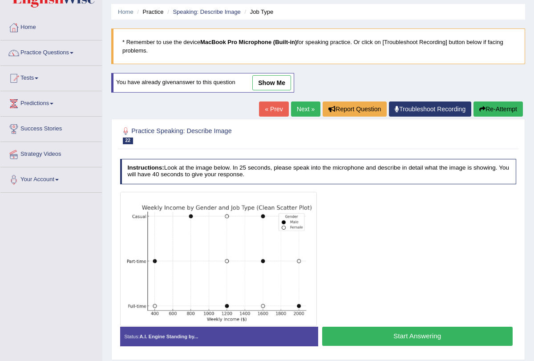
scroll to position [31, 0]
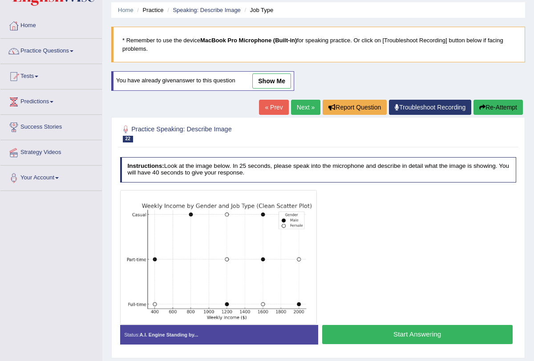
click at [298, 110] on link "Next »" at bounding box center [305, 107] width 29 height 15
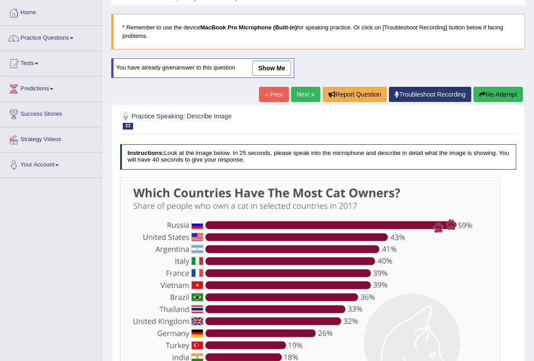
scroll to position [76, 0]
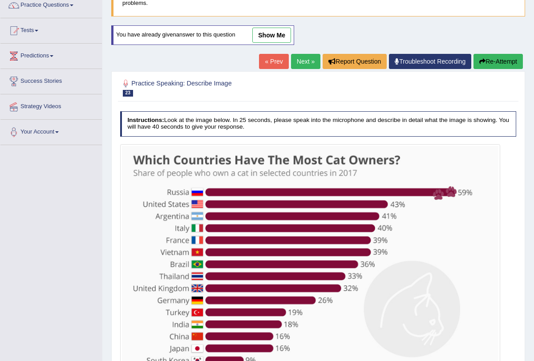
click at [294, 61] on link "Next »" at bounding box center [305, 61] width 29 height 15
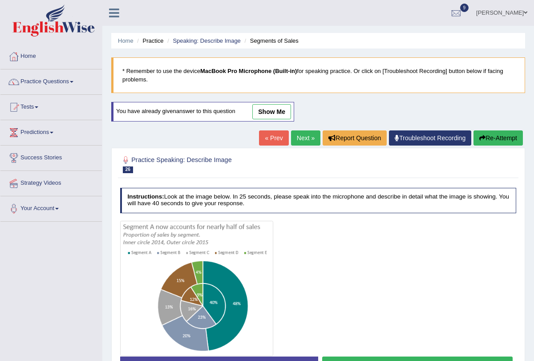
click at [301, 136] on link "Next »" at bounding box center [305, 137] width 29 height 15
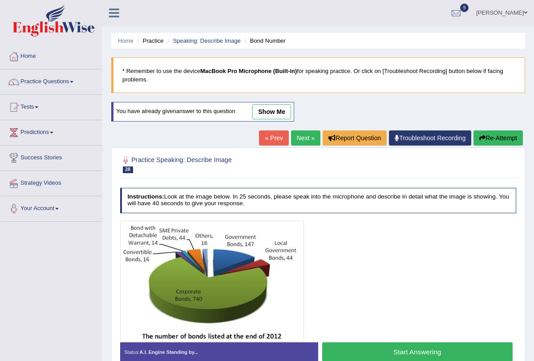
click at [301, 136] on link "Next »" at bounding box center [305, 137] width 29 height 15
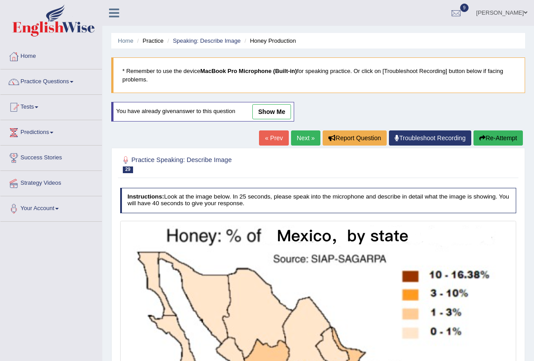
click at [301, 136] on link "Next »" at bounding box center [305, 137] width 29 height 15
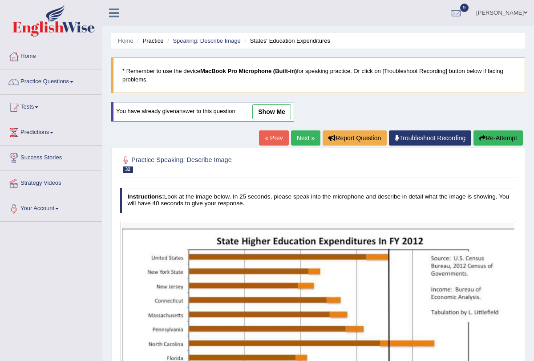
click at [300, 136] on link "Next »" at bounding box center [305, 137] width 29 height 15
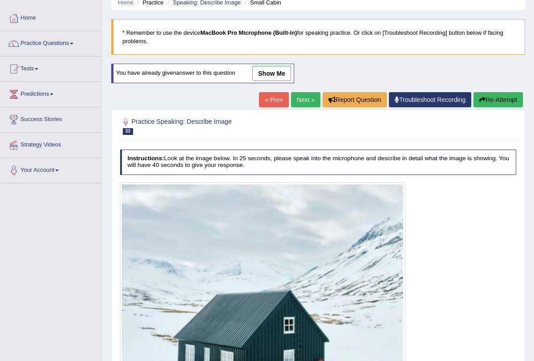
scroll to position [75, 0]
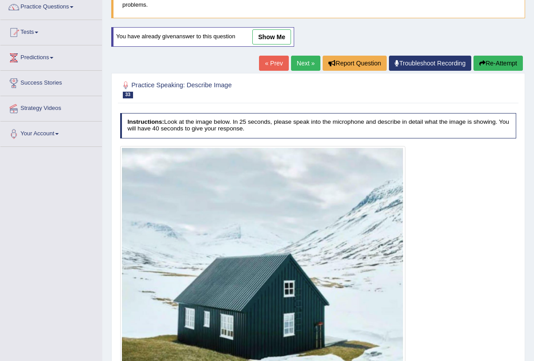
click at [299, 60] on link "Next »" at bounding box center [305, 63] width 29 height 15
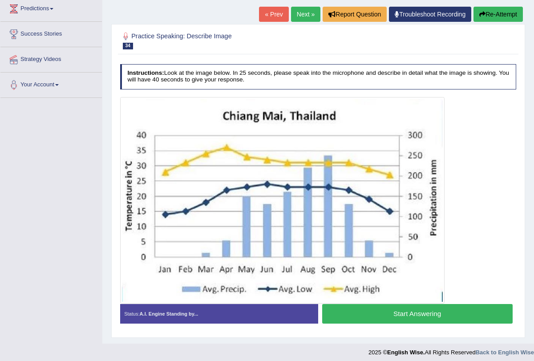
scroll to position [127, 0]
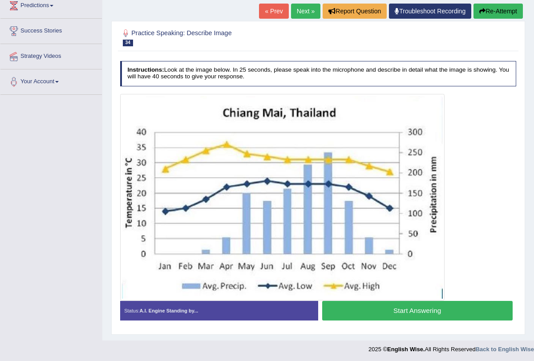
click at [299, 11] on link "Next »" at bounding box center [305, 11] width 29 height 15
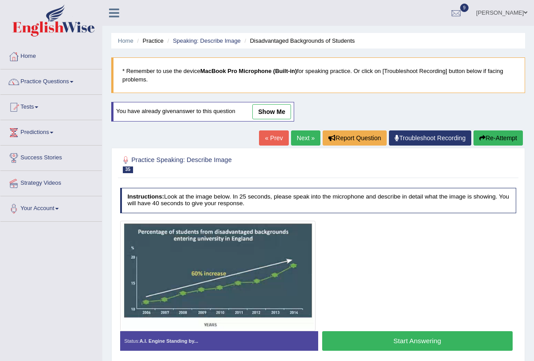
click at [299, 132] on link "Next »" at bounding box center [305, 137] width 29 height 15
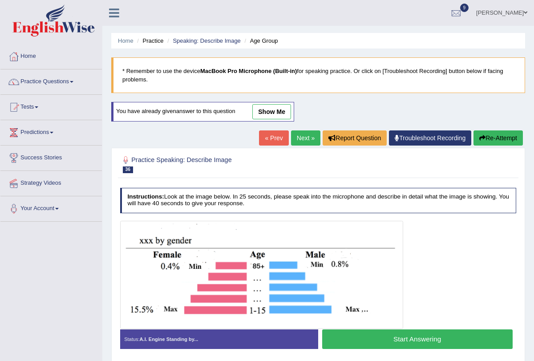
click at [300, 143] on link "Next »" at bounding box center [305, 137] width 29 height 15
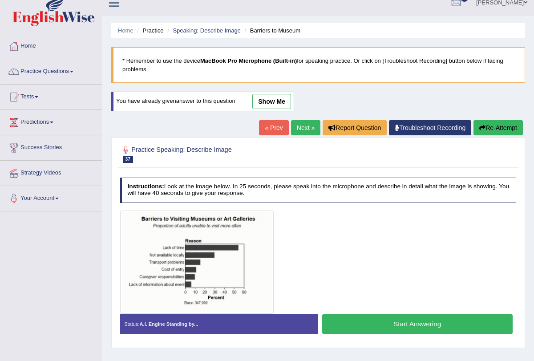
scroll to position [11, 0]
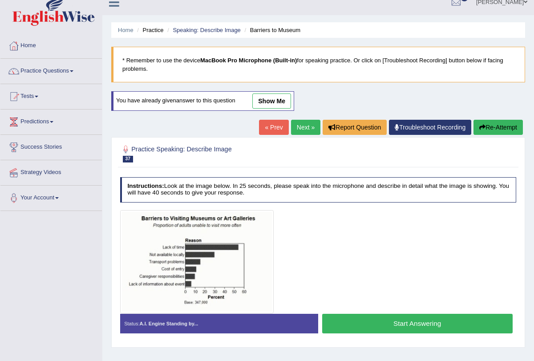
click at [299, 128] on link "Next »" at bounding box center [305, 127] width 29 height 15
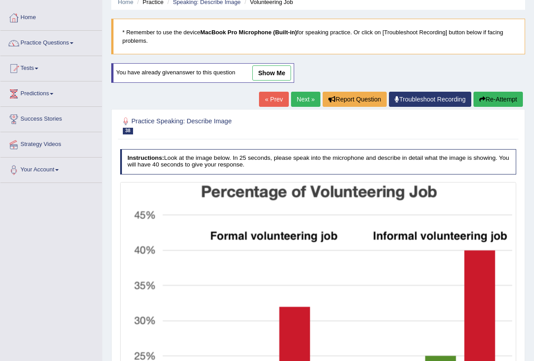
scroll to position [42, 0]
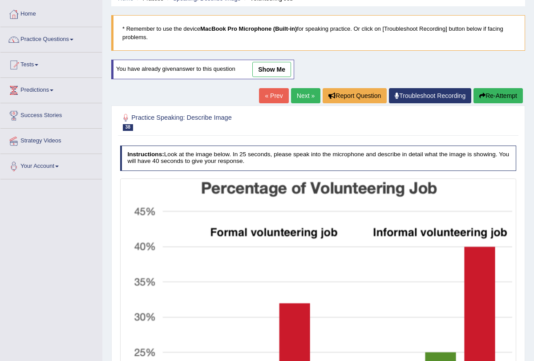
click at [298, 96] on link "Next »" at bounding box center [305, 95] width 29 height 15
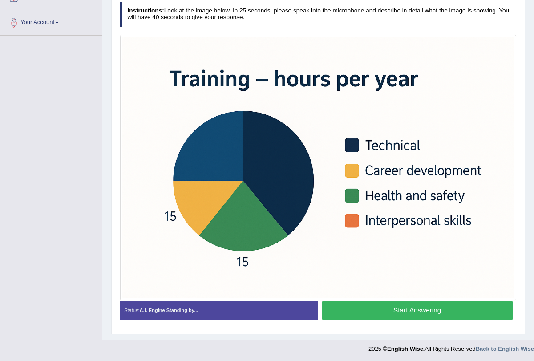
scroll to position [186, 0]
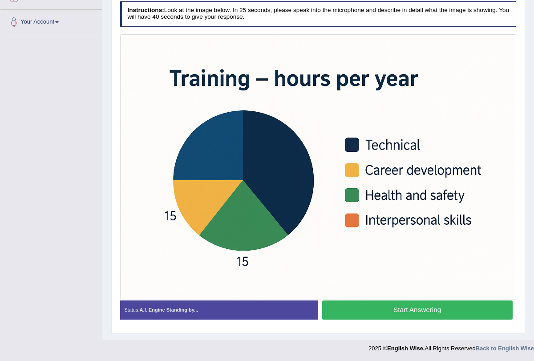
click at [333, 305] on button "Start Answering" at bounding box center [417, 309] width 190 height 19
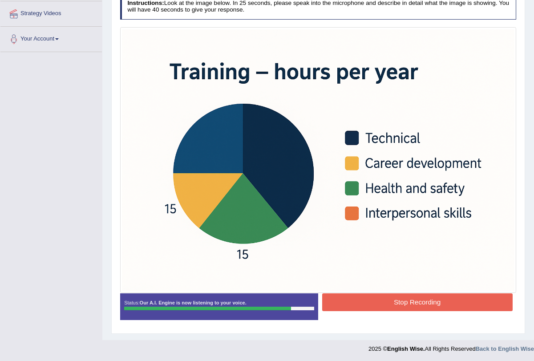
click at [333, 305] on button "Stop Recording" at bounding box center [417, 301] width 190 height 17
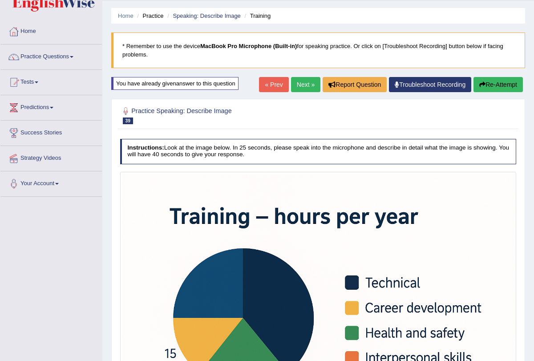
scroll to position [0, 0]
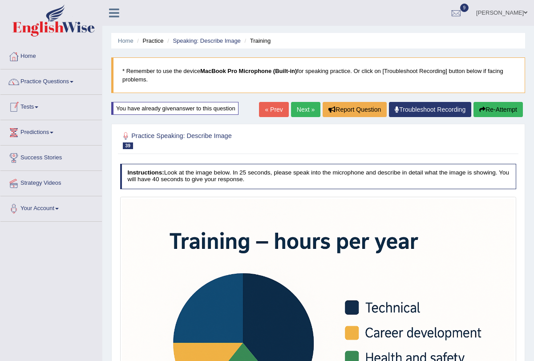
click at [75, 83] on link "Practice Questions" at bounding box center [50, 80] width 101 height 22
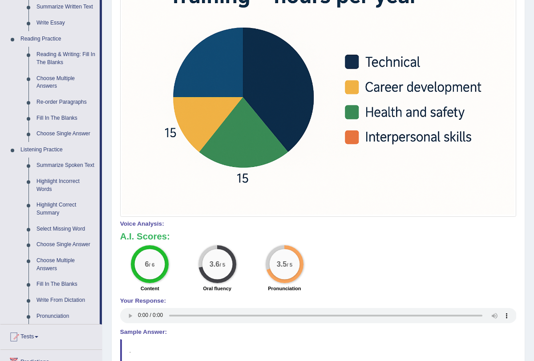
scroll to position [246, 0]
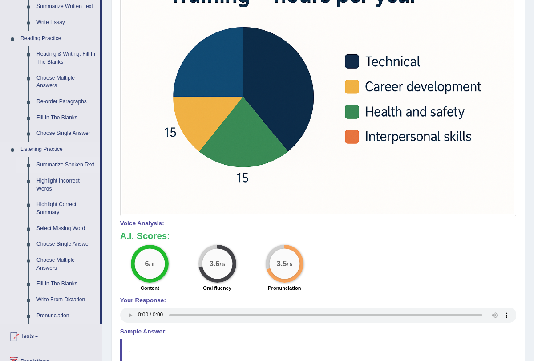
click at [72, 162] on link "Summarize Spoken Text" at bounding box center [65, 165] width 67 height 16
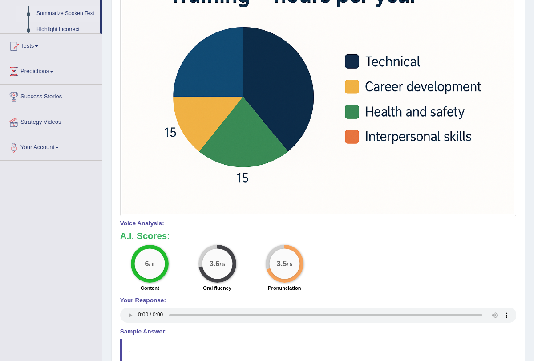
scroll to position [117, 0]
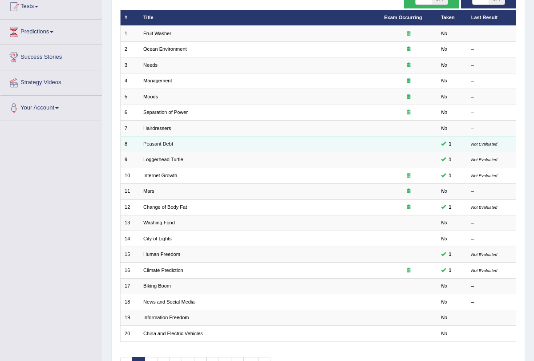
scroll to position [147, 0]
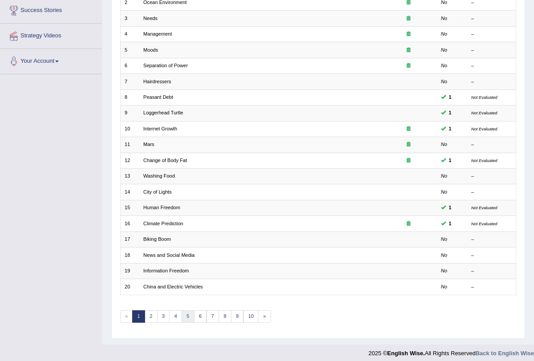
click at [183, 314] on link "5" at bounding box center [187, 316] width 13 height 12
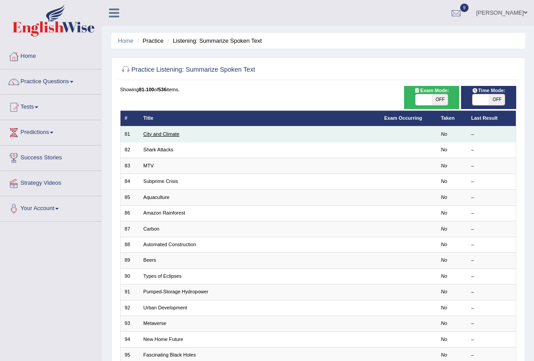
click at [164, 134] on link "City and Climate" at bounding box center [161, 133] width 36 height 5
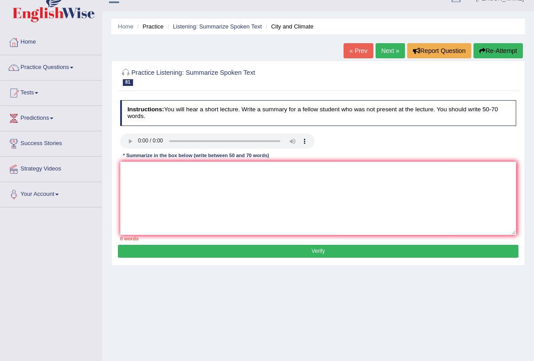
scroll to position [17, 0]
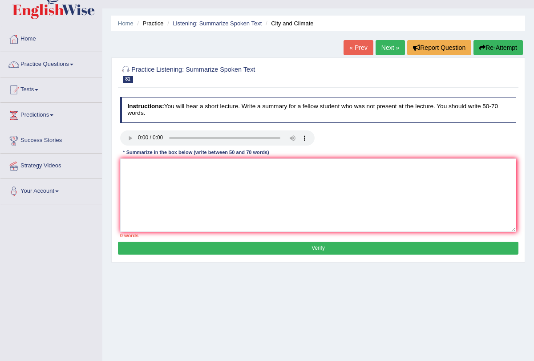
click at [135, 157] on div "Instructions: You will hear a short lecture. Write a summary for a fellow stude…" at bounding box center [318, 167] width 400 height 148
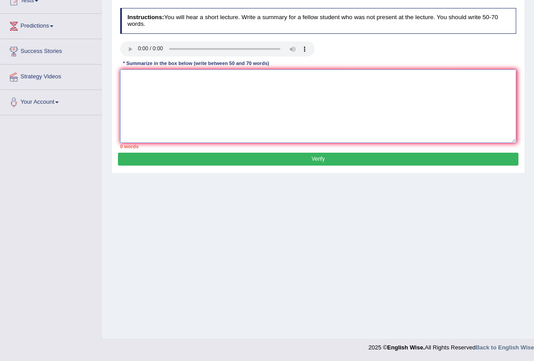
click at [142, 83] on textarea at bounding box center [318, 105] width 396 height 73
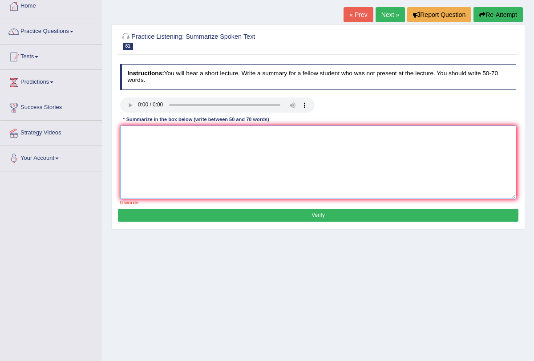
scroll to position [47, 0]
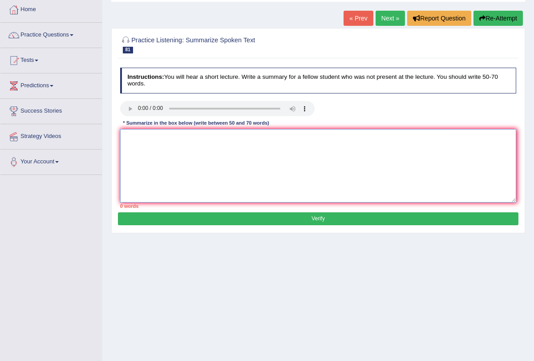
click at [143, 147] on textarea at bounding box center [318, 165] width 396 height 73
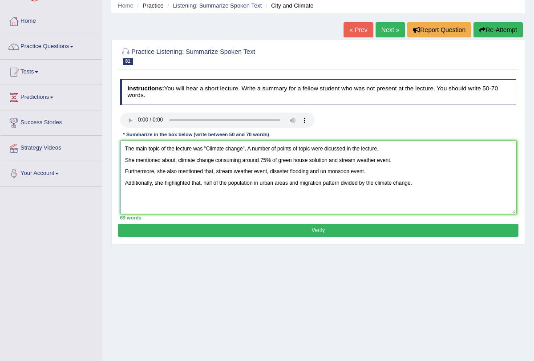
scroll to position [38, 0]
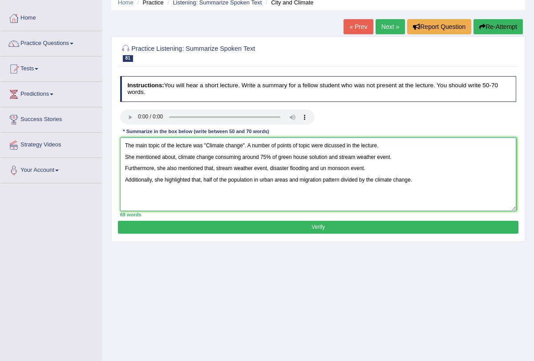
click at [385, 144] on textarea "The main topic of the lecture was "Climate change". A number of points of topic…" at bounding box center [318, 173] width 396 height 73
click at [446, 180] on textarea "The main topic of the lecture was "Climate change". She mentioned about, climat…" at bounding box center [318, 173] width 396 height 73
type textarea "The main topic of the lecture was "Climate change". She mentioned about, climat…"
click at [299, 227] on button "Verify" at bounding box center [318, 227] width 400 height 13
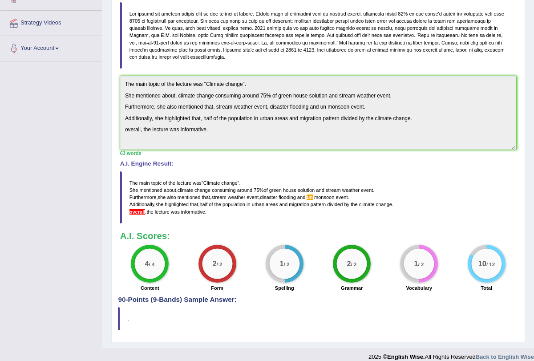
scroll to position [0, 0]
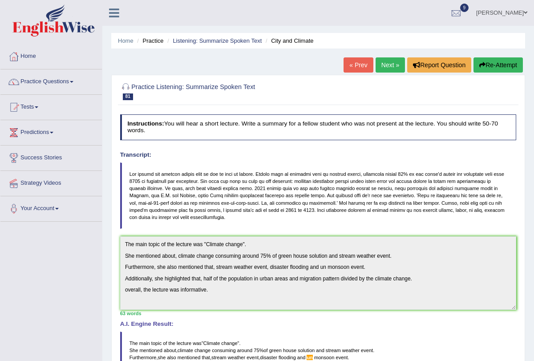
click at [385, 60] on link "Next »" at bounding box center [389, 64] width 29 height 15
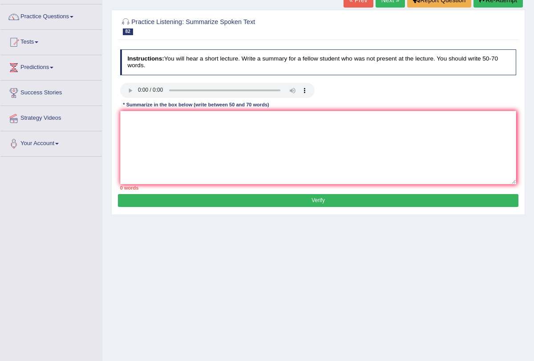
scroll to position [68, 0]
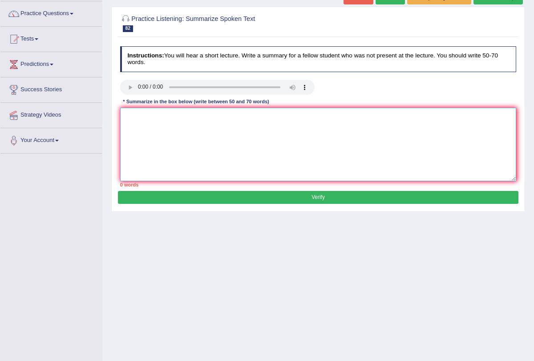
click at [132, 116] on textarea at bounding box center [318, 144] width 396 height 73
click at [178, 116] on textarea "The main topic of theb lecture" at bounding box center [318, 144] width 396 height 73
click at [209, 113] on textarea "The main topic of the lecture" at bounding box center [318, 144] width 396 height 73
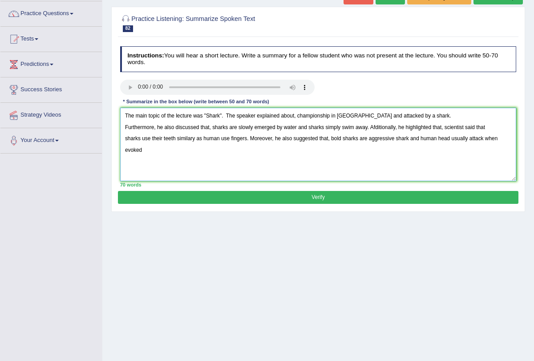
click at [424, 112] on textarea "The main topic of the lecture was "Shark". The speaker explained about, champio…" at bounding box center [318, 144] width 396 height 73
click at [169, 149] on textarea "The main topic of the lecture was "Shark". The speaker explained about, champio…" at bounding box center [318, 144] width 396 height 73
click at [209, 126] on textarea "The main topic of the lecture was "Shark". The speaker explained about, champio…" at bounding box center [318, 144] width 396 height 73
type textarea "The main topic of the lecture was "Shark". The speaker explained about, champio…"
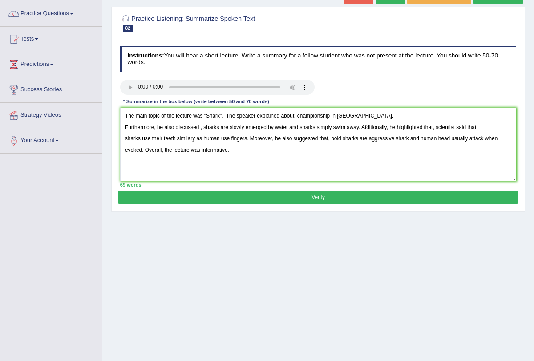
click at [291, 203] on div "Practice Listening: Summarize Spoken Text 82 Shark Attacks Instructions: You wi…" at bounding box center [318, 109] width 414 height 205
click at [293, 197] on button "Verify" at bounding box center [318, 197] width 400 height 13
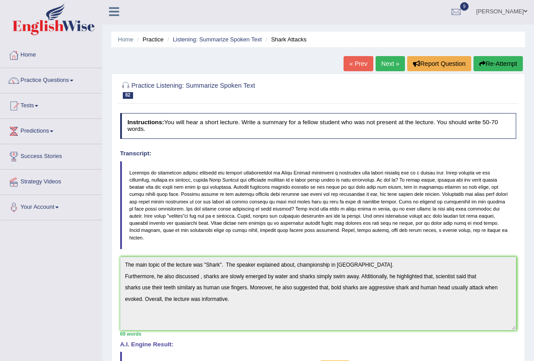
scroll to position [0, 0]
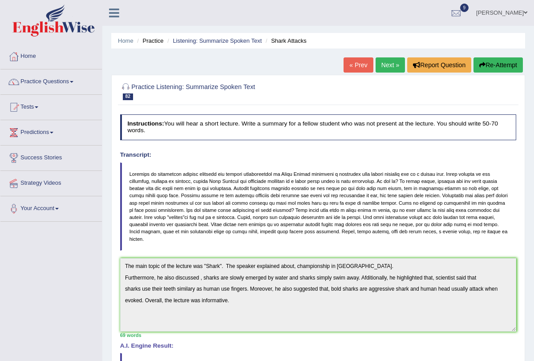
click at [386, 63] on link "Next »" at bounding box center [389, 64] width 29 height 15
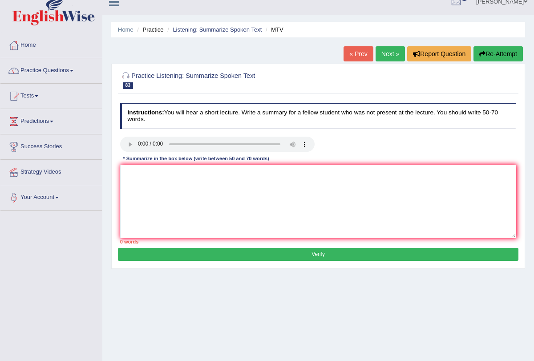
scroll to position [13, 0]
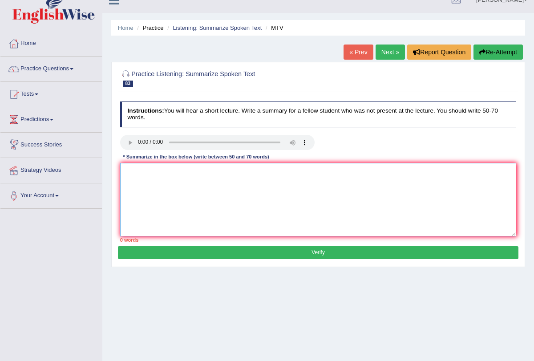
click at [130, 167] on textarea at bounding box center [318, 199] width 396 height 73
type textarea "t"
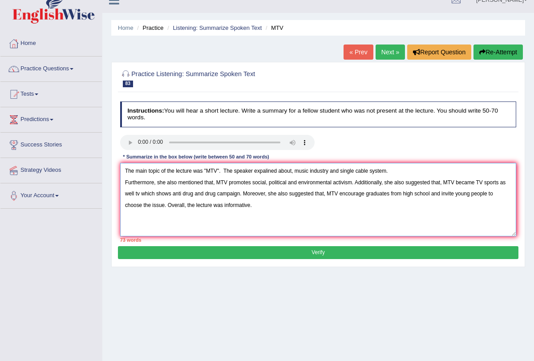
click at [333, 182] on textarea "The main topic of the lecture was "MTV". The speaker expalined about, music ind…" at bounding box center [318, 199] width 396 height 73
click at [440, 182] on textarea "The main topic of the lecture was "MTV". The speaker expalined about, music ind…" at bounding box center [318, 199] width 396 height 73
click at [511, 183] on textarea "The main topic of the lecture was "MTV". The speaker expalined about, music ind…" at bounding box center [318, 199] width 396 height 73
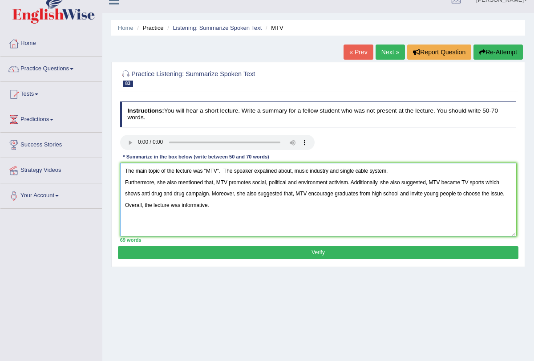
click at [504, 182] on textarea "The main topic of the lecture was "MTV". The speaker expalined about, music ind…" at bounding box center [318, 199] width 396 height 73
type textarea "The main topic of the lecture was "MTV". The speaker expalined about, music ind…"
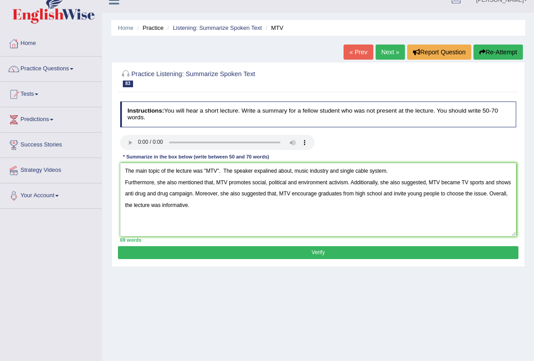
click at [399, 257] on div "Practice Listening: Summarize Spoken Text 83 MTV Instructions: You will hear a …" at bounding box center [318, 164] width 414 height 205
click at [374, 252] on button "Verify" at bounding box center [318, 252] width 400 height 13
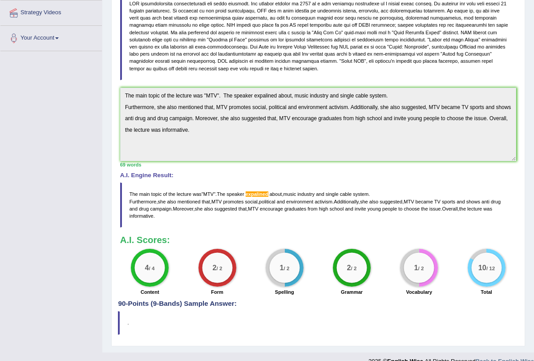
scroll to position [0, 0]
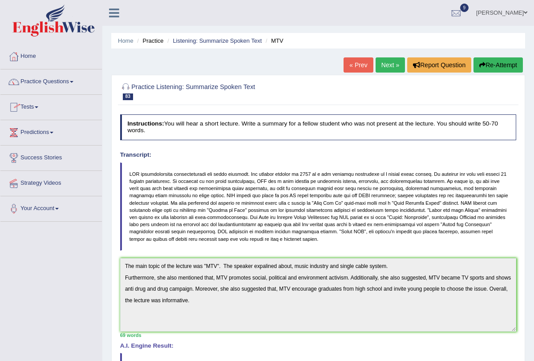
click at [77, 84] on link "Practice Questions" at bounding box center [50, 80] width 101 height 22
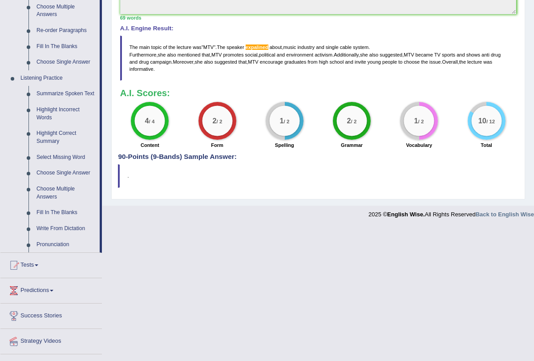
scroll to position [344, 0]
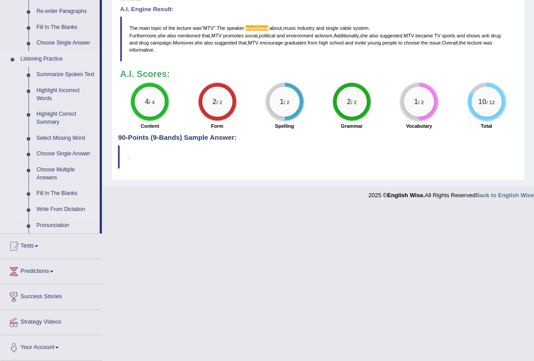
click at [64, 208] on link "Write From Dictation" at bounding box center [65, 209] width 67 height 16
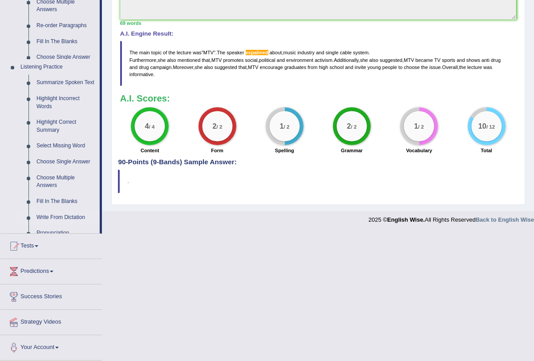
scroll to position [181, 0]
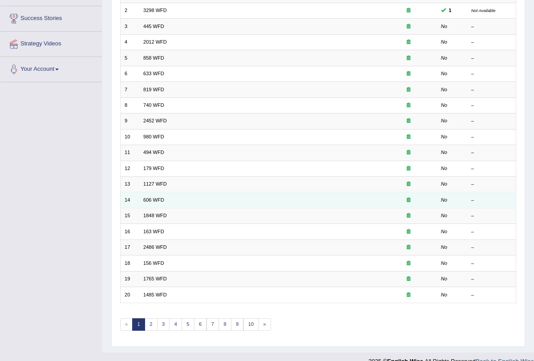
scroll to position [147, 0]
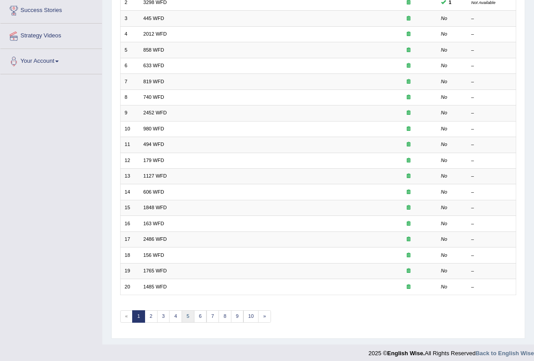
click at [186, 311] on link "5" at bounding box center [187, 316] width 13 height 12
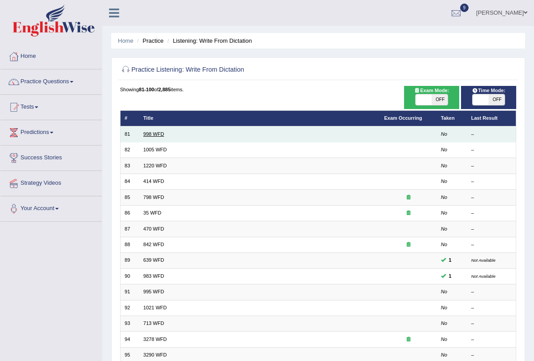
click at [156, 133] on link "998 WFD" at bounding box center [153, 133] width 21 height 5
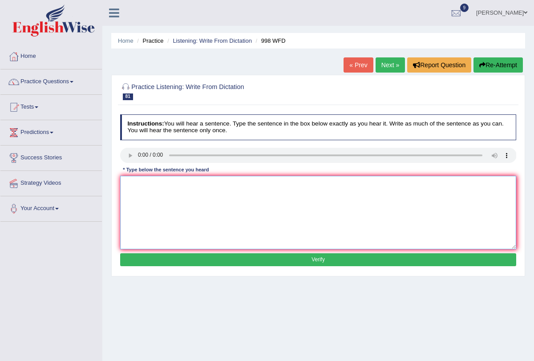
click at [142, 188] on textarea at bounding box center [318, 212] width 396 height 73
type textarea "We will hold the celebration for the graduates students"
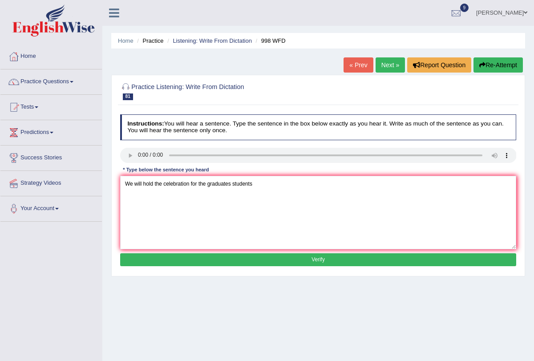
click at [254, 262] on button "Verify" at bounding box center [318, 259] width 396 height 13
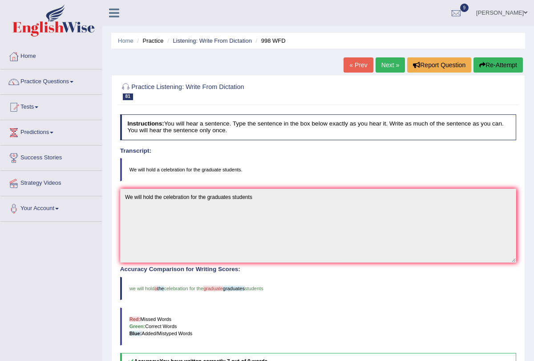
click at [379, 63] on link "Next »" at bounding box center [389, 64] width 29 height 15
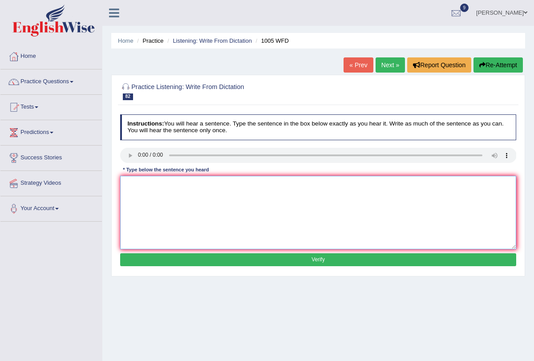
click at [136, 178] on textarea at bounding box center [318, 212] width 396 height 73
type textarea "t"
type textarea "The collabs of the housing moment has trigger session through out the world"
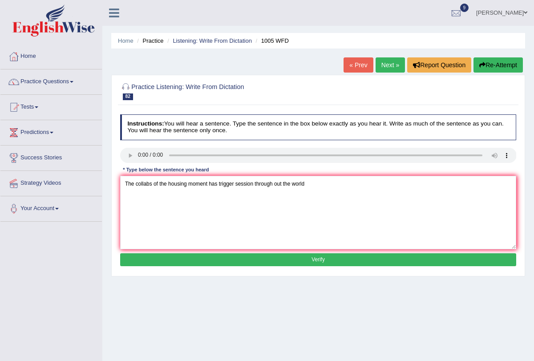
click at [270, 249] on div "Instructions: You will hear a sentence. Type the sentence in the box below exac…" at bounding box center [318, 191] width 400 height 161
click at [274, 257] on button "Verify" at bounding box center [318, 259] width 396 height 13
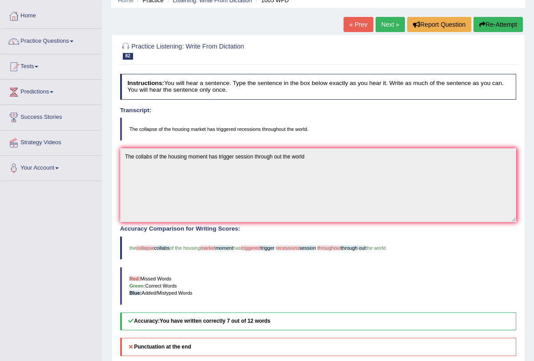
scroll to position [59, 0]
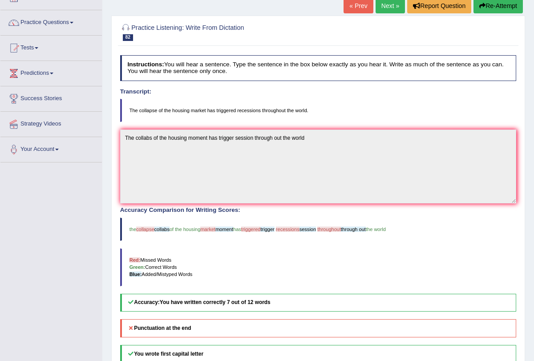
click at [383, 8] on link "Next »" at bounding box center [389, 5] width 29 height 15
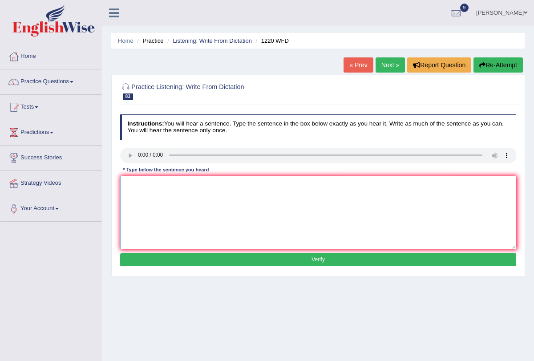
click at [136, 179] on textarea at bounding box center [318, 212] width 396 height 73
type textarea "We are able to accomodate more students from previously"
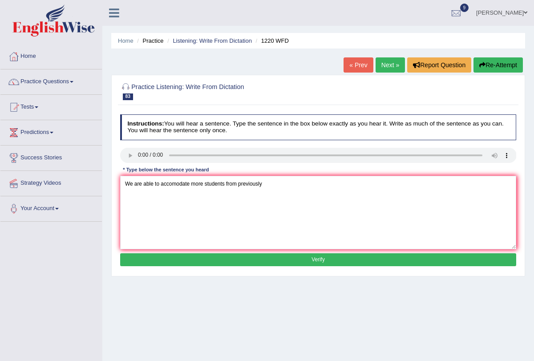
click at [281, 263] on button "Verify" at bounding box center [318, 259] width 396 height 13
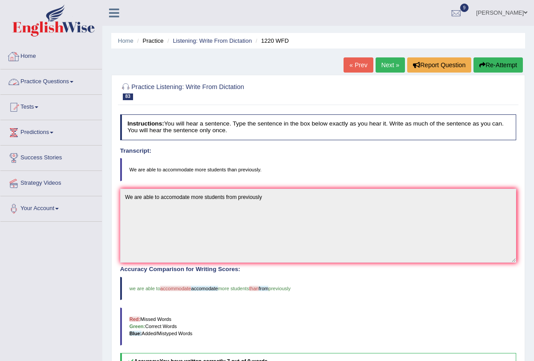
click at [76, 80] on link "Practice Questions" at bounding box center [50, 80] width 101 height 22
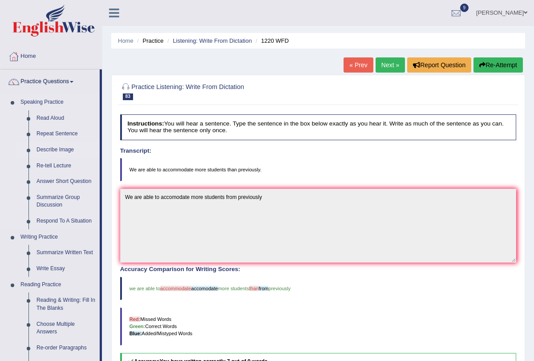
scroll to position [10, 0]
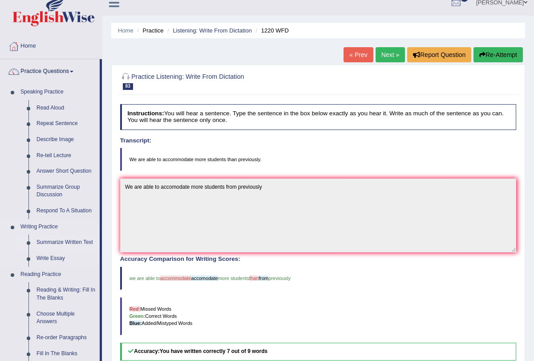
click at [64, 245] on link "Summarize Written Text" at bounding box center [65, 242] width 67 height 16
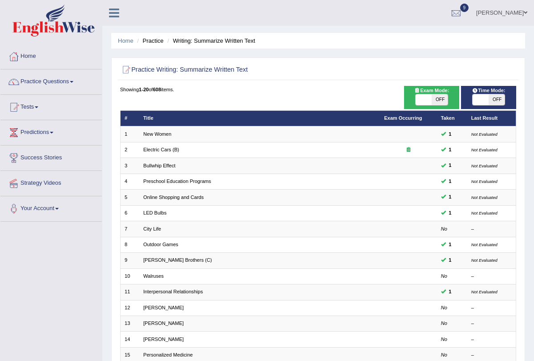
scroll to position [147, 0]
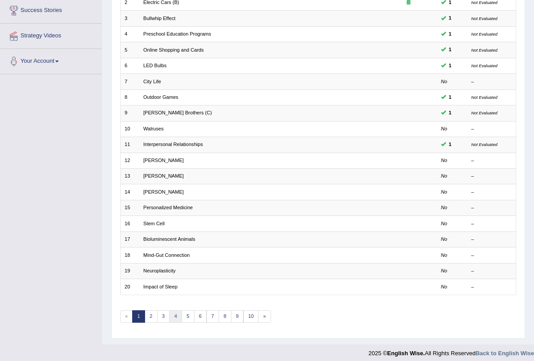
click at [175, 310] on link "4" at bounding box center [175, 316] width 13 height 12
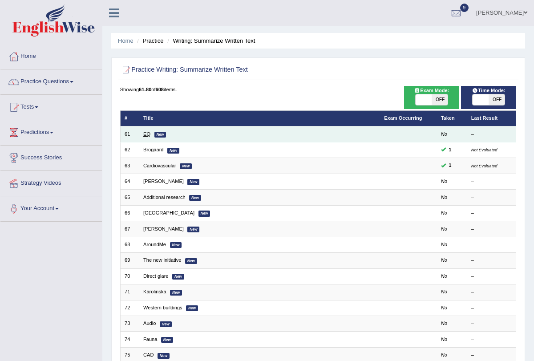
click at [149, 134] on link "EQ" at bounding box center [146, 133] width 7 height 5
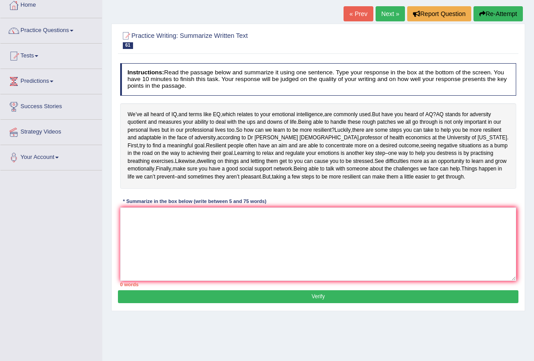
scroll to position [53, 0]
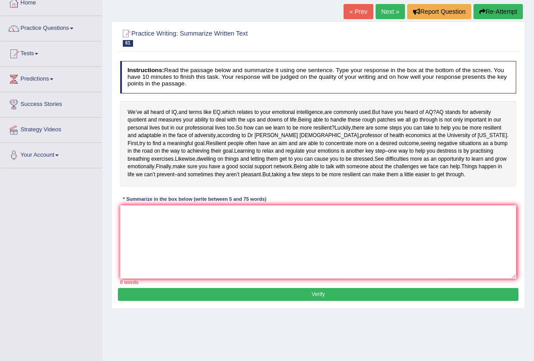
click at [381, 9] on link "Next »" at bounding box center [389, 11] width 29 height 15
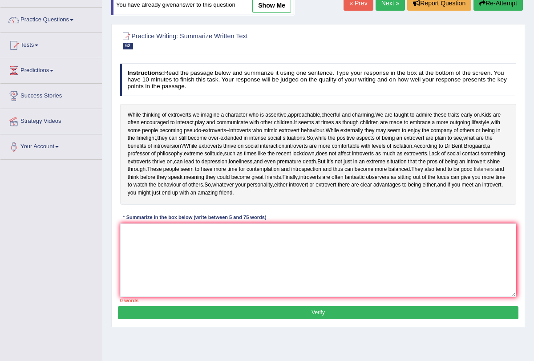
scroll to position [53, 0]
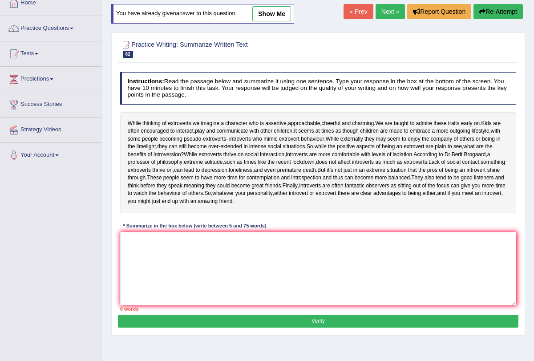
click at [382, 13] on link "Next »" at bounding box center [389, 11] width 29 height 15
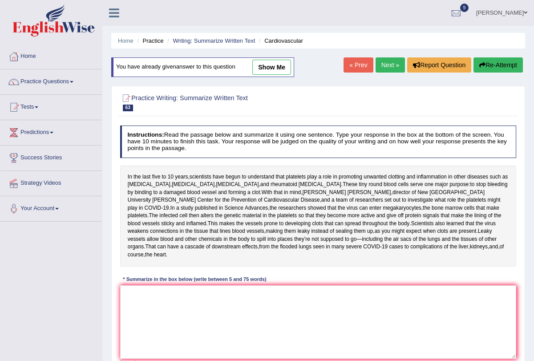
click at [383, 65] on link "Next »" at bounding box center [389, 64] width 29 height 15
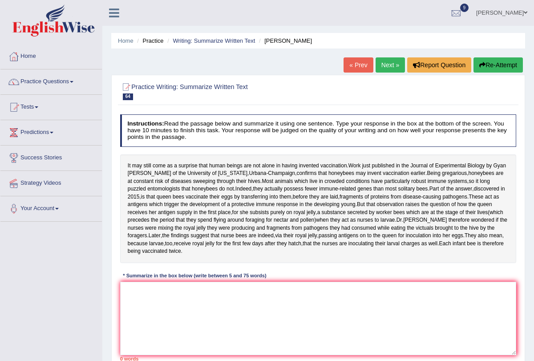
click at [388, 65] on link "Next »" at bounding box center [389, 64] width 29 height 15
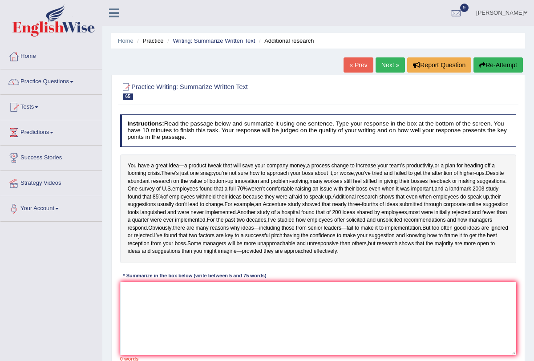
click at [388, 65] on link "Next »" at bounding box center [389, 64] width 29 height 15
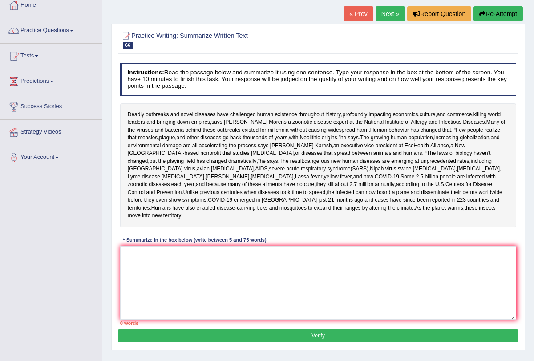
scroll to position [59, 0]
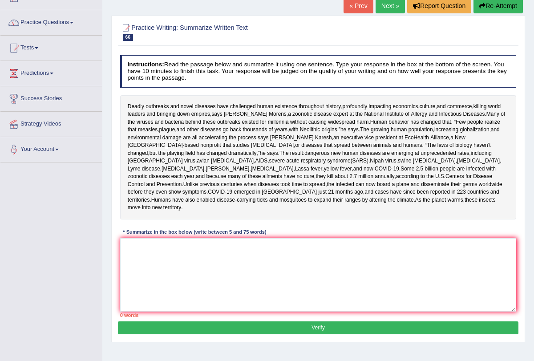
click at [391, 12] on link "Next »" at bounding box center [389, 5] width 29 height 15
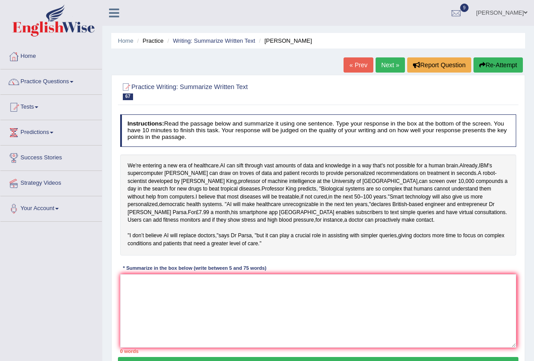
click at [383, 72] on div "« Prev Next » Report Question Re-Attempt" at bounding box center [433, 65] width 181 height 17
click at [385, 65] on link "Next »" at bounding box center [389, 64] width 29 height 15
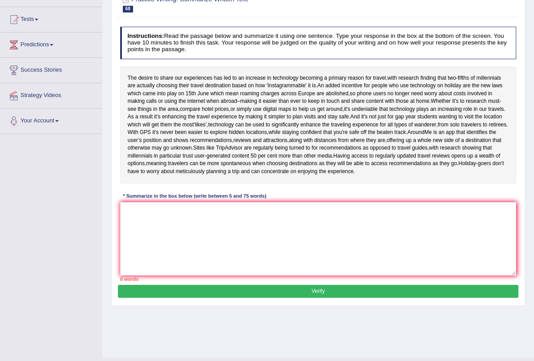
scroll to position [90, 0]
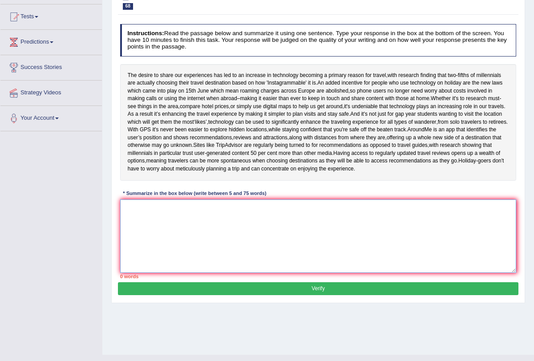
click at [221, 250] on textarea at bounding box center [318, 235] width 396 height 73
type textarea "t"
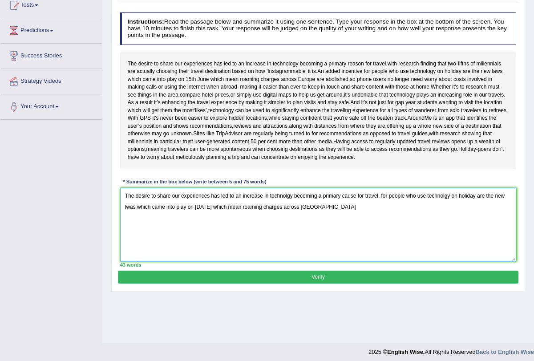
scroll to position [106, 0]
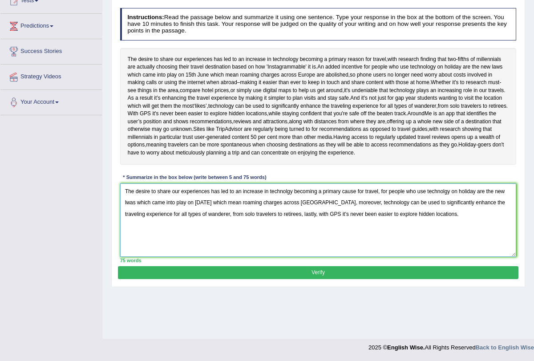
click at [130, 240] on textarea "The desire to share our experiences has led to an increase in technolgy becomin…" at bounding box center [318, 219] width 396 height 73
click at [136, 238] on textarea "The desire to share our experiences has led to an increase in technolgy becomin…" at bounding box center [318, 219] width 396 height 73
click at [479, 231] on textarea "The desire to share our experiences has led to an increase in technolgy becomin…" at bounding box center [318, 219] width 396 height 73
type textarea "The desire to share our experiences has led to an increase in technolgy becomin…"
click at [343, 279] on button "Verify" at bounding box center [318, 272] width 400 height 13
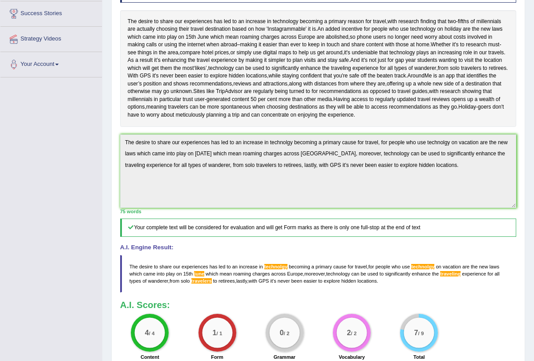
scroll to position [0, 0]
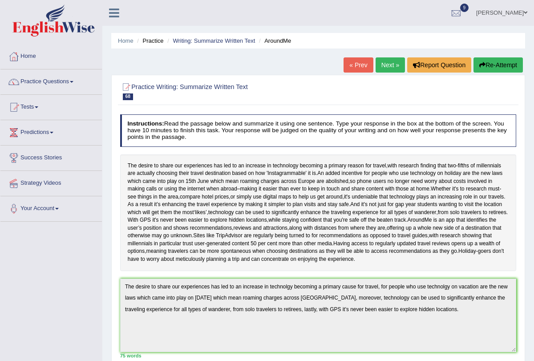
click at [388, 68] on link "Next »" at bounding box center [389, 64] width 29 height 15
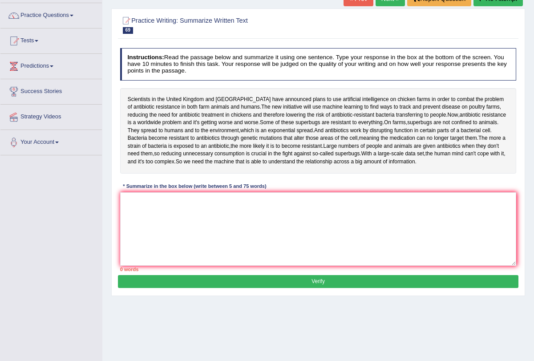
scroll to position [74, 0]
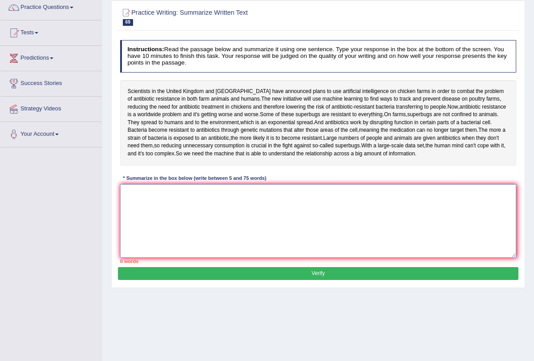
click at [257, 231] on textarea at bounding box center [318, 220] width 396 height 73
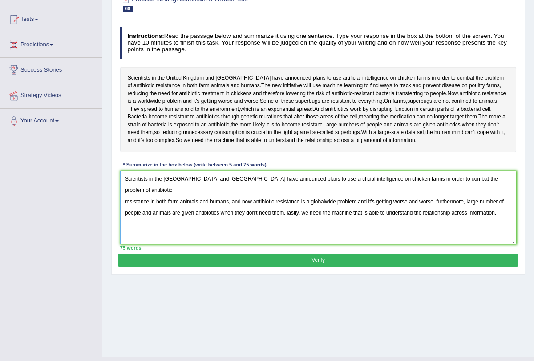
scroll to position [89, 0]
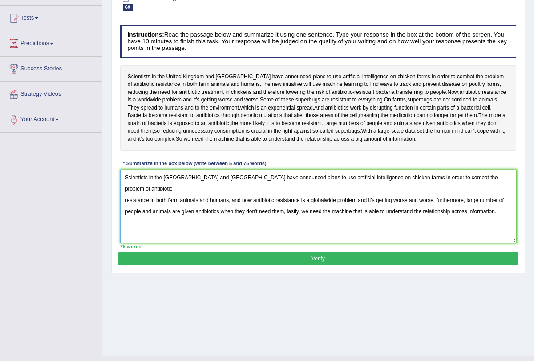
click at [217, 216] on textarea "Scientists in the United Kingdom and china have announced plans to use artifici…" at bounding box center [318, 205] width 396 height 73
type textarea "Scientists in the United Kingdom and China have announced plans to use artifici…"
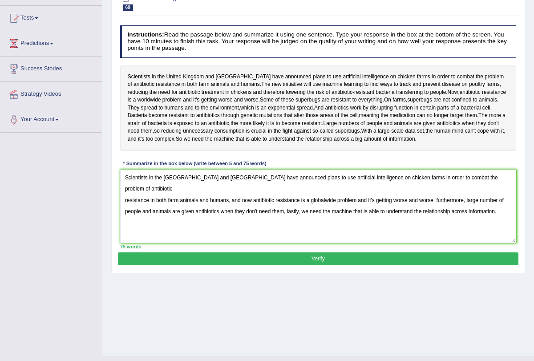
click at [319, 265] on button "Verify" at bounding box center [318, 258] width 400 height 13
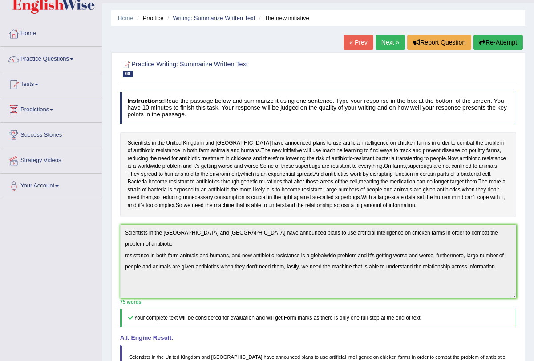
scroll to position [0, 0]
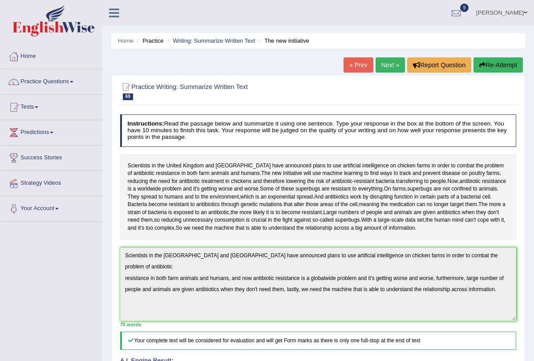
click at [381, 68] on link "Next »" at bounding box center [389, 64] width 29 height 15
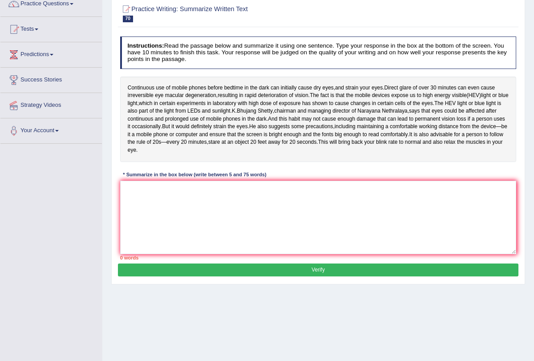
scroll to position [83, 0]
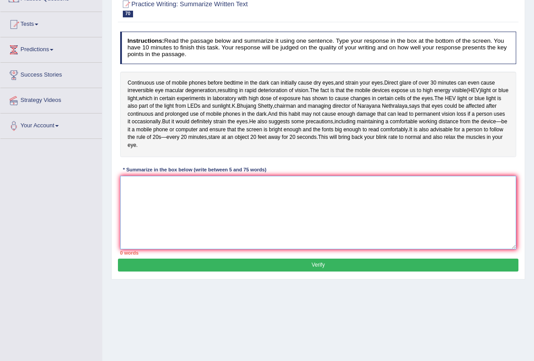
click at [302, 209] on textarea at bounding box center [318, 212] width 396 height 73
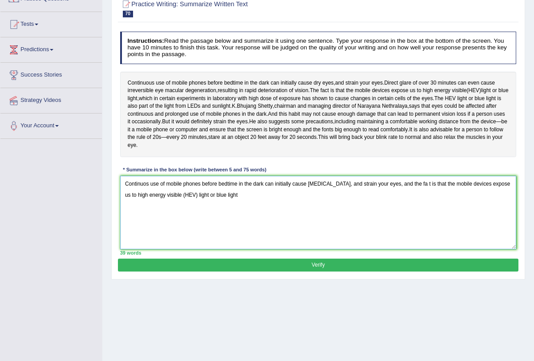
click at [407, 206] on textarea "Continuos use of mobile phones before bedtime in the dark can initially cause […" at bounding box center [318, 212] width 396 height 73
click at [410, 205] on textarea "Continuos use of mobile phones before bedtime in the dark can initially cause […" at bounding box center [318, 212] width 396 height 73
click at [298, 248] on textarea "Continuos use of mobile phones before bedtime in the dark can initially cause d…" at bounding box center [318, 212] width 396 height 73
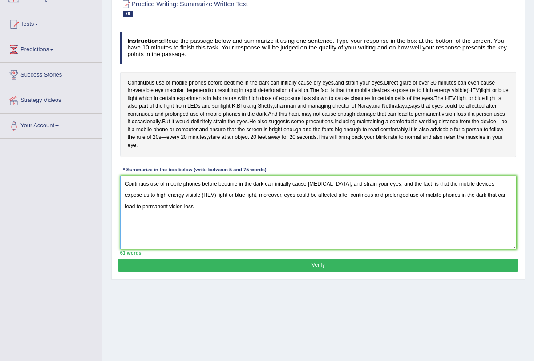
click at [467, 217] on textarea "Continuos use of mobile phones before bedtime in the dark can initially cause d…" at bounding box center [318, 212] width 396 height 73
click at [274, 230] on textarea "Continuos use of mobile phones before bedtime in the dark can initially cause d…" at bounding box center [318, 212] width 396 height 73
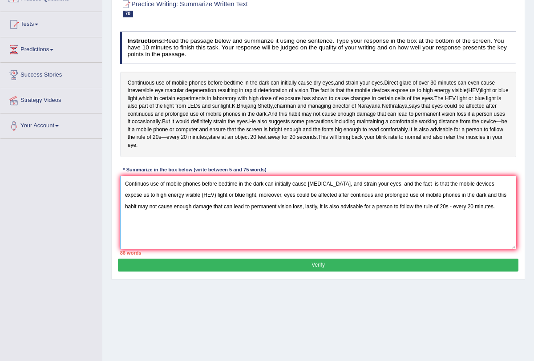
click at [270, 229] on textarea "Continuos use of mobile phones before bedtime in the dark can initially cause d…" at bounding box center [318, 212] width 396 height 73
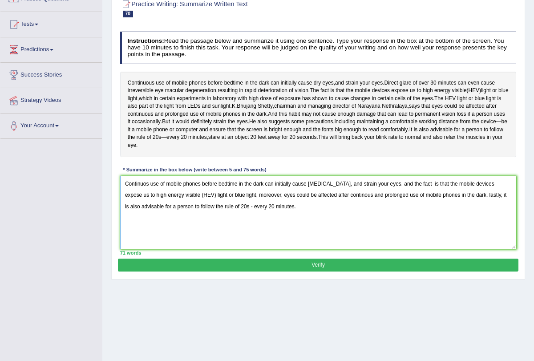
click at [289, 229] on textarea "Continuos use of mobile phones before bedtime in the dark can initially cause d…" at bounding box center [318, 212] width 396 height 73
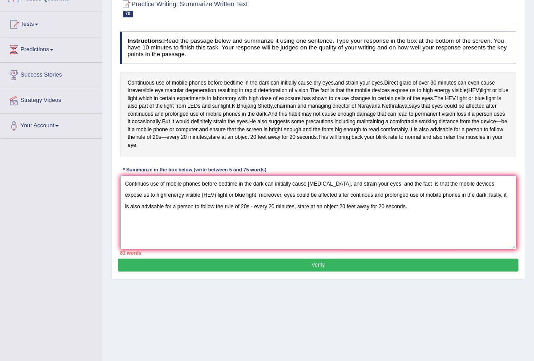
click at [429, 205] on textarea "Continuos use of mobile phones before bedtime in the dark can initially cause d…" at bounding box center [318, 212] width 396 height 73
click at [357, 231] on textarea "Continuos use of mobile phones before bedtime in the dark can initially cause d…" at bounding box center [318, 212] width 396 height 73
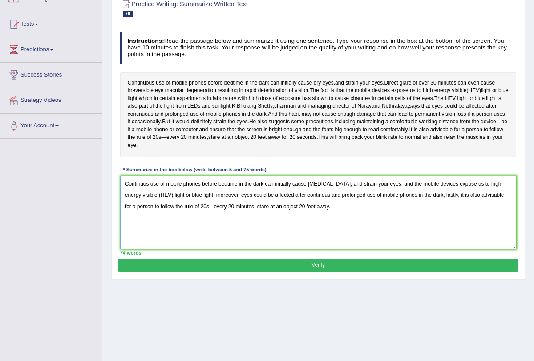
type textarea "Continuos use of mobile phones before bedtime in the dark can initially cause d…"
click at [353, 271] on button "Verify" at bounding box center [318, 264] width 400 height 13
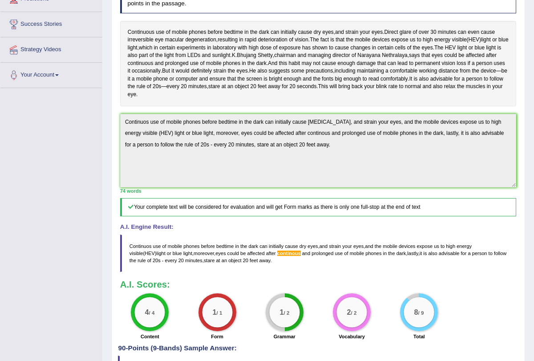
scroll to position [0, 0]
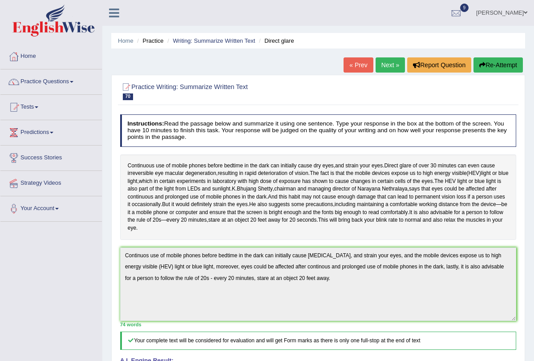
click at [384, 66] on link "Next »" at bounding box center [389, 64] width 29 height 15
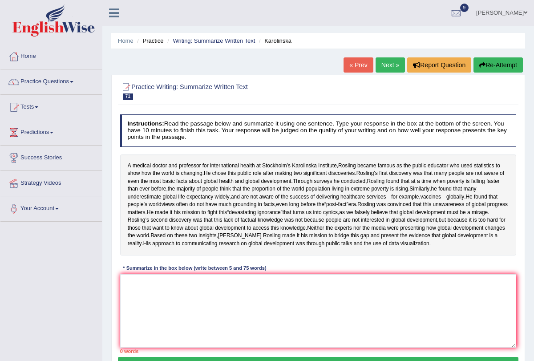
click at [391, 65] on link "Next »" at bounding box center [389, 64] width 29 height 15
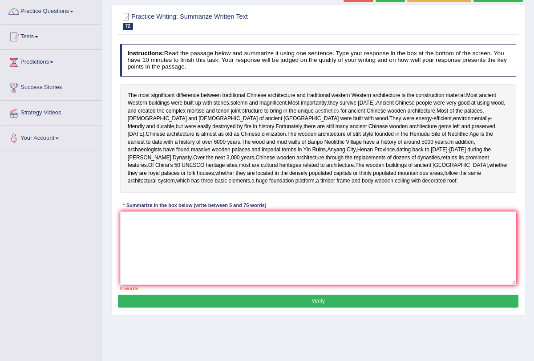
scroll to position [72, 0]
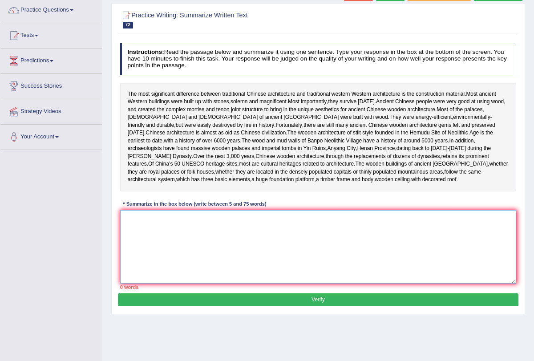
click at [248, 264] on textarea at bounding box center [318, 246] width 396 height 73
type textarea "t"
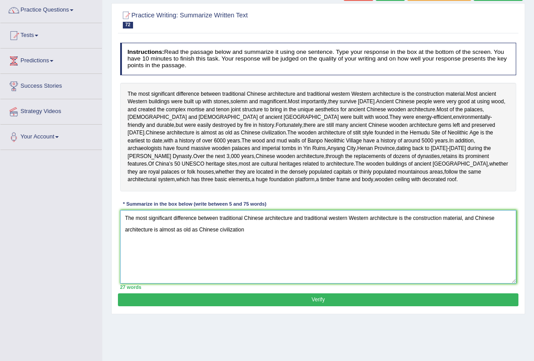
click at [478, 237] on textarea "The most significant difference between traditional Chinese architecture and tr…" at bounding box center [318, 246] width 396 height 73
click at [175, 249] on textarea "The most significant difference between traditional Chinese architecture and tr…" at bounding box center [318, 246] width 396 height 73
click at [419, 248] on textarea "The most significant difference between traditional Chinese architecture and tr…" at bounding box center [318, 246] width 396 height 73
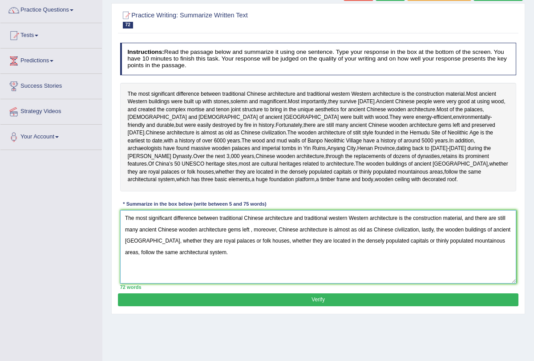
type textarea "The most significant difference between traditional Chinese architecture and tr…"
click at [337, 306] on button "Verify" at bounding box center [318, 299] width 400 height 13
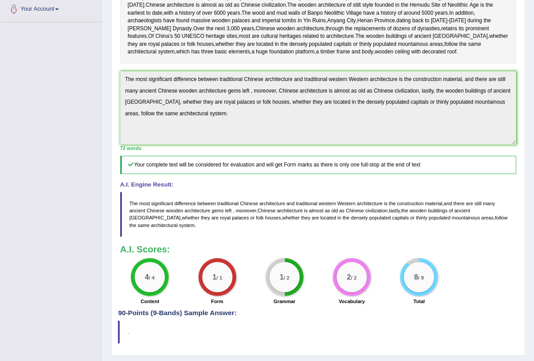
scroll to position [0, 0]
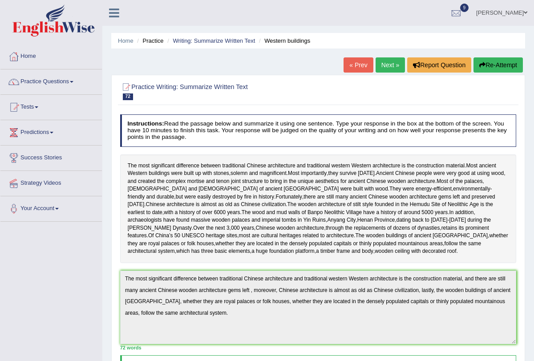
click at [390, 64] on link "Next »" at bounding box center [389, 64] width 29 height 15
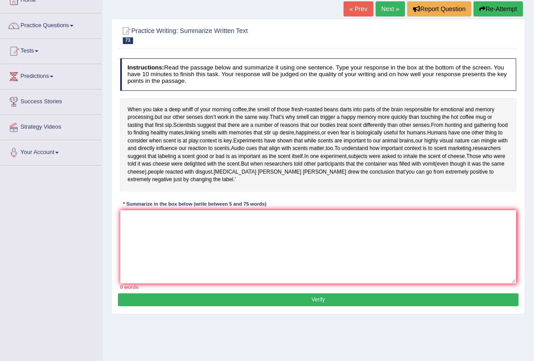
scroll to position [76, 0]
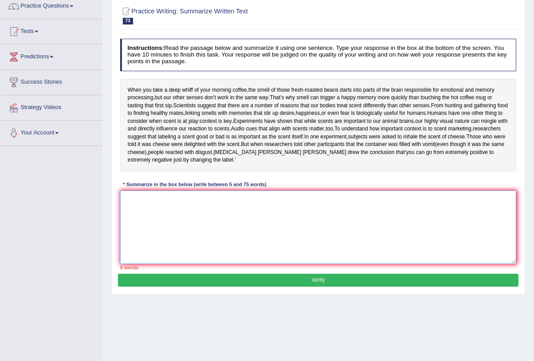
click at [277, 221] on textarea at bounding box center [318, 226] width 396 height 73
type textarea "w"
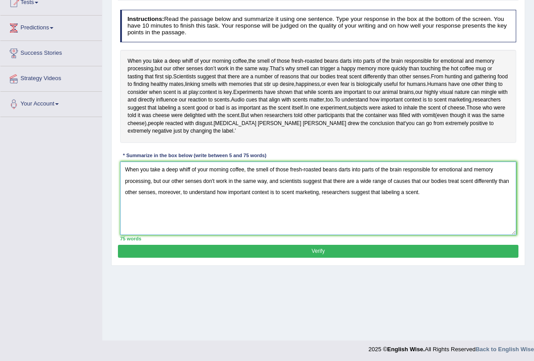
scroll to position [105, 0]
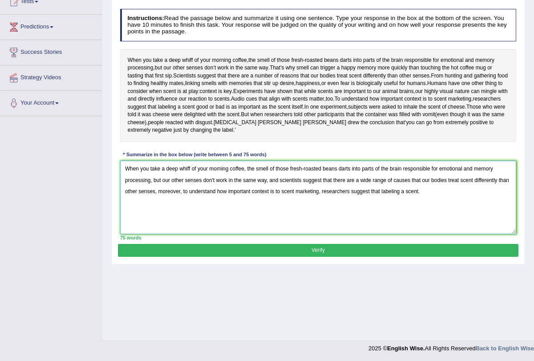
type textarea "When you take a deep whiff of your morning coffee, the smell of those fresh-roa…"
click at [324, 257] on button "Verify" at bounding box center [318, 250] width 400 height 13
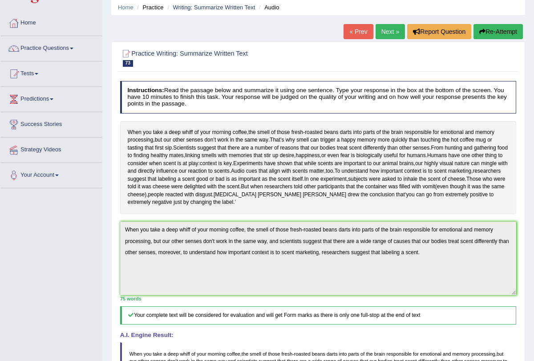
scroll to position [0, 0]
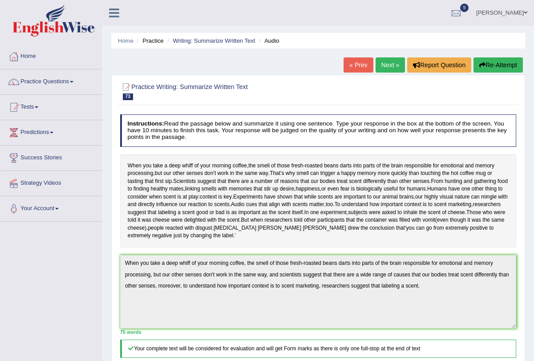
click at [388, 62] on link "Next »" at bounding box center [389, 64] width 29 height 15
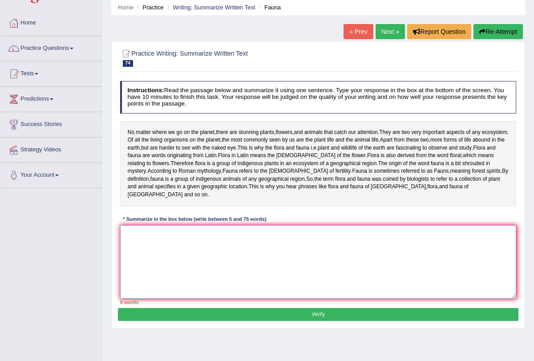
click at [252, 243] on textarea at bounding box center [318, 261] width 396 height 73
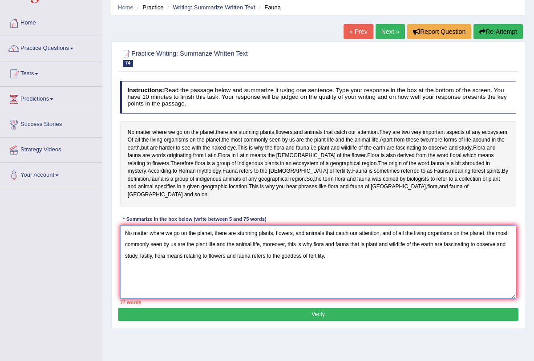
click at [487, 225] on textarea "No matter where we go on the planet, there are stunning plants, flowers, and an…" at bounding box center [318, 261] width 396 height 73
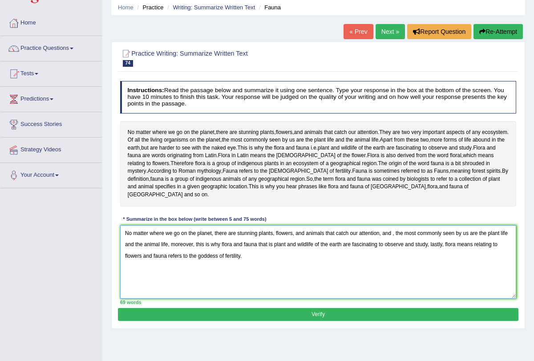
click at [399, 225] on textarea "No matter where we go on the planet, there are stunning plants, flowers, and an…" at bounding box center [318, 261] width 396 height 73
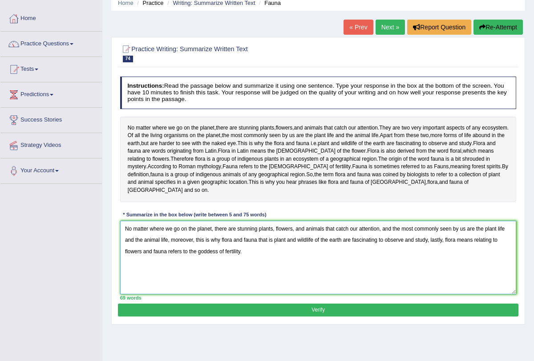
scroll to position [39, 0]
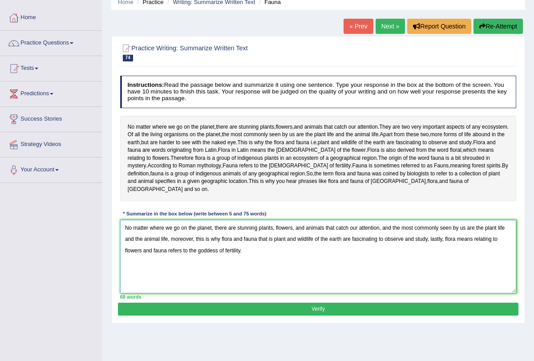
click at [261, 237] on textarea "No matter where we go on the planet, there are stunning plants, flowers, and an…" at bounding box center [318, 256] width 396 height 73
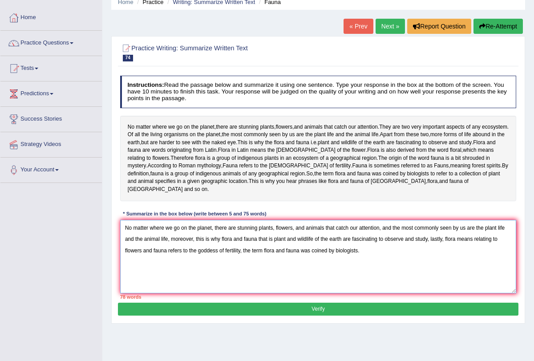
click at [193, 229] on textarea "No matter where we go on the planet, there are stunning plants, flowers, and an…" at bounding box center [318, 256] width 396 height 73
click at [420, 230] on textarea "No matter where we go on the planet, there are stunning plants, flowers, and an…" at bounding box center [318, 256] width 396 height 73
click at [282, 241] on textarea "No matter where we go on the planet, there are stunning plants, flowers, and an…" at bounding box center [318, 256] width 396 height 73
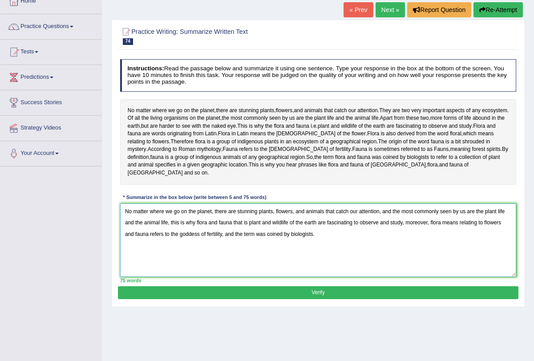
scroll to position [56, 0]
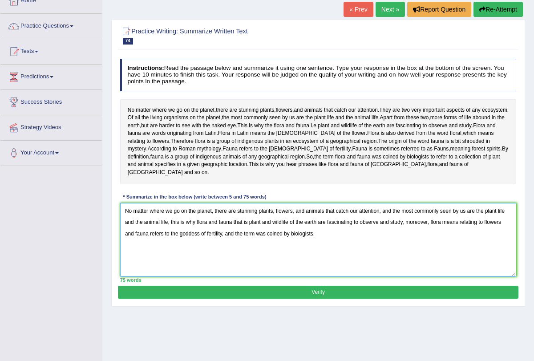
type textarea "No matter where we go on the planet, there are stunning plants, flowers, and an…"
click at [324, 286] on button "Verify" at bounding box center [318, 292] width 400 height 13
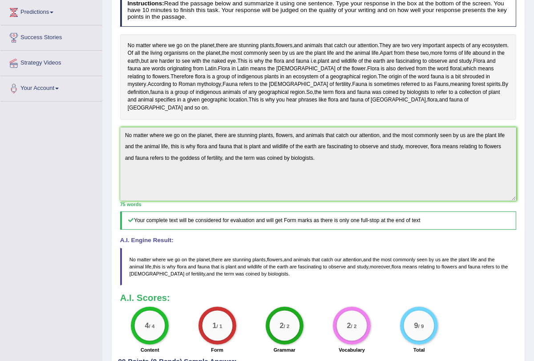
scroll to position [0, 0]
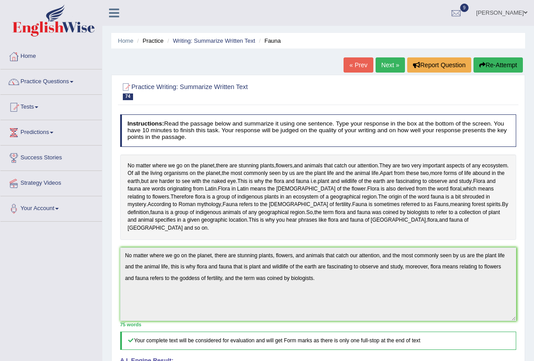
click at [388, 60] on link "Next »" at bounding box center [389, 64] width 29 height 15
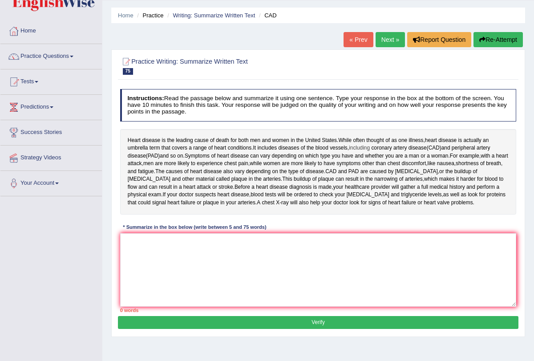
scroll to position [8, 0]
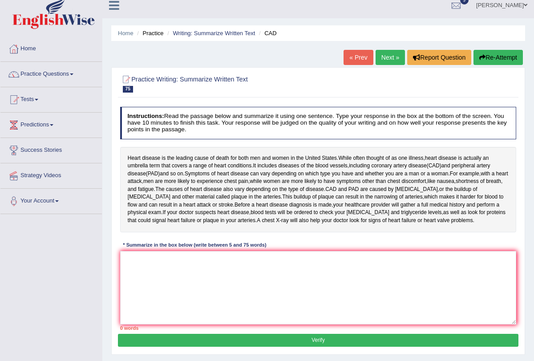
click at [386, 52] on link "Next »" at bounding box center [389, 57] width 29 height 15
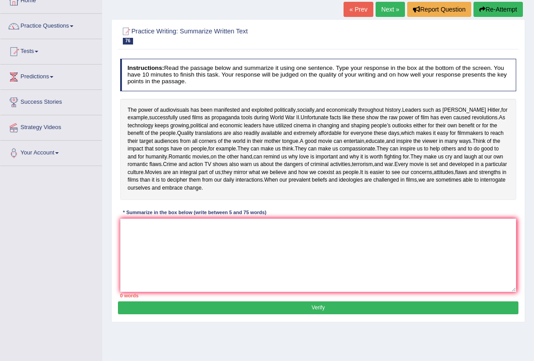
scroll to position [59, 0]
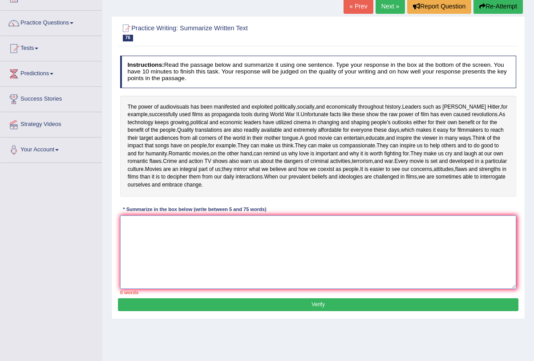
click at [229, 264] on textarea at bounding box center [318, 251] width 396 height 73
type textarea "t"
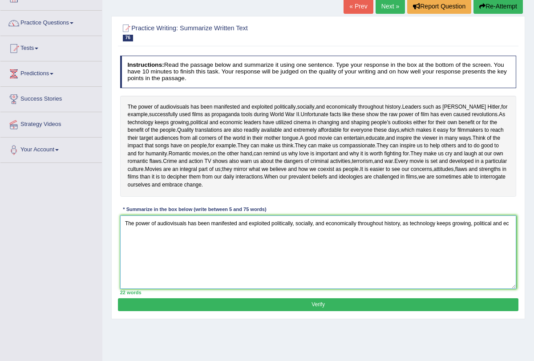
click at [229, 264] on textarea "The power of audiovisuals has been manifested and exploited politically, social…" at bounding box center [318, 251] width 396 height 73
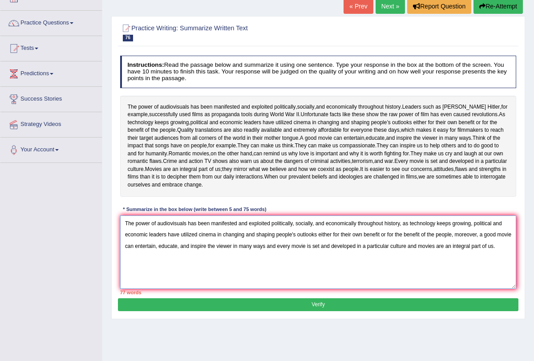
scroll to position [66, 0]
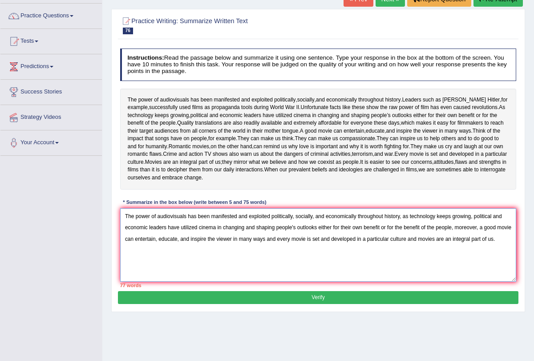
click at [454, 268] on textarea "The power of audiovisuals has been manifested and exploited politically, social…" at bounding box center [318, 244] width 396 height 73
click at [448, 267] on textarea "The power of audiovisuals has been manifested and exploited politically, social…" at bounding box center [318, 244] width 396 height 73
click at [451, 267] on textarea "The power of audiovisuals has been manifested and exploited politically, social…" at bounding box center [318, 244] width 396 height 73
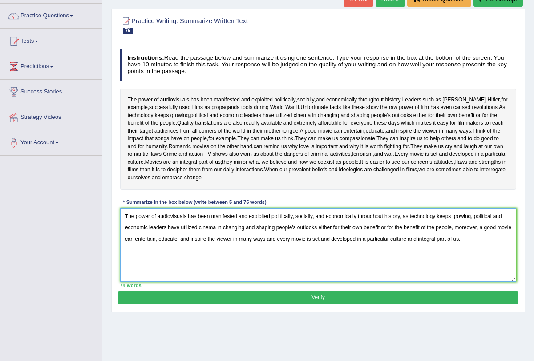
type textarea "The power of audiovisuals has been manifested and exploited politically, social…"
click at [380, 312] on div "Practice Writing: Summarize Written Text 76 The power Instructions: Read the pa…" at bounding box center [318, 160] width 414 height 303
click at [372, 304] on button "Verify" at bounding box center [318, 297] width 400 height 13
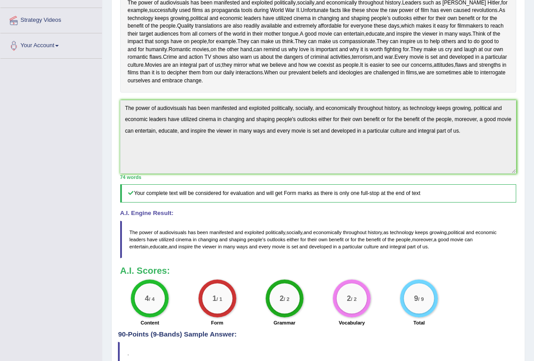
scroll to position [0, 0]
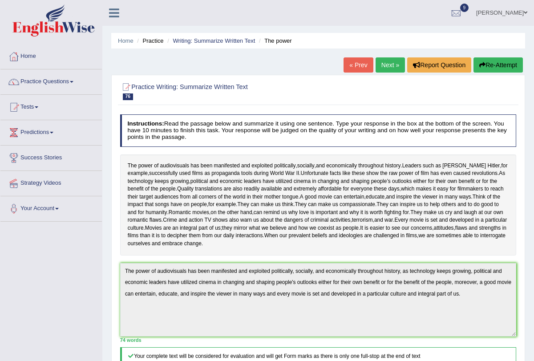
click at [376, 63] on link "Next »" at bounding box center [389, 64] width 29 height 15
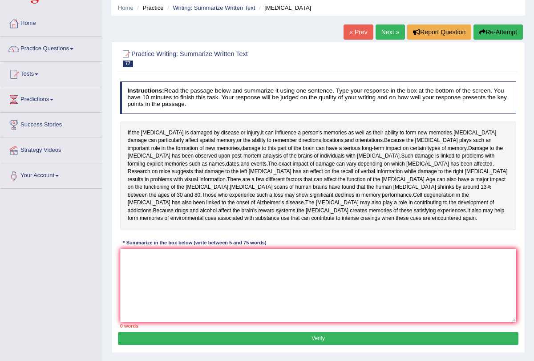
scroll to position [42, 0]
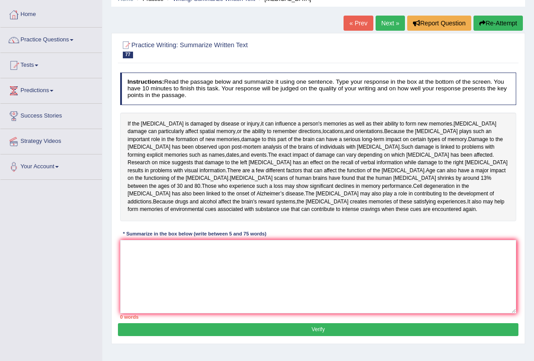
click at [381, 21] on link "Next »" at bounding box center [389, 23] width 29 height 15
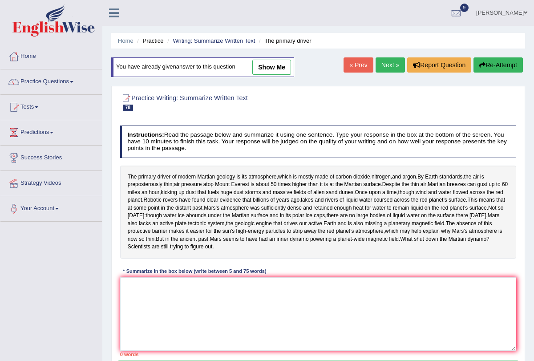
click at [391, 59] on link "Next »" at bounding box center [389, 64] width 29 height 15
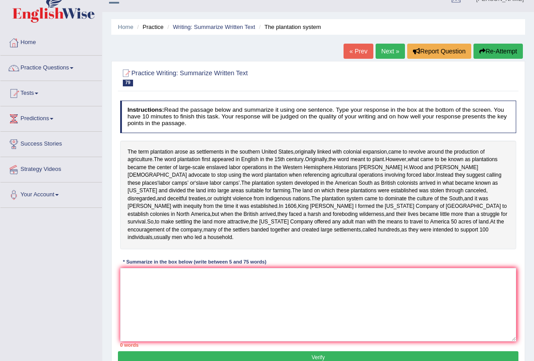
scroll to position [18, 0]
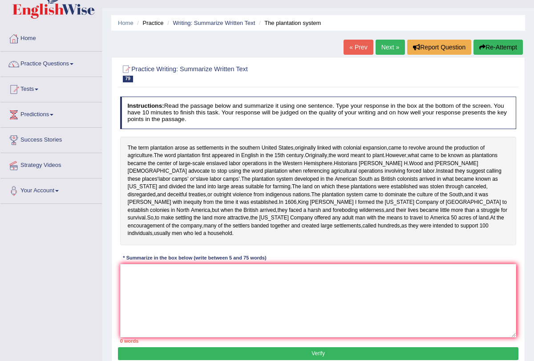
click at [383, 46] on link "Next »" at bounding box center [389, 47] width 29 height 15
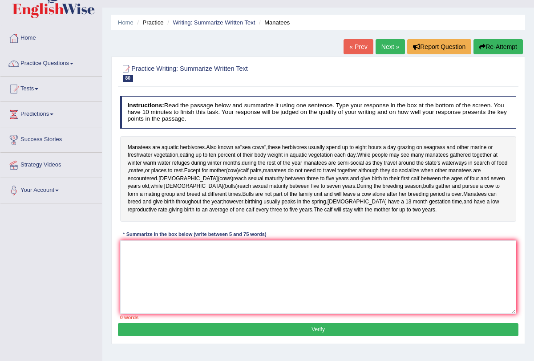
scroll to position [19, 0]
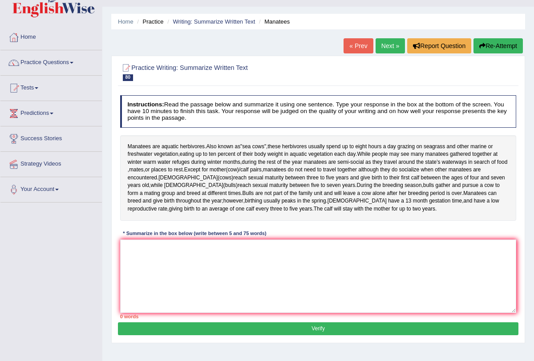
click at [382, 36] on div "Home Practice Writing: Summarize Written Text Manatees « Prev Next » Report Que…" at bounding box center [317, 203] width 431 height 445
click at [382, 44] on link "Next »" at bounding box center [389, 45] width 29 height 15
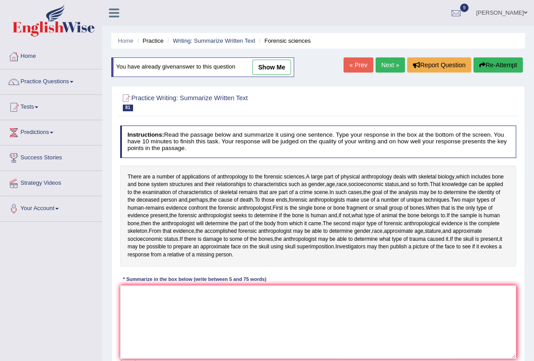
click at [384, 65] on link "Next »" at bounding box center [389, 64] width 29 height 15
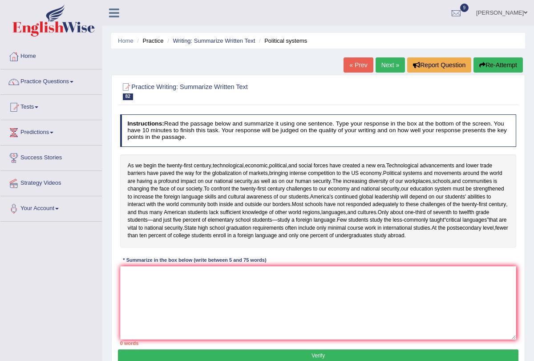
click at [384, 65] on link "Next »" at bounding box center [389, 64] width 29 height 15
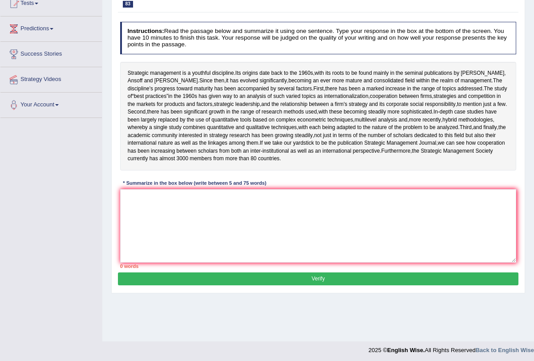
scroll to position [106, 0]
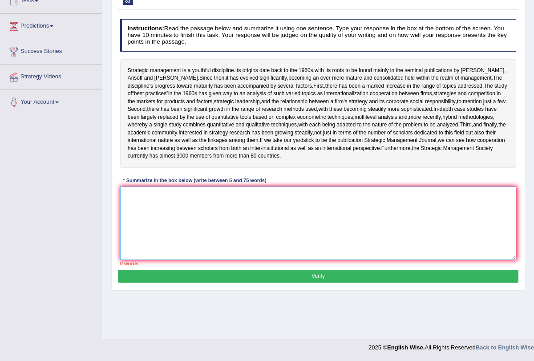
click at [318, 222] on textarea at bounding box center [318, 222] width 396 height 73
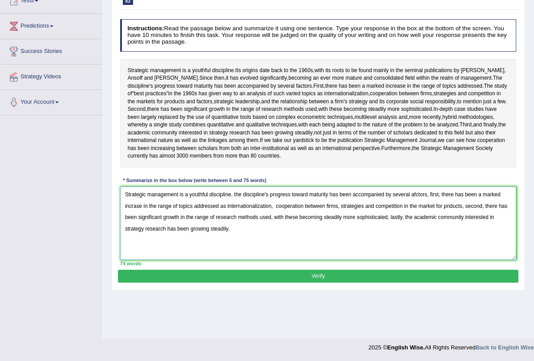
click at [431, 226] on textarea "Strategic management is a youthful discipline, the discipline's progress toward…" at bounding box center [318, 222] width 396 height 73
click at [134, 236] on textarea "Strategic management is a youthful discipline, the discipline's progress toward…" at bounding box center [318, 222] width 396 height 73
click at [458, 235] on textarea "Strategic management is a youthful discipline, the discipline's progress toward…" at bounding box center [318, 222] width 396 height 73
type textarea "Strategic management is a youthful discipline, the discipline's progress toward…"
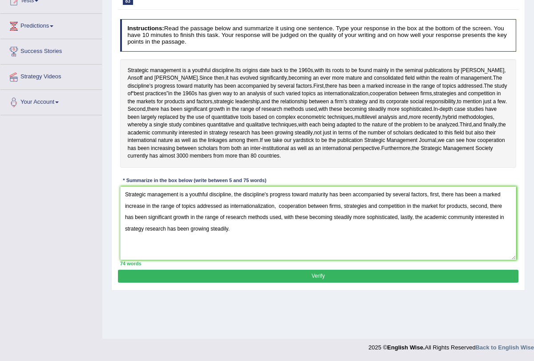
click at [331, 282] on button "Verify" at bounding box center [318, 276] width 400 height 13
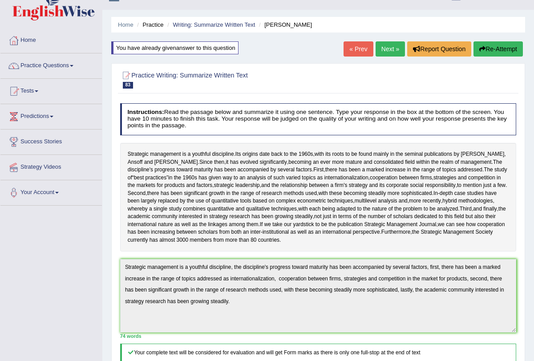
scroll to position [0, 0]
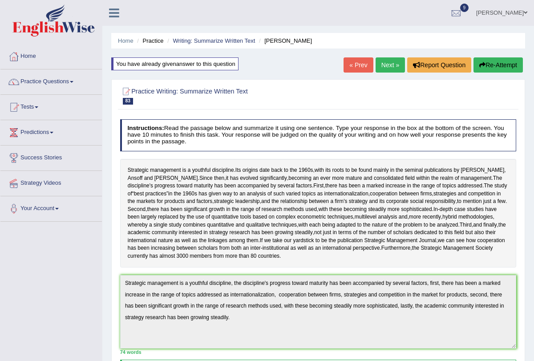
click at [386, 65] on link "Next »" at bounding box center [389, 64] width 29 height 15
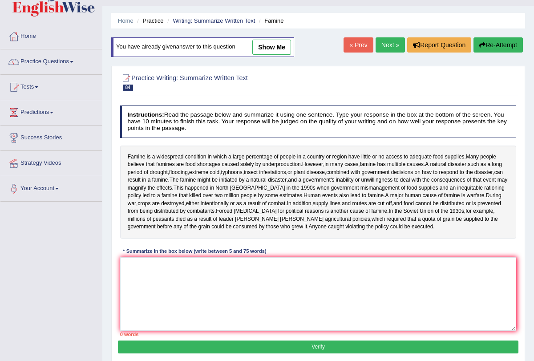
scroll to position [22, 0]
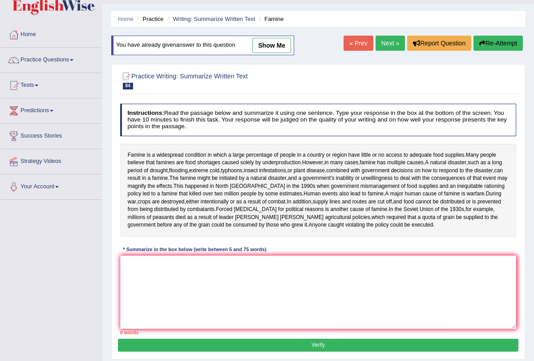
click at [388, 41] on link "Next »" at bounding box center [389, 43] width 29 height 15
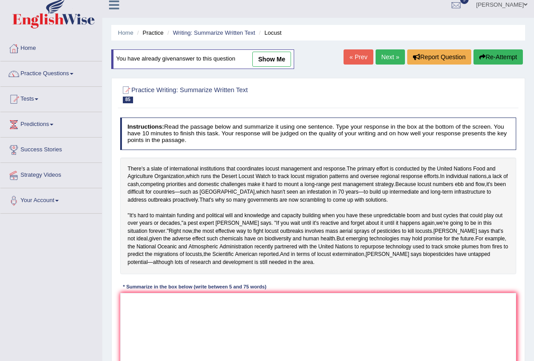
scroll to position [4, 0]
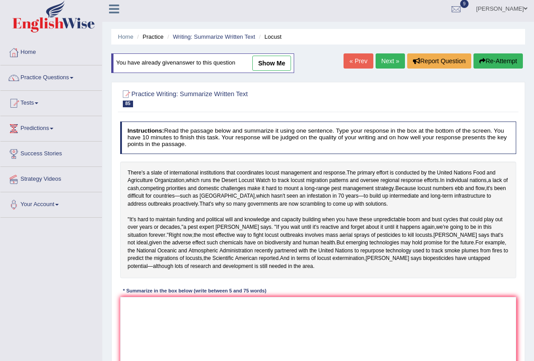
click at [379, 58] on link "Next »" at bounding box center [389, 60] width 29 height 15
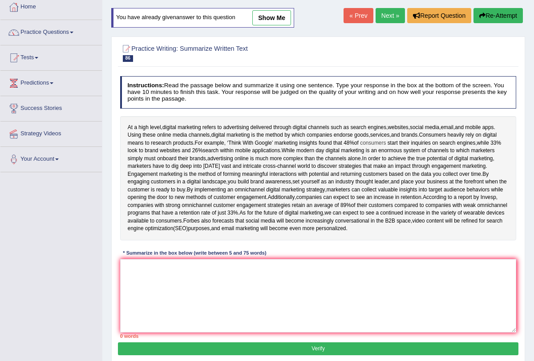
scroll to position [46, 0]
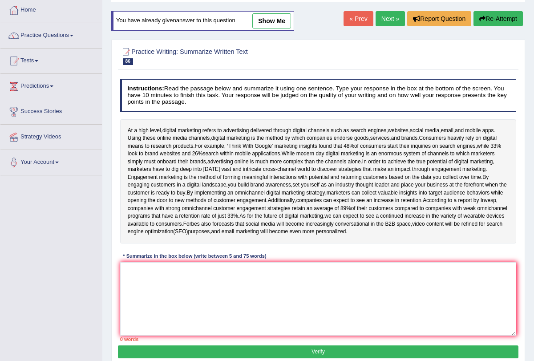
click at [389, 14] on link "Next »" at bounding box center [389, 18] width 29 height 15
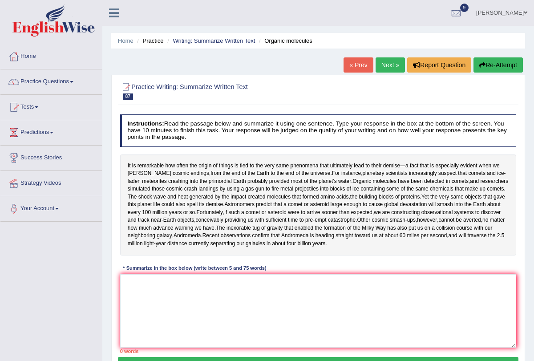
click at [379, 65] on link "Next »" at bounding box center [389, 64] width 29 height 15
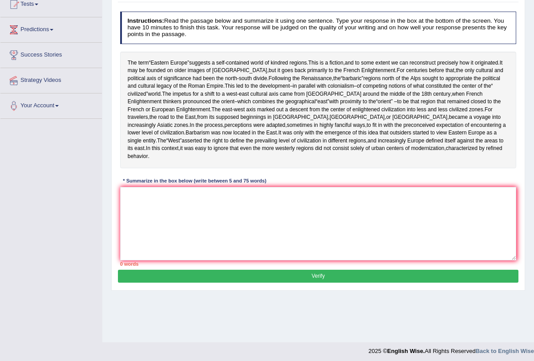
scroll to position [106, 0]
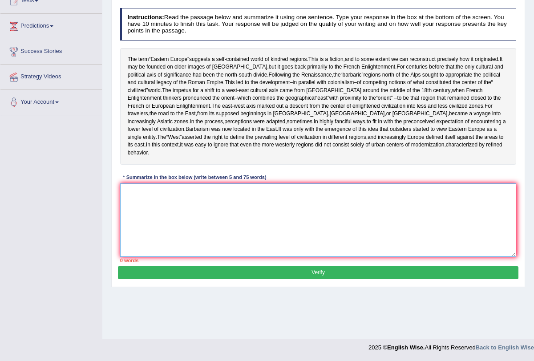
click at [288, 220] on textarea at bounding box center [318, 219] width 396 height 73
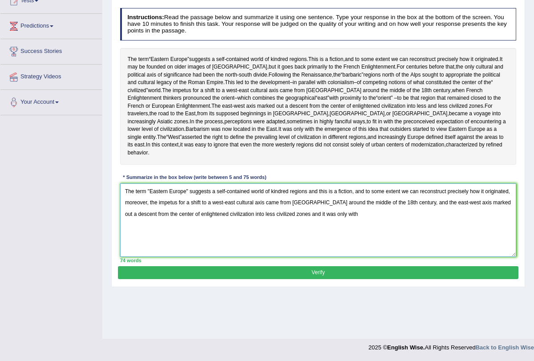
click at [360, 214] on textarea "The term "Eastern Europe" suggests a self-contained world of kindred regions an…" at bounding box center [318, 219] width 396 height 73
click at [357, 212] on textarea "The term "Eastern Europe" suggests a self-contained world of kindred regions an…" at bounding box center [318, 219] width 396 height 73
click at [307, 240] on textarea "The term "Eastern Europe" suggests a self-contained world of kindred regions an…" at bounding box center [318, 219] width 396 height 73
type textarea "The term "Eastern Europe" suggests a self-contained world of kindred regions an…"
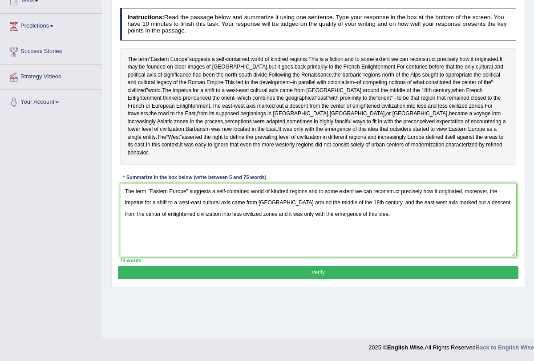
click at [327, 279] on button "Verify" at bounding box center [318, 272] width 400 height 13
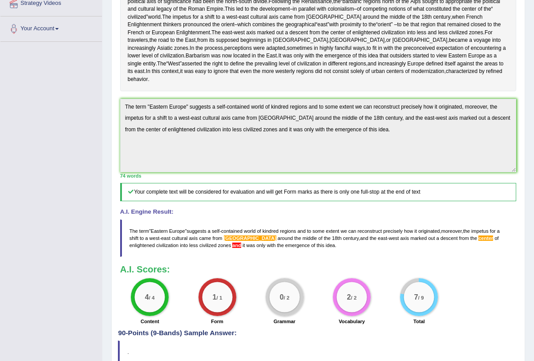
scroll to position [0, 0]
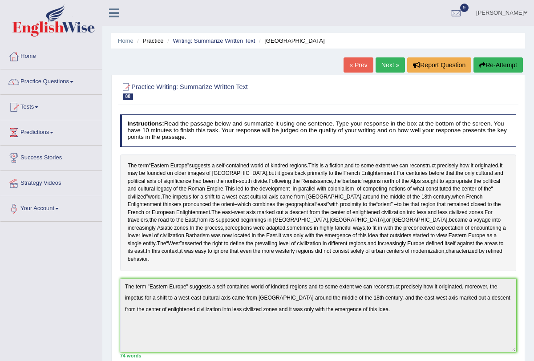
click at [385, 61] on link "Next »" at bounding box center [389, 64] width 29 height 15
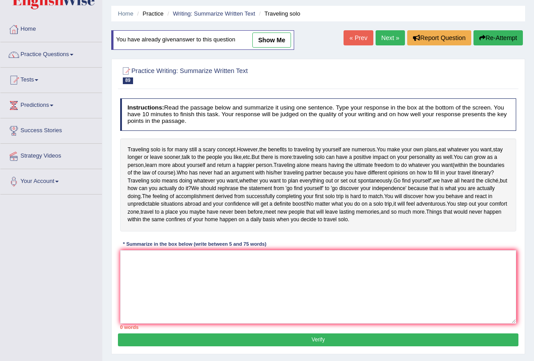
scroll to position [29, 0]
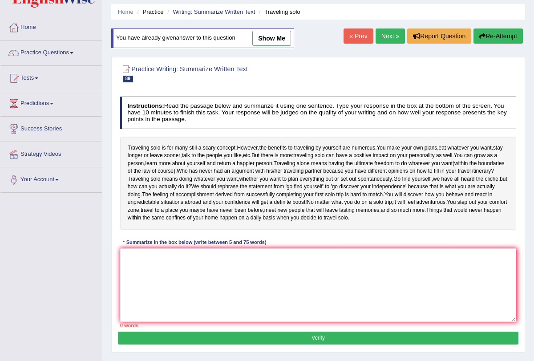
click at [388, 33] on link "Next »" at bounding box center [389, 35] width 29 height 15
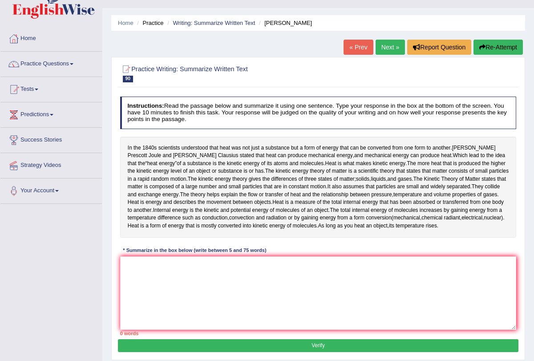
click at [385, 50] on link "Next »" at bounding box center [389, 47] width 29 height 15
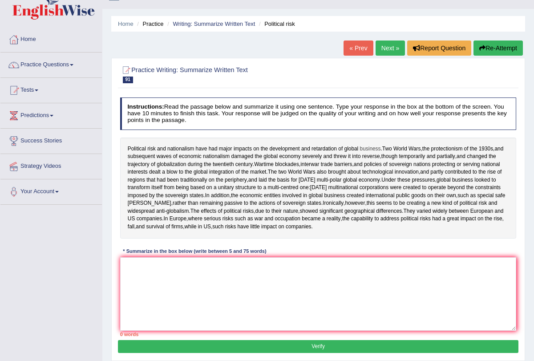
scroll to position [19, 0]
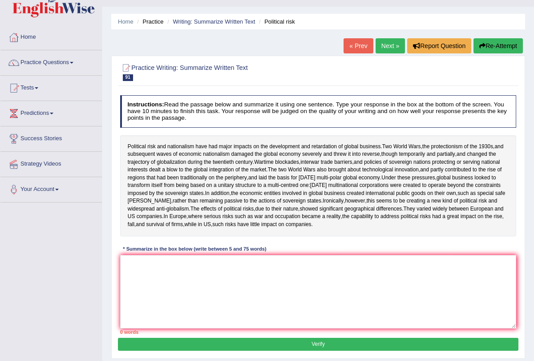
click at [386, 48] on link "Next »" at bounding box center [389, 45] width 29 height 15
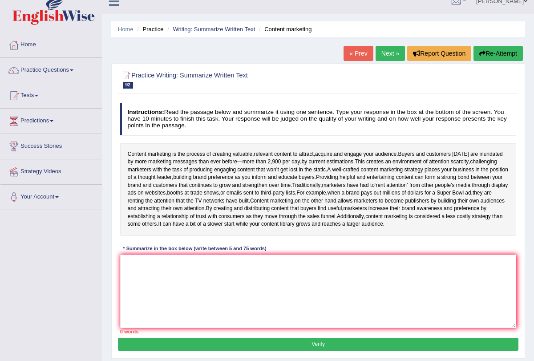
scroll to position [14, 0]
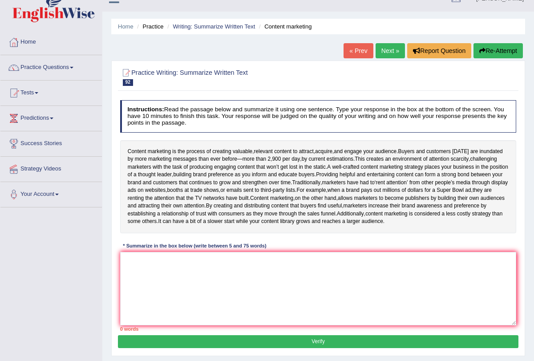
click at [385, 47] on link "Next »" at bounding box center [389, 50] width 29 height 15
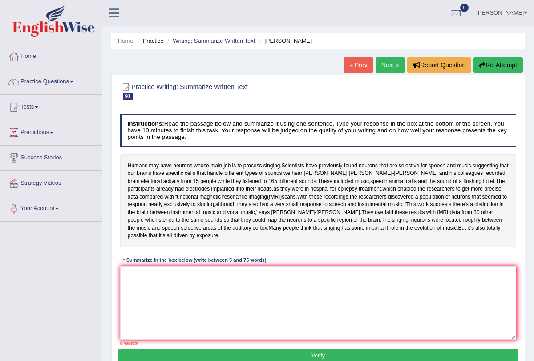
click at [386, 64] on link "Next »" at bounding box center [389, 64] width 29 height 15
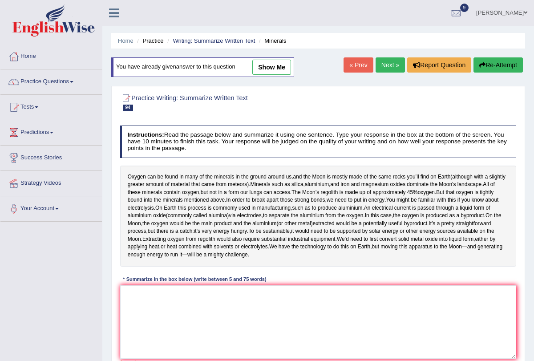
click at [386, 68] on link "Next »" at bounding box center [389, 64] width 29 height 15
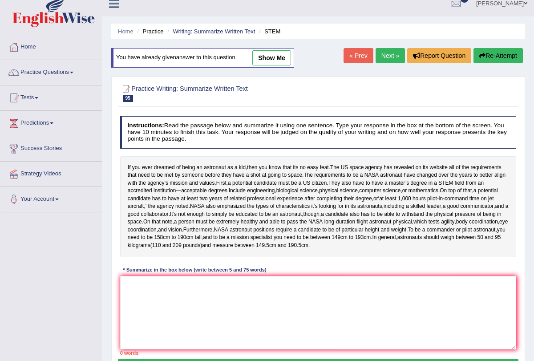
scroll to position [13, 0]
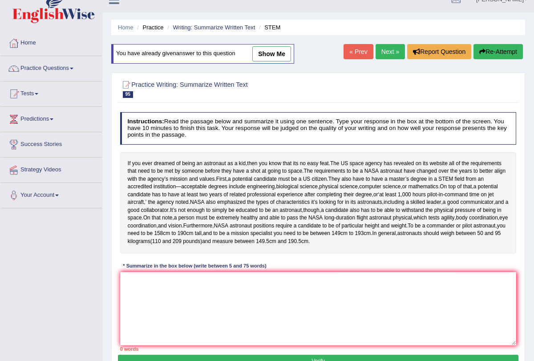
click at [390, 48] on link "Next »" at bounding box center [389, 51] width 29 height 15
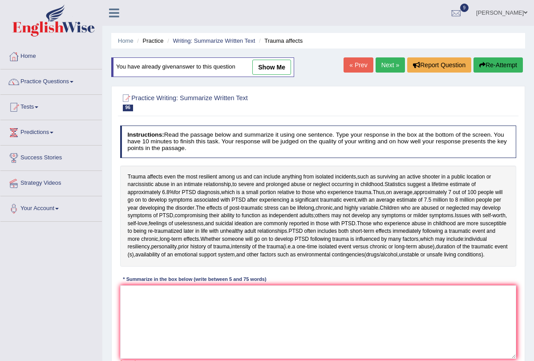
click at [378, 64] on link "Next »" at bounding box center [389, 64] width 29 height 15
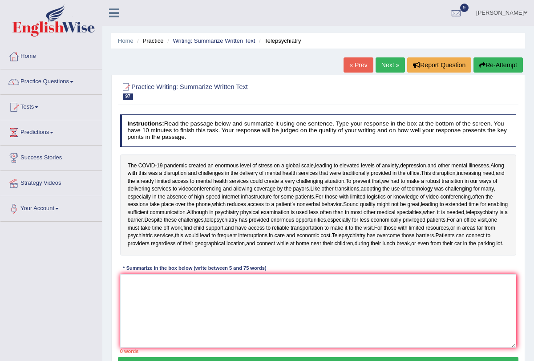
click at [378, 64] on link "Next »" at bounding box center [389, 64] width 29 height 15
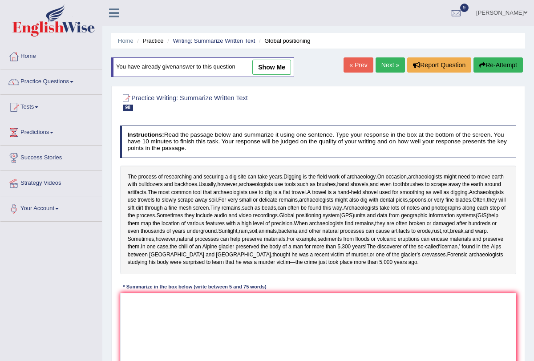
click at [378, 64] on link "Next »" at bounding box center [389, 64] width 29 height 15
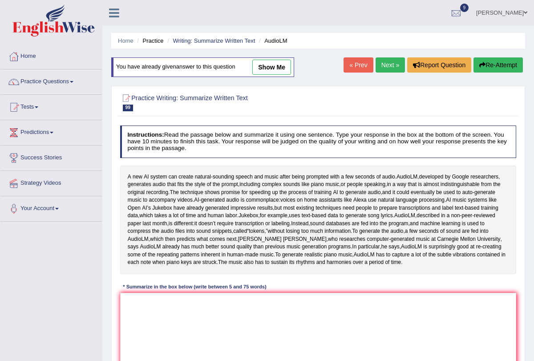
click at [378, 64] on link "Next »" at bounding box center [389, 64] width 29 height 15
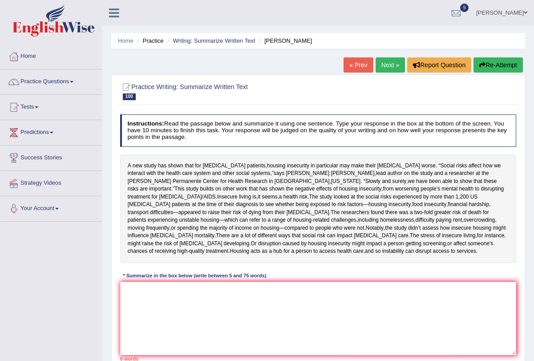
click at [375, 65] on link "Next »" at bounding box center [389, 64] width 29 height 15
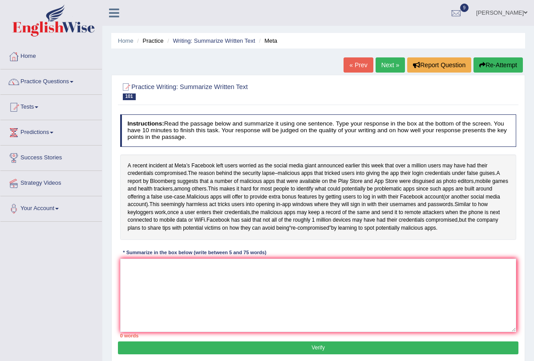
click at [375, 65] on link "Next »" at bounding box center [389, 64] width 29 height 15
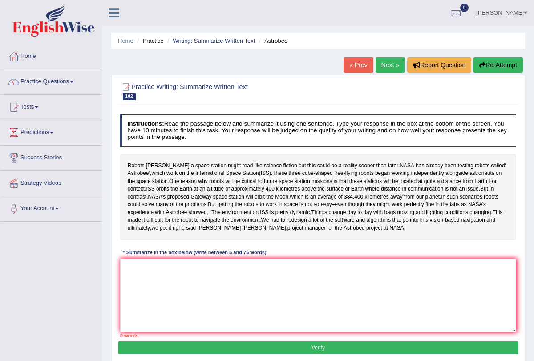
click at [375, 65] on link "Next »" at bounding box center [389, 64] width 29 height 15
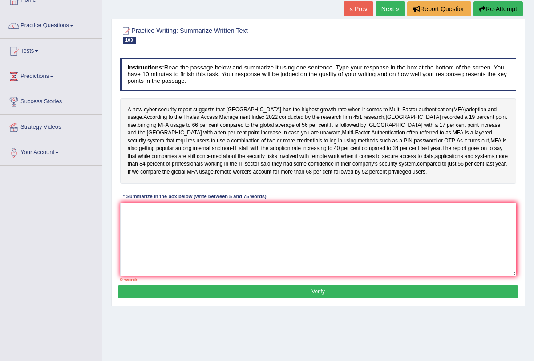
scroll to position [61, 0]
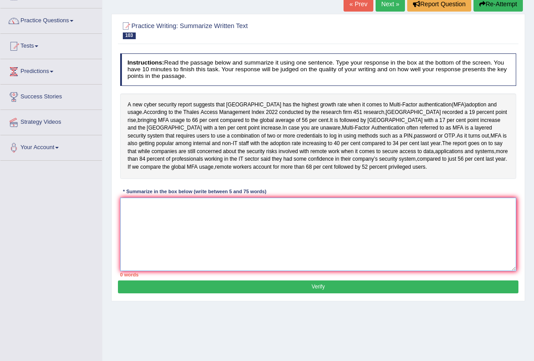
click at [283, 260] on textarea at bounding box center [318, 233] width 396 height 73
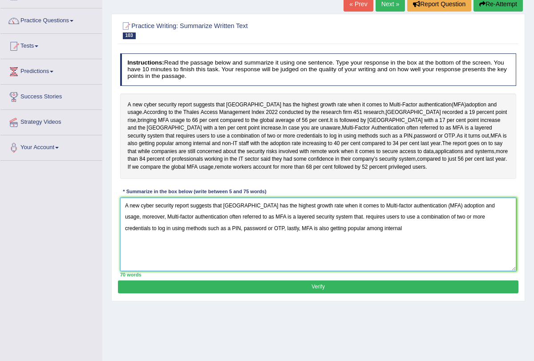
click at [234, 263] on textarea "A new cyber security report suggests that India has the highest growth rate whe…" at bounding box center [318, 233] width 396 height 73
click at [233, 271] on textarea "A new cyber security report suggests that India has the highest growth rate whe…" at bounding box center [318, 233] width 396 height 73
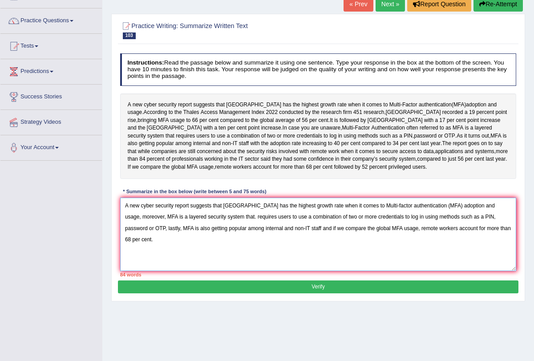
click at [201, 261] on textarea "A new cyber security report suggests that India has the highest growth rate whe…" at bounding box center [318, 233] width 396 height 73
click at [202, 261] on textarea "A new cyber security report suggests that India has the highest growth rate whe…" at bounding box center [318, 233] width 396 height 73
click at [364, 271] on textarea "A new cyber security report suggests that India has the highest growth rate whe…" at bounding box center [318, 233] width 396 height 73
click at [396, 271] on textarea "A new cyber security report suggests that India has the highest growth rate whe…" at bounding box center [318, 233] width 396 height 73
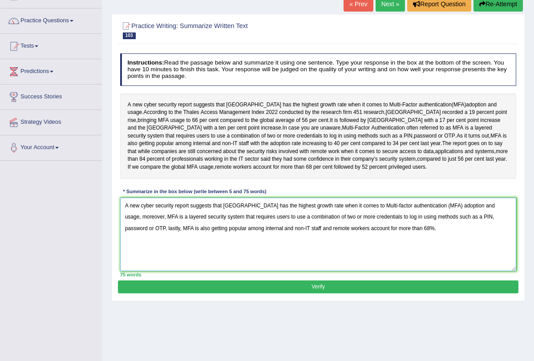
type textarea "A new cyber security report suggests that India has the highest growth rate whe…"
click at [375, 293] on button "Verify" at bounding box center [318, 286] width 400 height 13
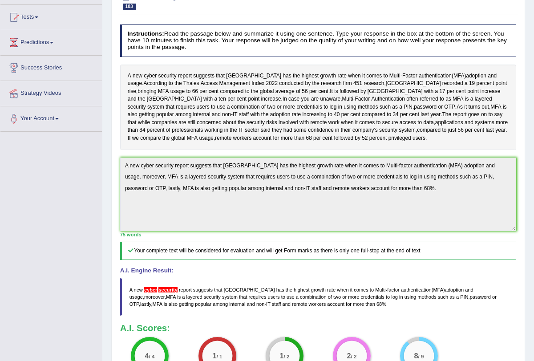
scroll to position [88, 0]
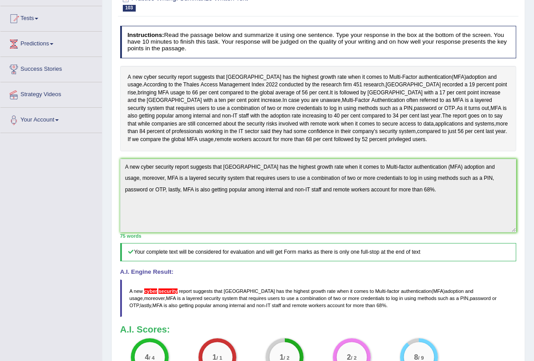
click at [375, 317] on blockquote "A new cyber security report suggests that India has the highest growth rate whe…" at bounding box center [318, 298] width 396 height 38
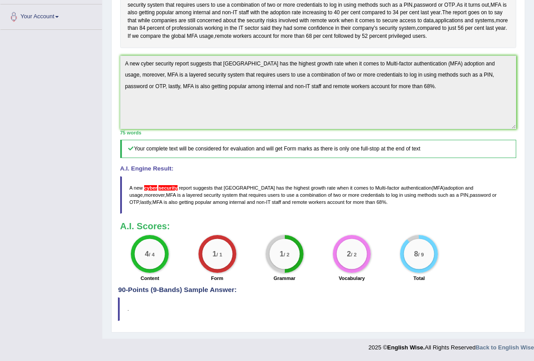
scroll to position [0, 0]
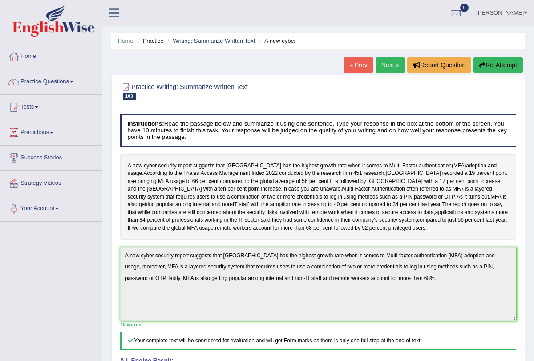
click at [383, 68] on link "Next »" at bounding box center [389, 64] width 29 height 15
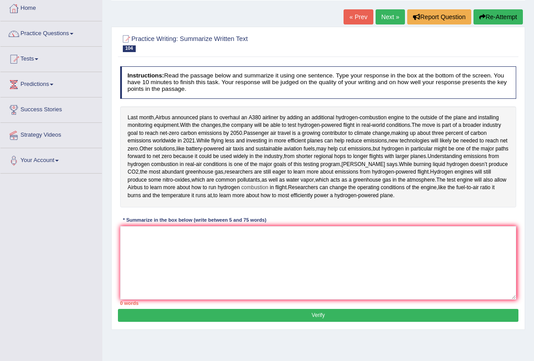
scroll to position [49, 0]
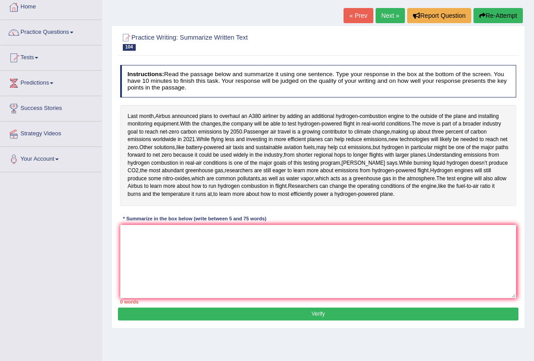
click at [389, 18] on link "Next »" at bounding box center [389, 15] width 29 height 15
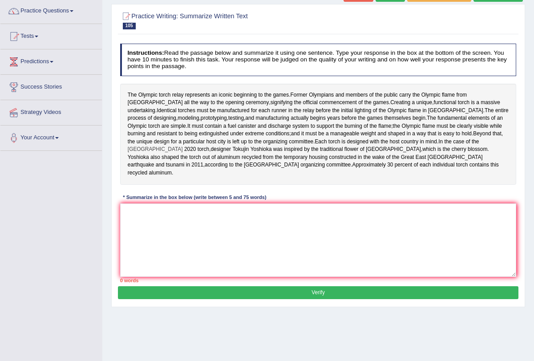
scroll to position [72, 0]
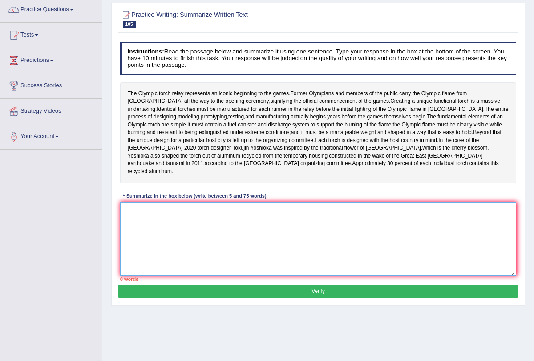
click at [273, 238] on textarea at bounding box center [318, 238] width 396 height 73
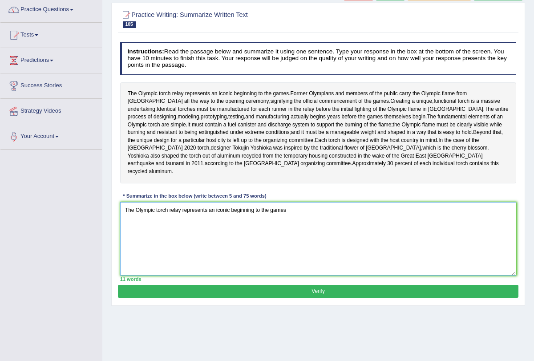
scroll to position [80, 0]
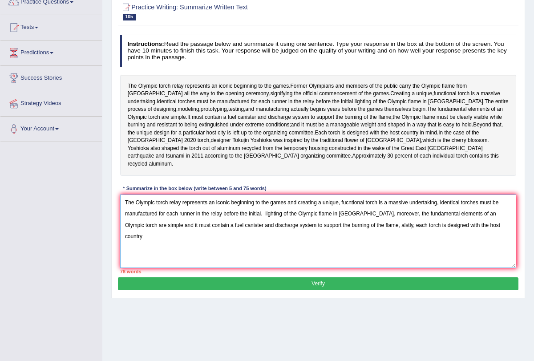
click at [370, 253] on textarea "The Olympic torch relay represents an iconic beginning to the games and creatin…" at bounding box center [318, 230] width 396 height 73
click at [482, 253] on textarea "The Olympic torch relay represents an iconic beginning to the games and creatin…" at bounding box center [318, 230] width 396 height 73
click at [265, 243] on textarea "The Olympic torch relay represents an iconic beginning to the games and creatin…" at bounding box center [318, 230] width 396 height 73
click at [353, 242] on textarea "The Olympic torch relay represents an iconic beginning to the games and creatin…" at bounding box center [318, 230] width 396 height 73
click at [434, 243] on textarea "The Olympic torch relay represents an iconic beginning to the games and creatin…" at bounding box center [318, 230] width 396 height 73
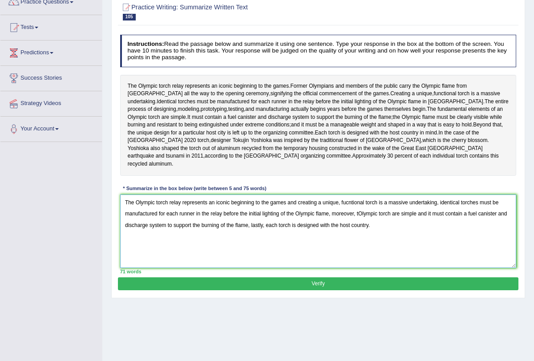
type textarea "The Olympic torch relay represents an iconic beginning to the games and creatin…"
click at [359, 290] on button "Verify" at bounding box center [318, 283] width 400 height 13
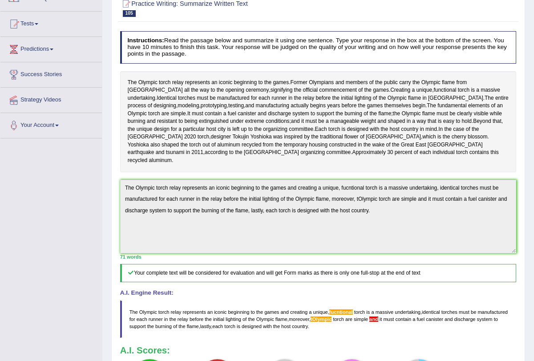
scroll to position [0, 0]
